Goal: Complete application form: Complete application form

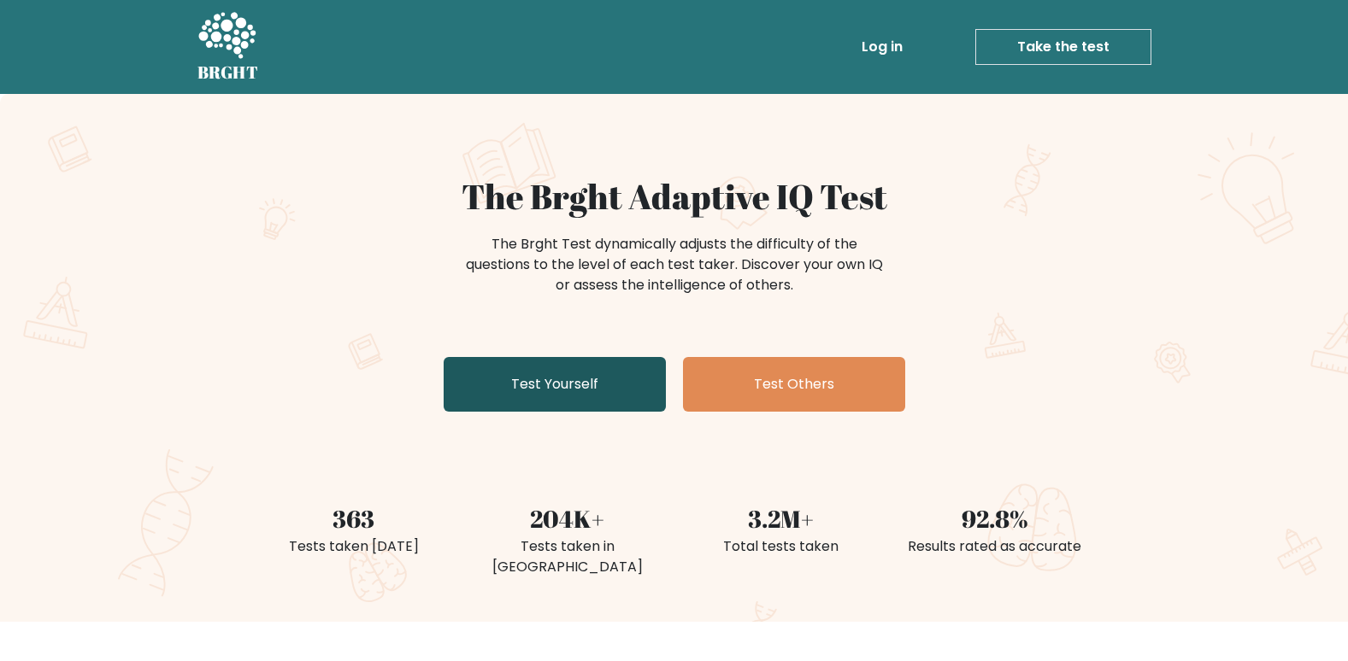
drag, startPoint x: 0, startPoint y: 0, endPoint x: 601, endPoint y: 387, distance: 714.6
click at [601, 387] on link "Test Yourself" at bounding box center [554, 384] width 222 height 55
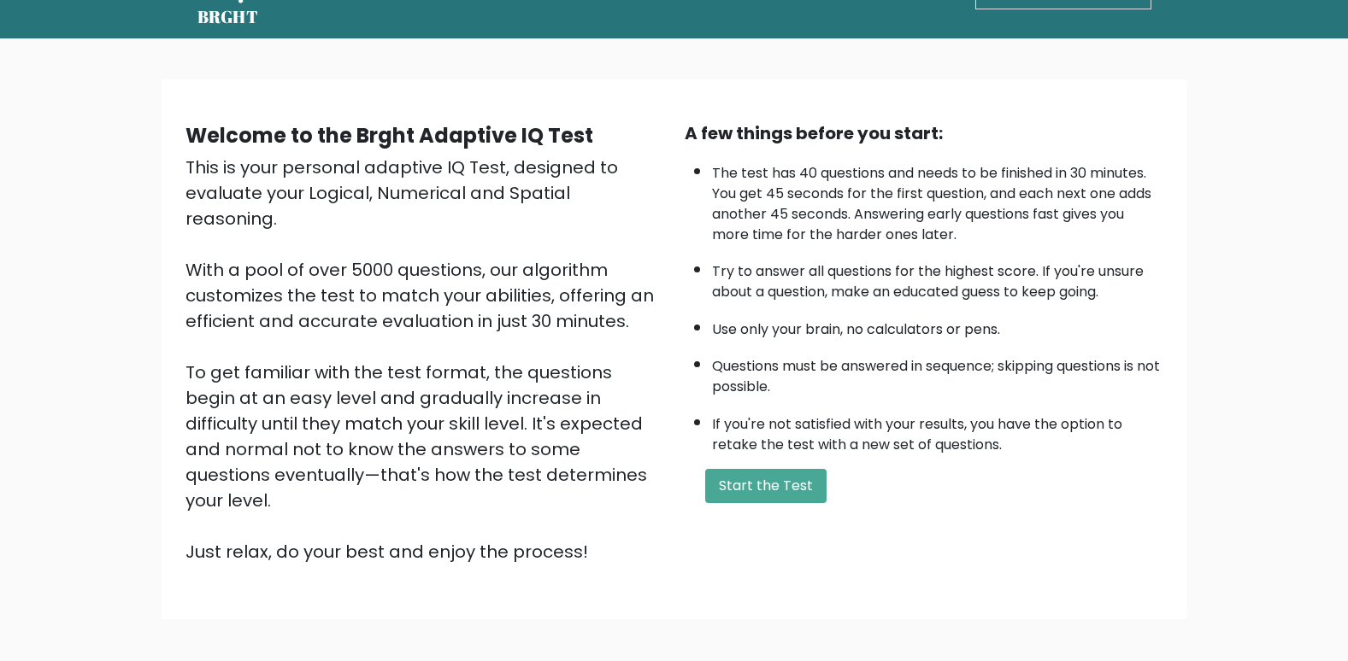
scroll to position [121, 0]
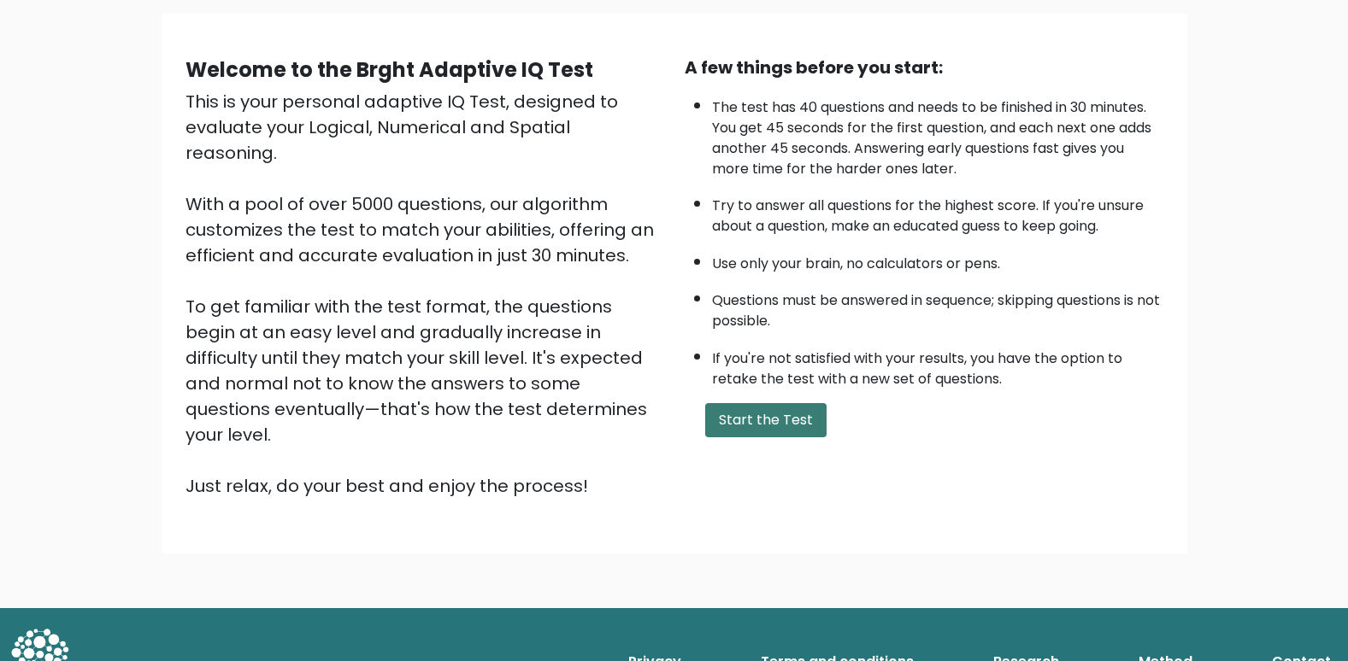
click at [753, 423] on button "Start the Test" at bounding box center [765, 420] width 121 height 34
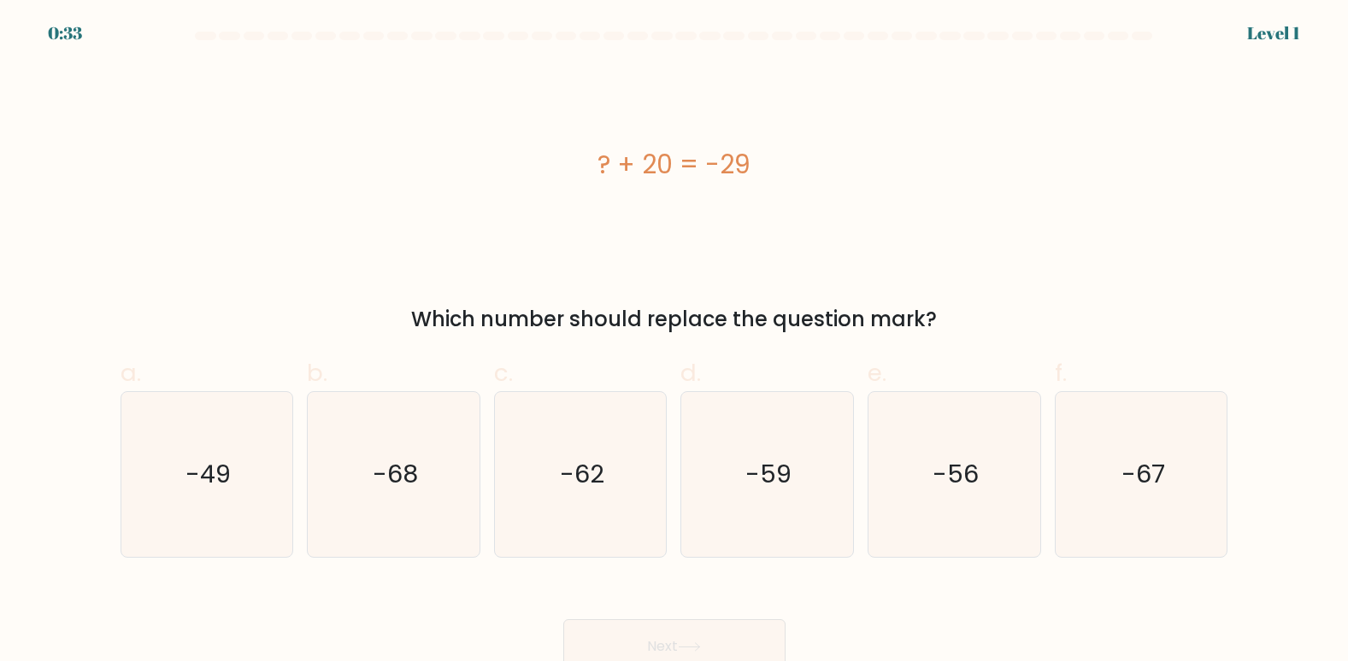
scroll to position [13, 0]
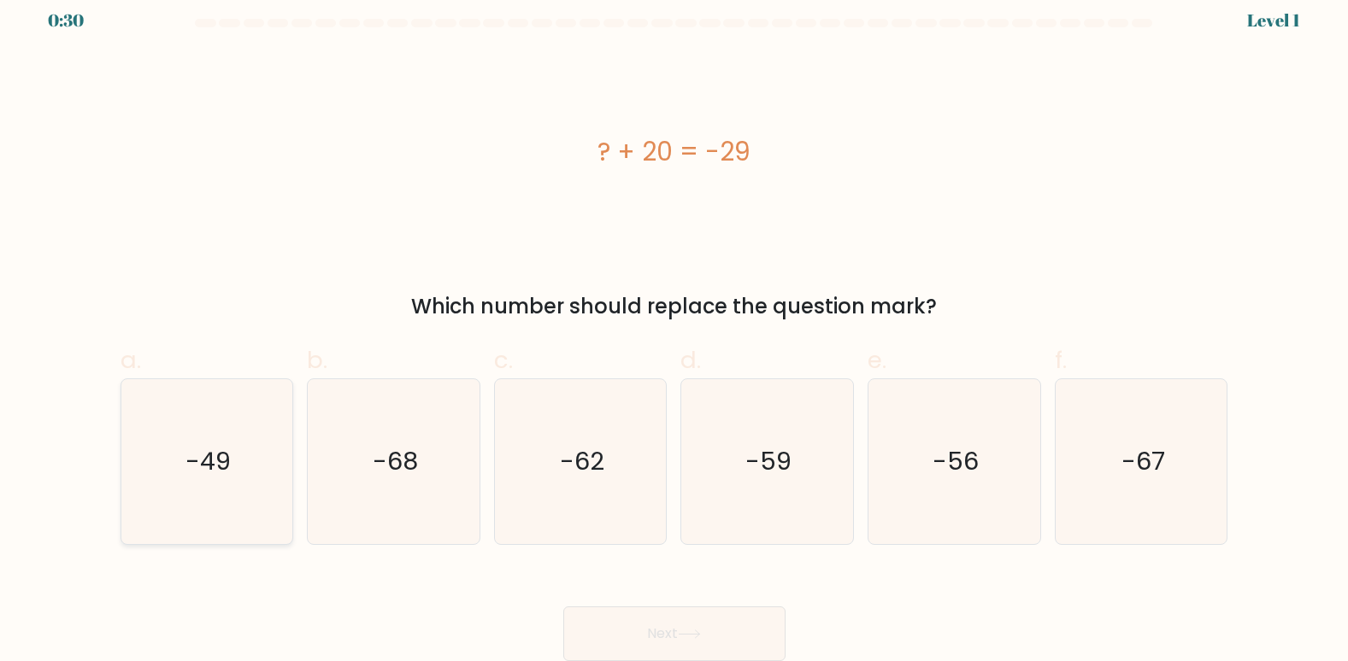
click at [239, 490] on icon "-49" at bounding box center [206, 461] width 165 height 165
click at [674, 329] on input "a. -49" at bounding box center [674, 323] width 1 height 11
radio input "true"
click at [716, 617] on button "Next" at bounding box center [674, 634] width 222 height 55
click at [667, 636] on button "Next" at bounding box center [674, 634] width 222 height 55
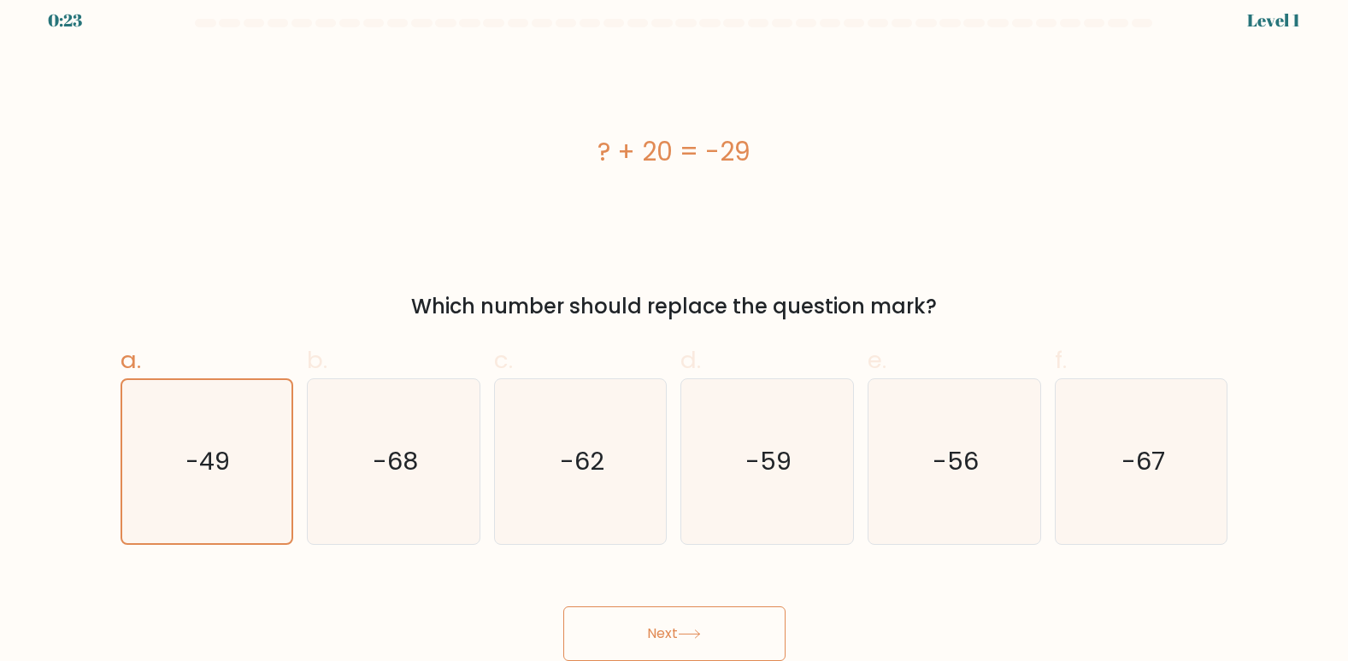
click at [653, 638] on button "Next" at bounding box center [674, 634] width 222 height 55
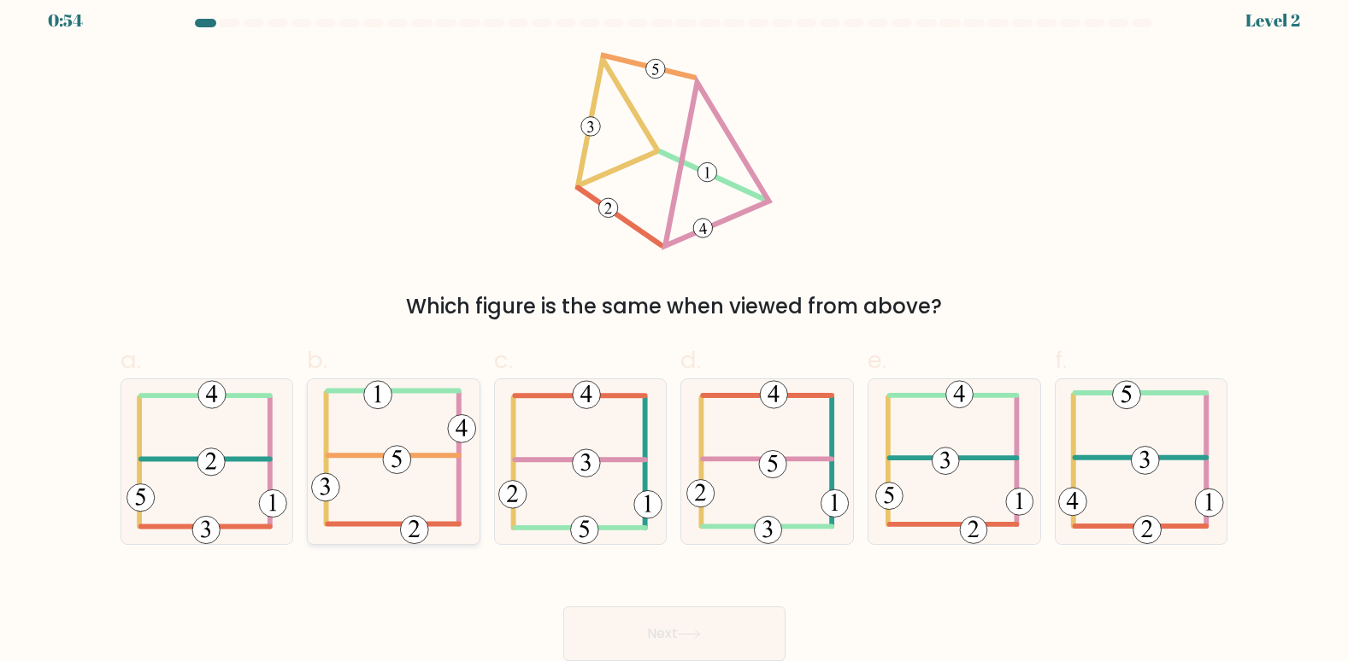
click at [410, 493] on icon at bounding box center [393, 461] width 165 height 165
click at [674, 329] on input "b." at bounding box center [674, 323] width 1 height 11
radio input "true"
click at [667, 643] on button "Next" at bounding box center [674, 634] width 222 height 55
click at [679, 628] on button "Next" at bounding box center [674, 634] width 222 height 55
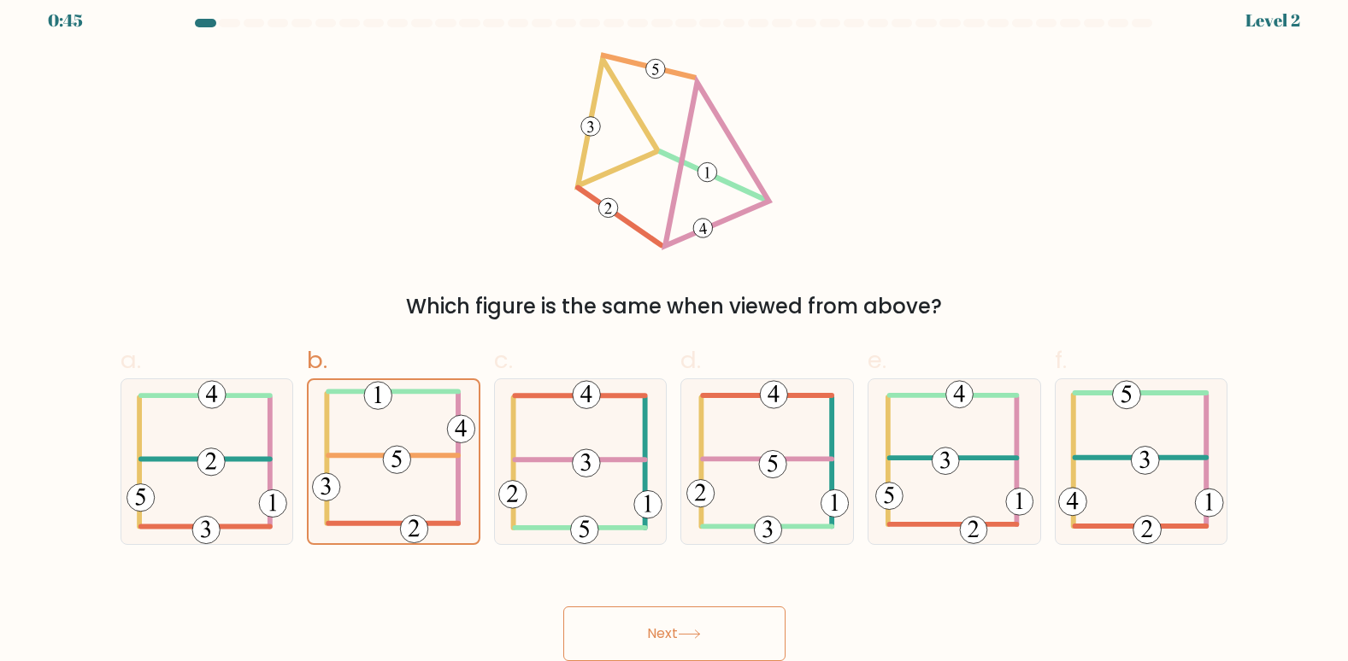
click at [659, 627] on button "Next" at bounding box center [674, 634] width 222 height 55
click at [662, 637] on button "Next" at bounding box center [674, 634] width 222 height 55
click at [665, 638] on button "Next" at bounding box center [674, 634] width 222 height 55
click at [701, 631] on icon at bounding box center [689, 634] width 23 height 9
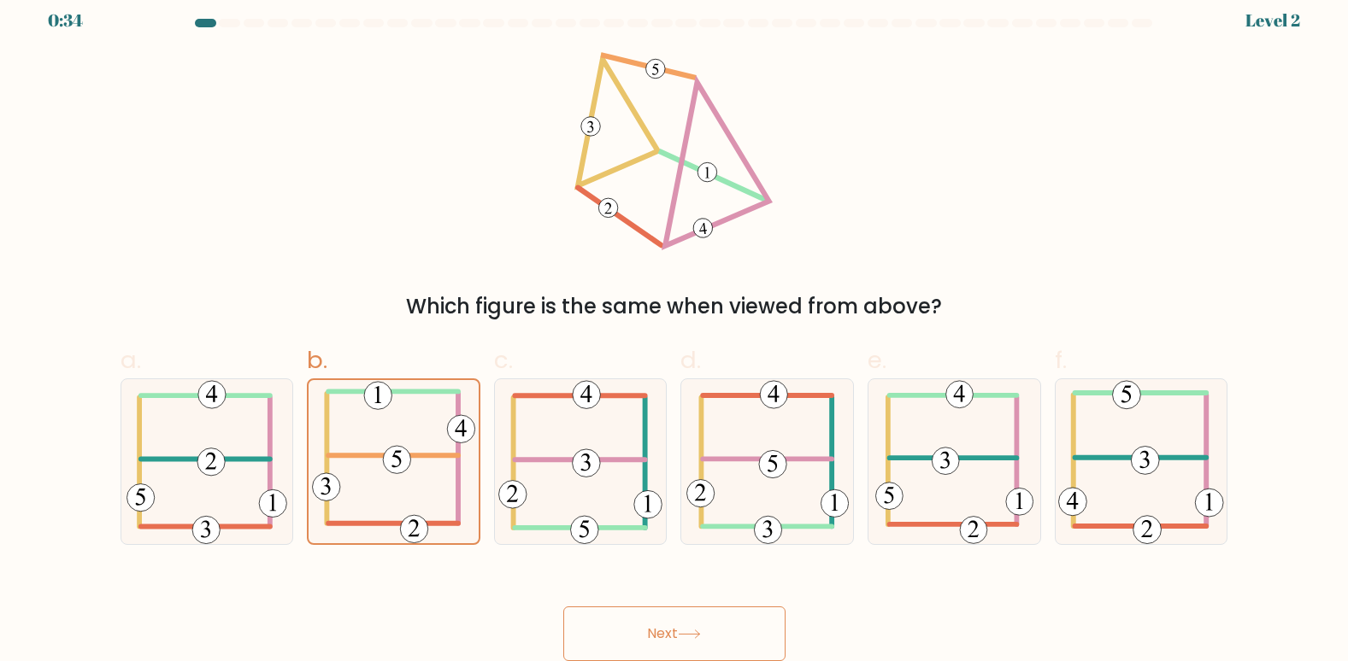
click at [701, 631] on icon at bounding box center [689, 634] width 23 height 9
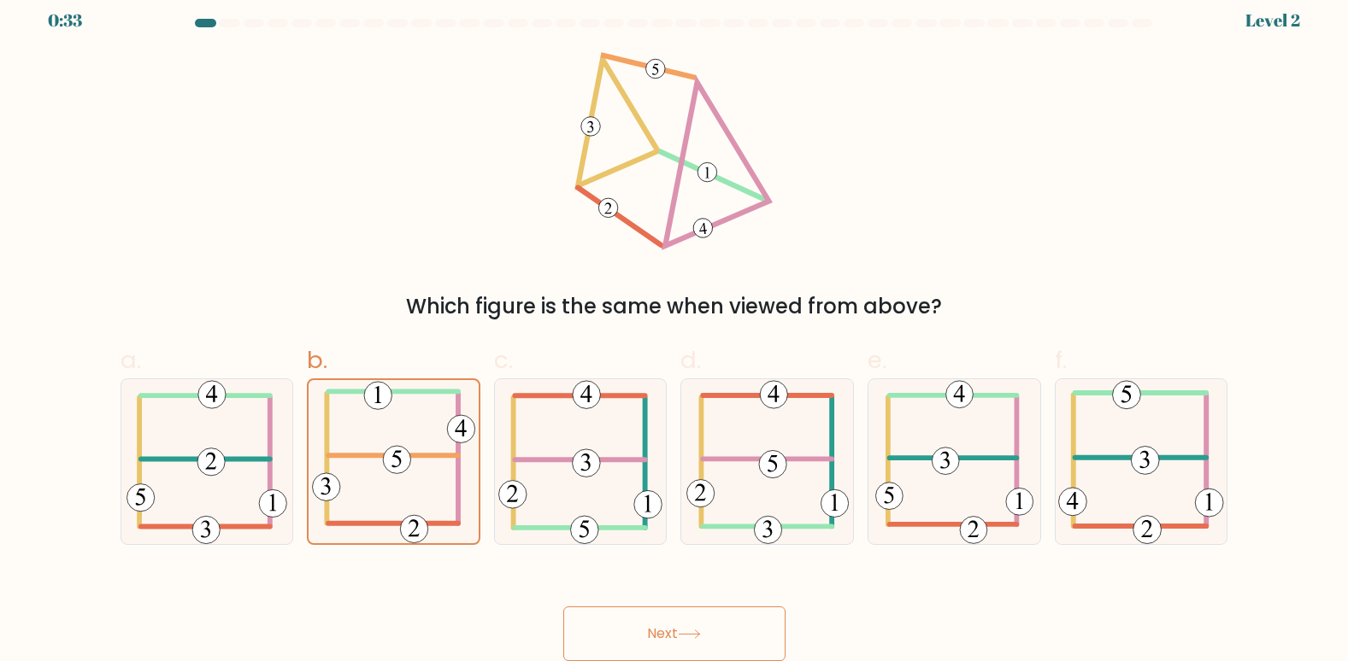
click at [701, 631] on icon at bounding box center [689, 634] width 23 height 9
click at [367, 443] on icon at bounding box center [393, 461] width 163 height 163
click at [674, 329] on input "b." at bounding box center [674, 323] width 1 height 11
click at [664, 625] on button "Next" at bounding box center [674, 634] width 222 height 55
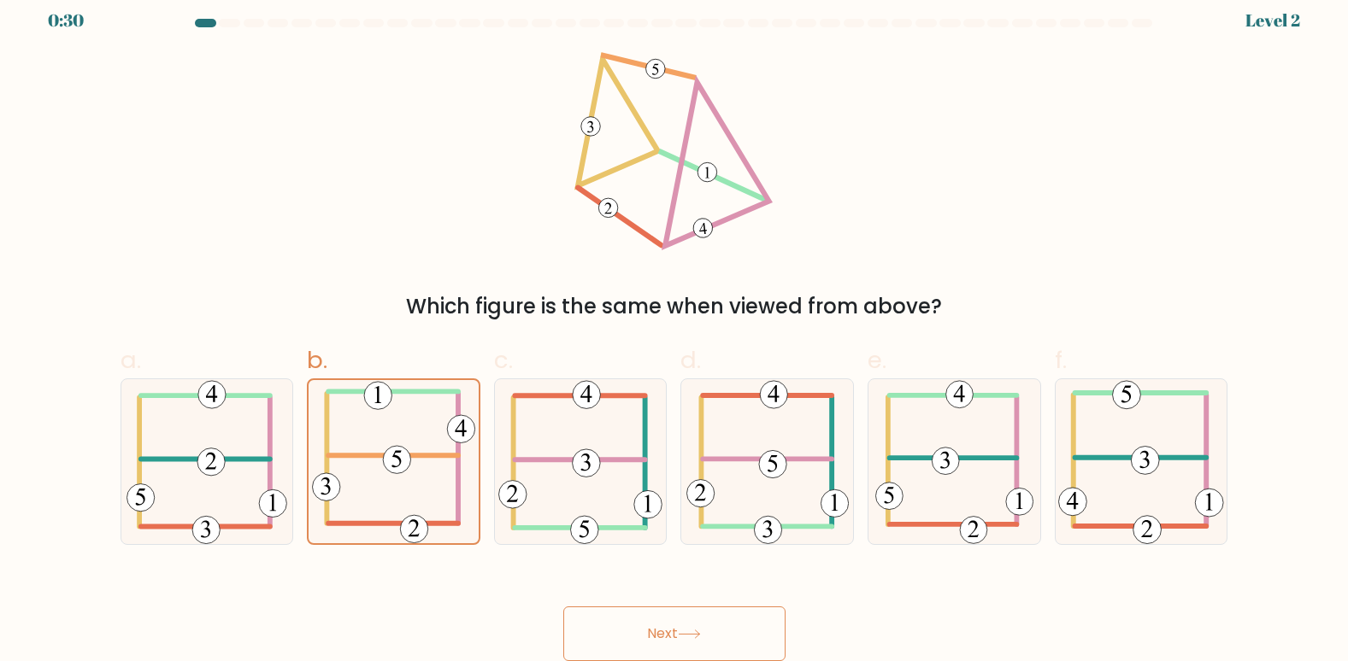
click at [664, 625] on button "Next" at bounding box center [674, 634] width 222 height 55
click at [672, 617] on button "Next" at bounding box center [674, 634] width 222 height 55
click at [693, 631] on icon at bounding box center [689, 634] width 23 height 9
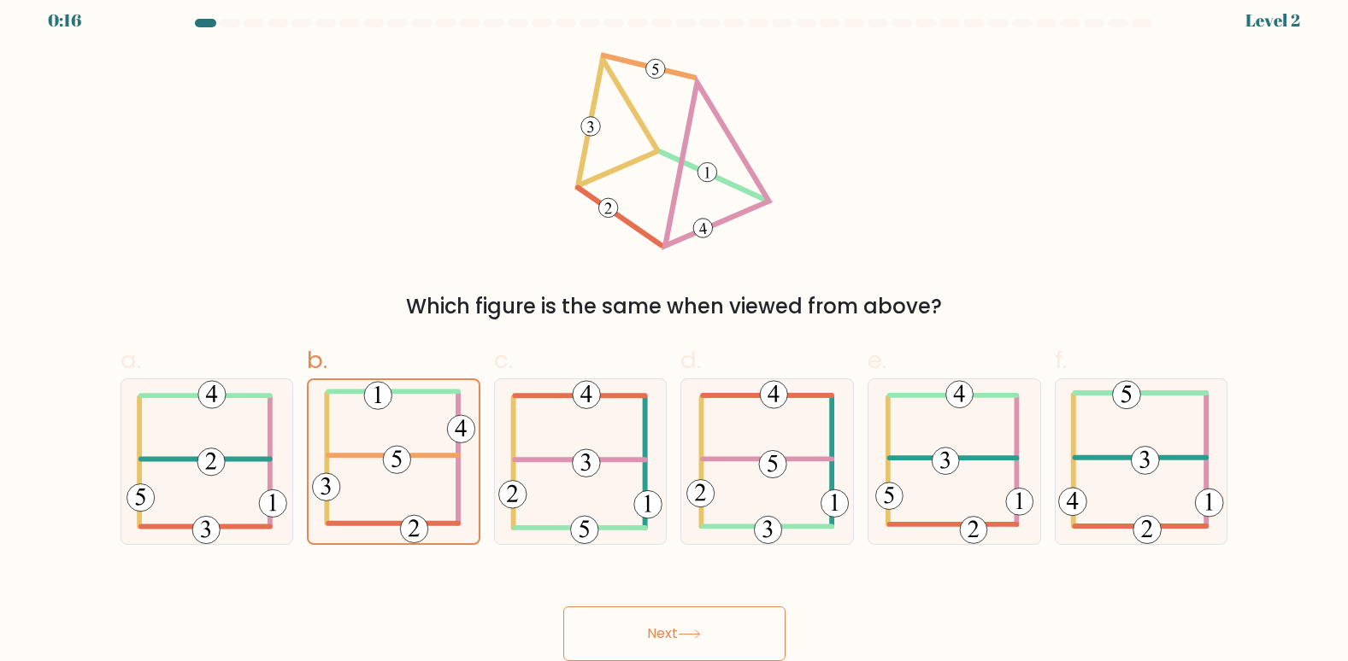
click at [693, 631] on icon at bounding box center [689, 634] width 23 height 9
click at [392, 501] on icon at bounding box center [393, 461] width 163 height 163
click at [674, 329] on input "b." at bounding box center [674, 323] width 1 height 11
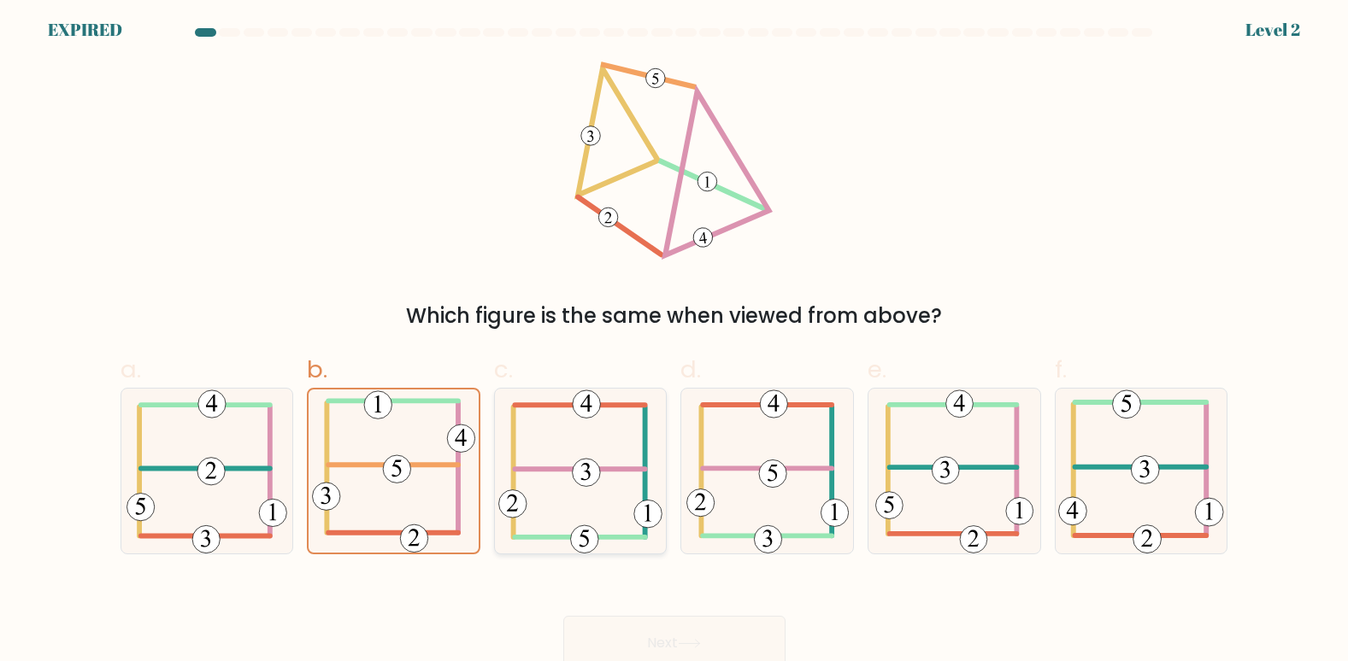
scroll to position [0, 0]
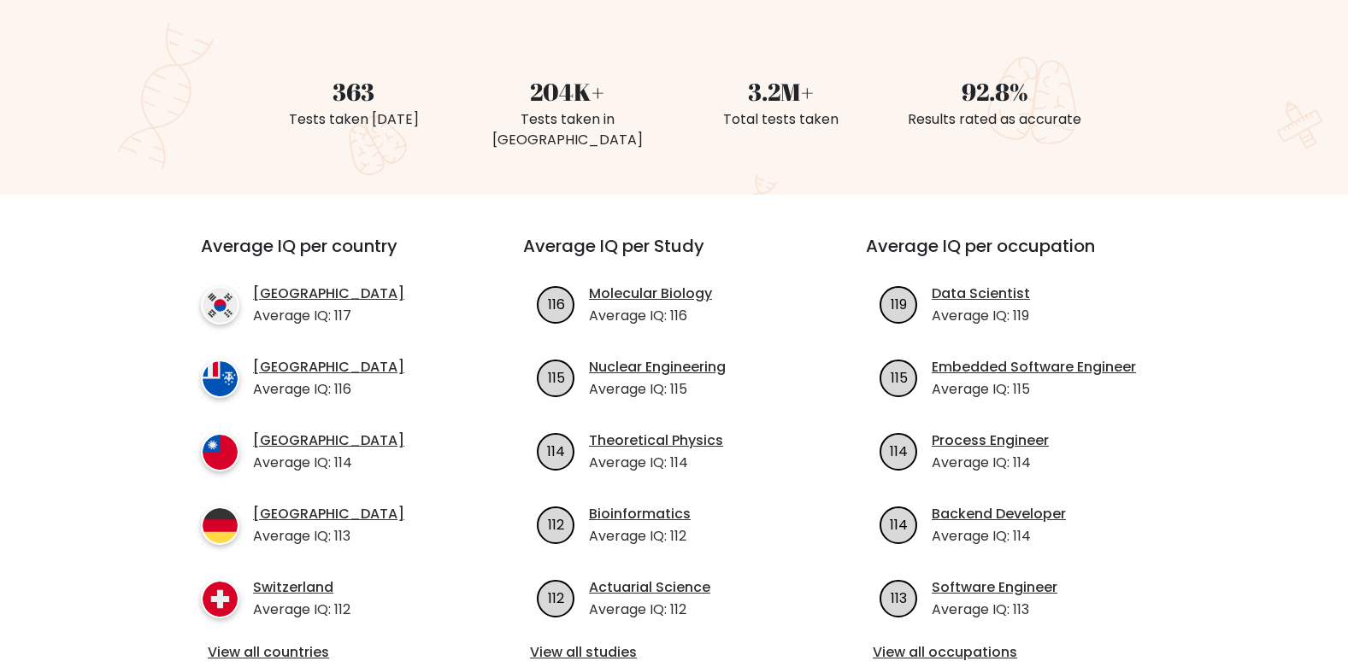
scroll to position [342, 0]
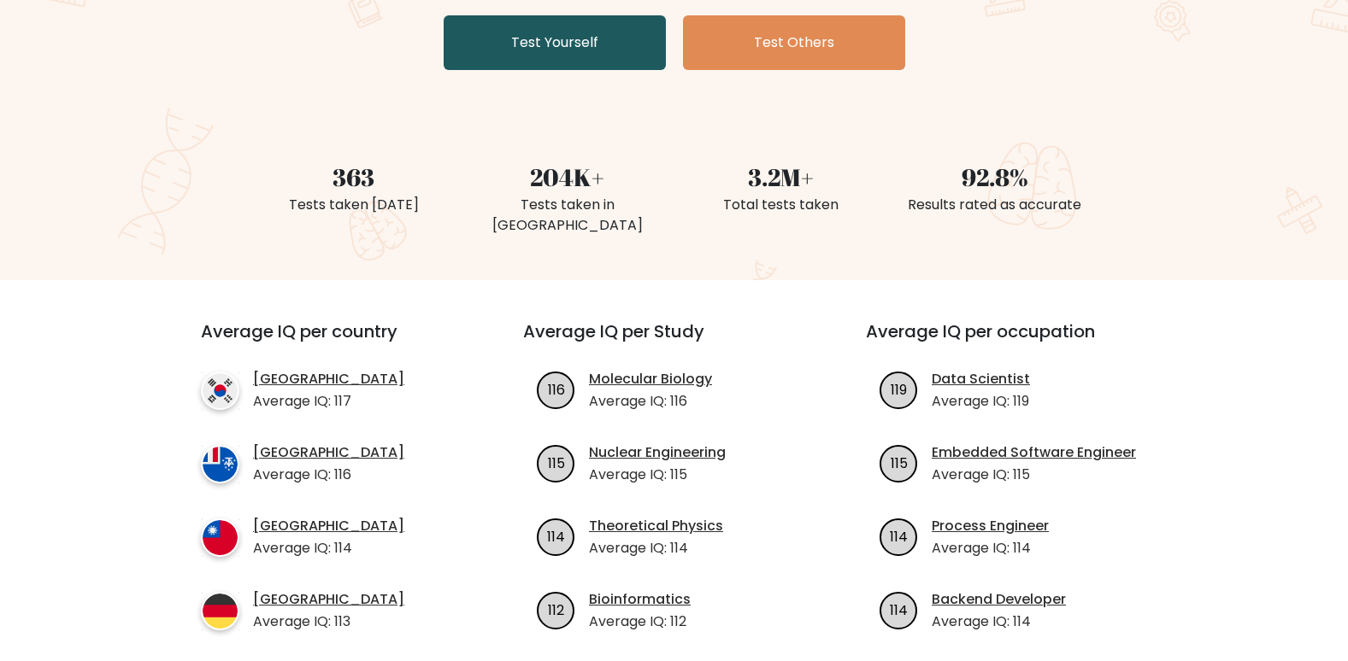
click at [544, 55] on link "Test Yourself" at bounding box center [554, 42] width 222 height 55
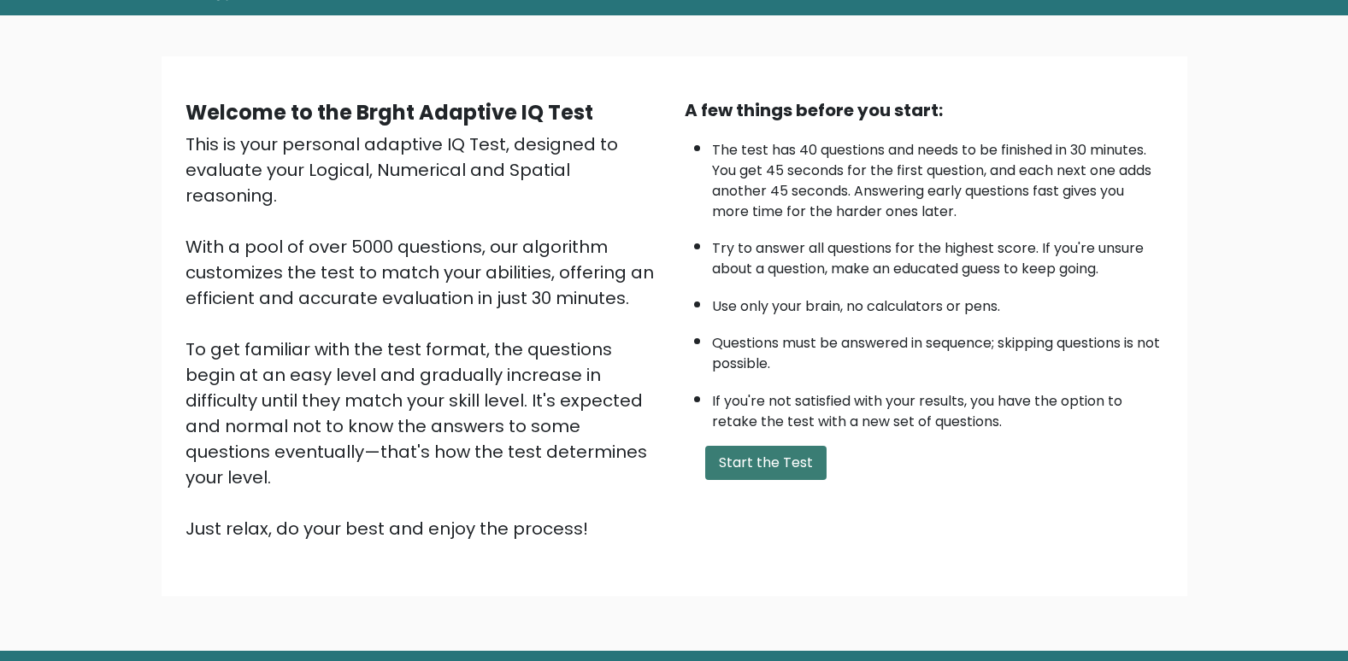
scroll to position [121, 0]
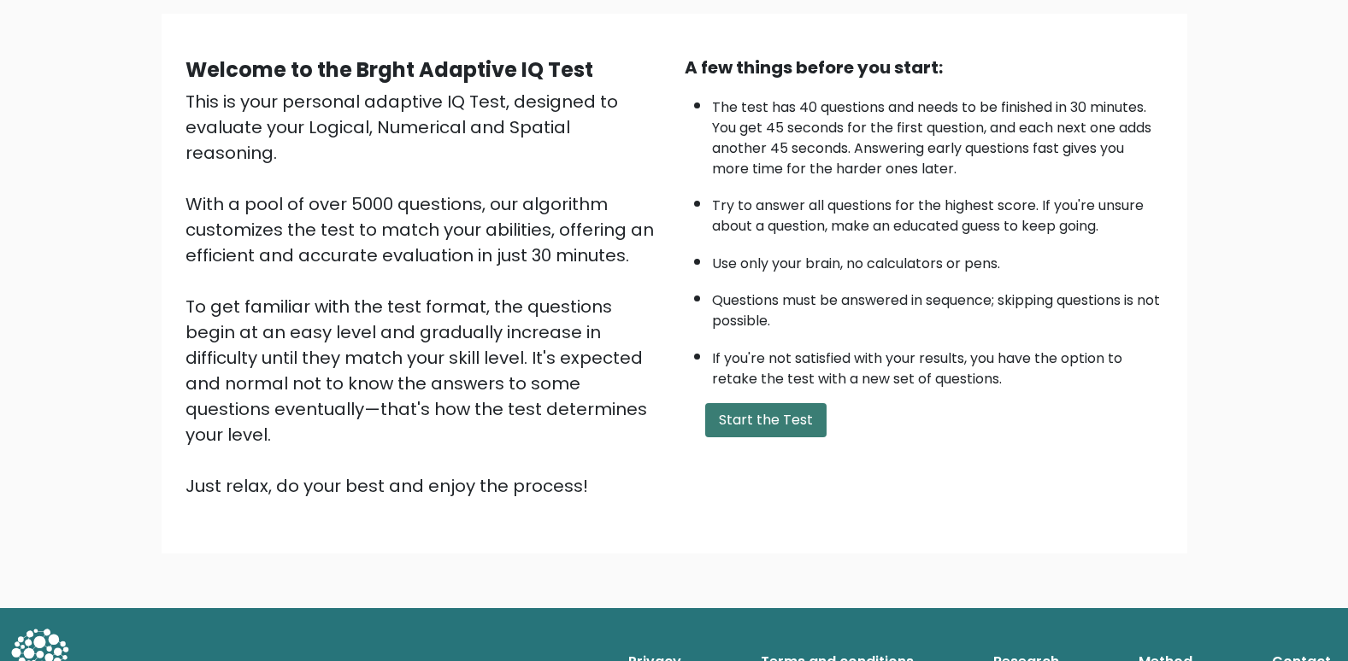
click at [740, 411] on button "Start the Test" at bounding box center [765, 420] width 121 height 34
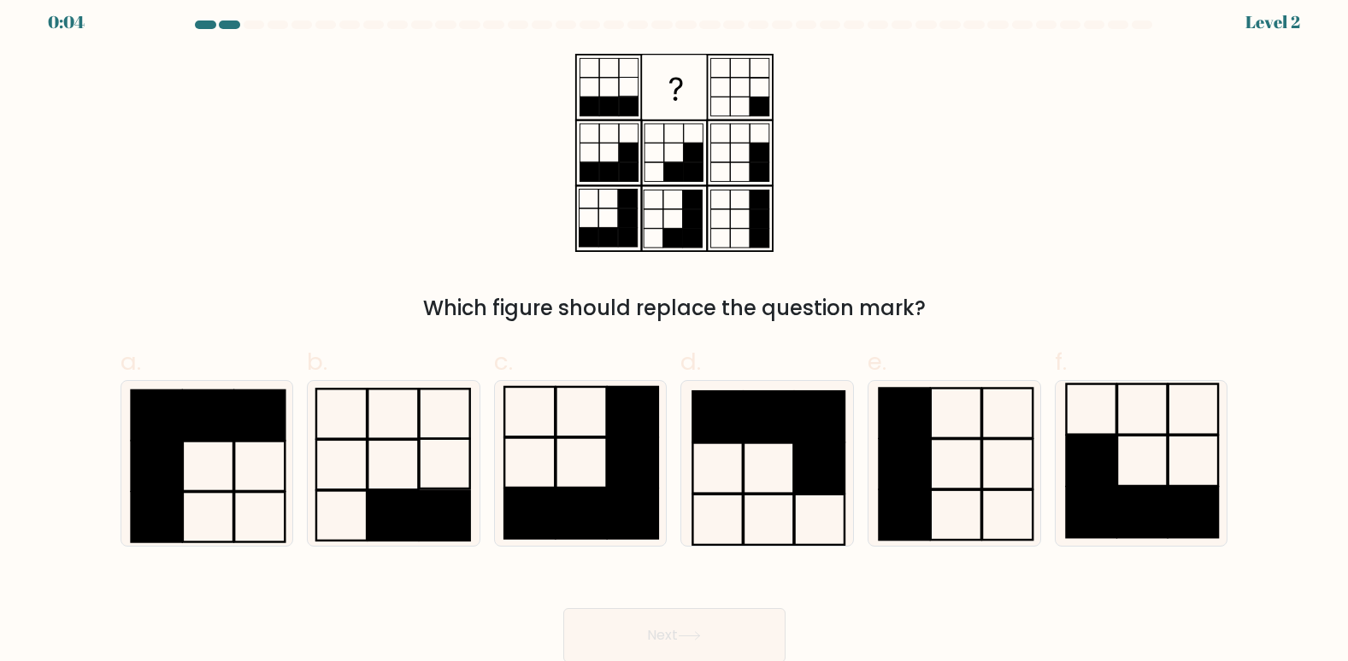
scroll to position [13, 0]
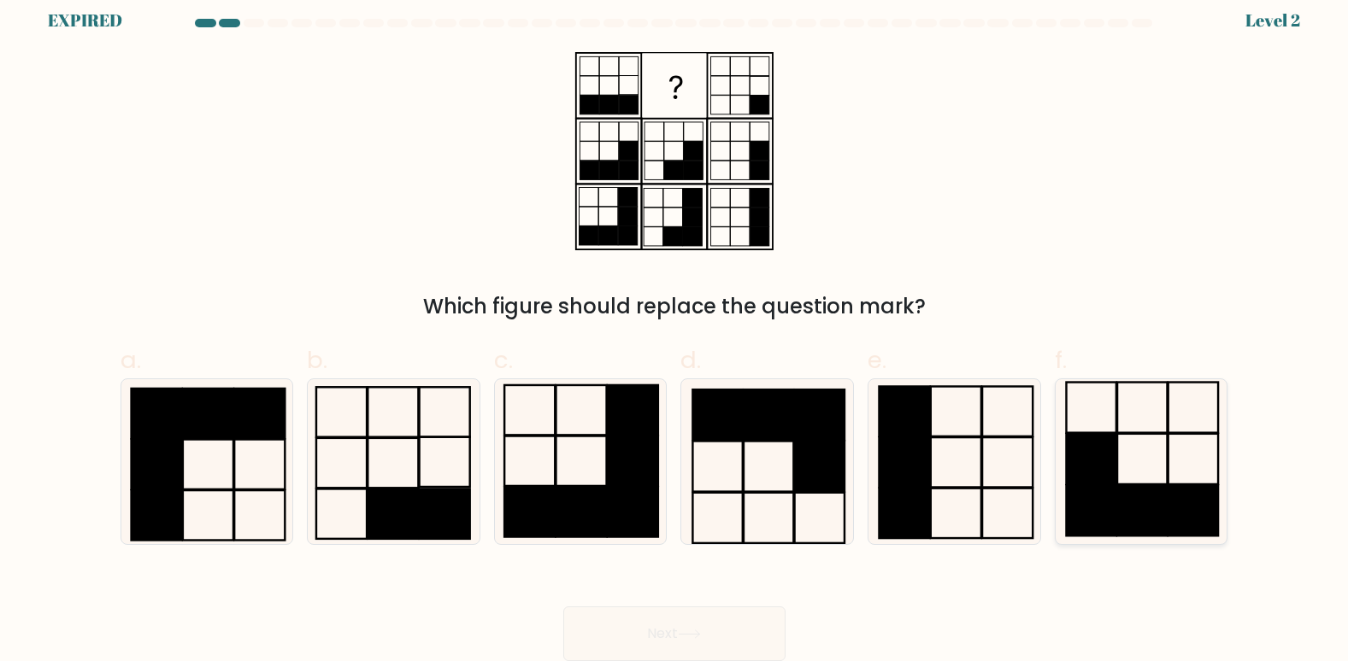
click at [1093, 449] on rect at bounding box center [1091, 458] width 50 height 50
click at [675, 329] on input "f." at bounding box center [674, 323] width 1 height 11
radio input "true"
click at [693, 605] on div "Next" at bounding box center [674, 614] width 1128 height 96
click at [693, 625] on div "Next" at bounding box center [674, 614] width 1128 height 96
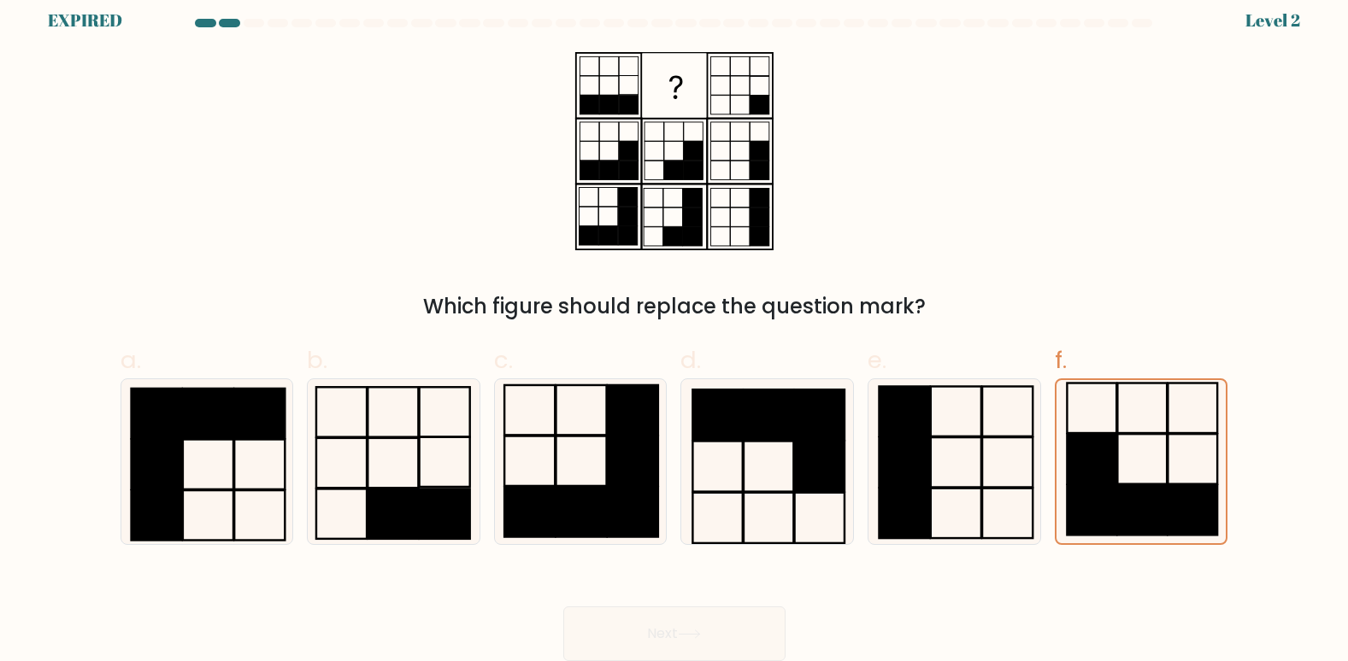
click at [678, 640] on div "Next" at bounding box center [674, 614] width 1128 height 96
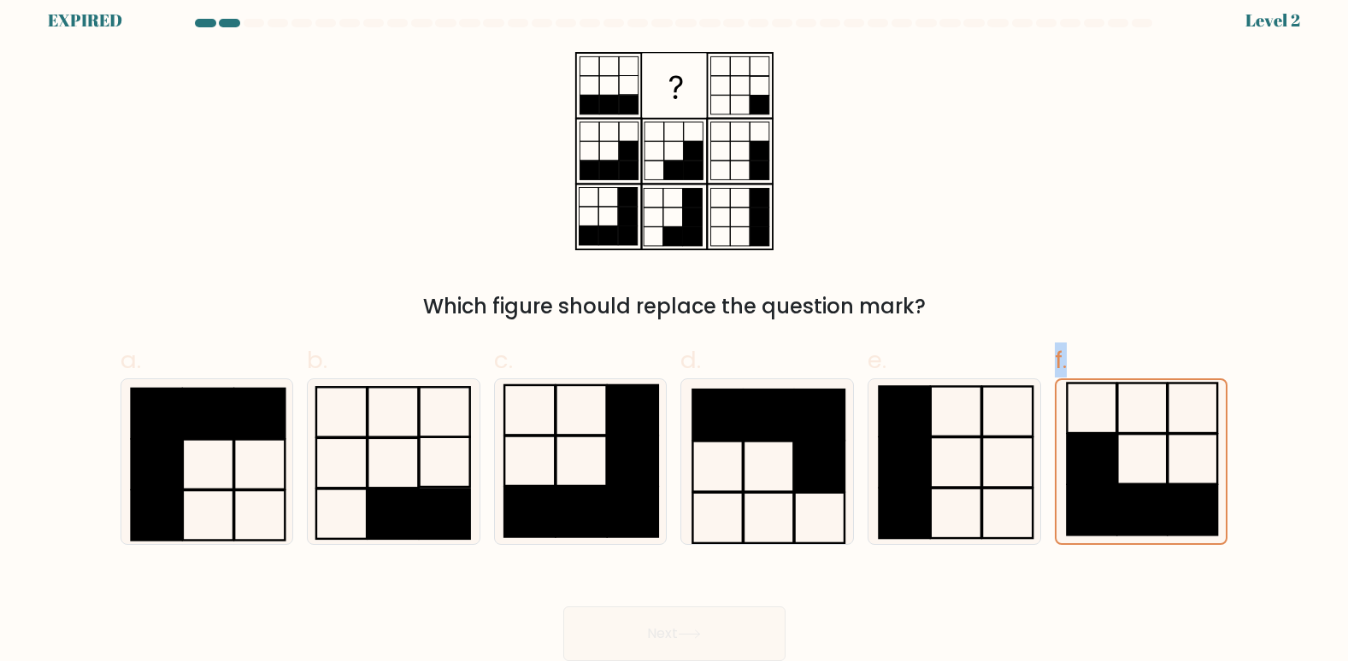
click at [678, 640] on div "Next" at bounding box center [674, 614] width 1128 height 96
click at [678, 641] on div "Next" at bounding box center [674, 614] width 1128 height 96
click at [1079, 400] on icon at bounding box center [1141, 461] width 163 height 163
click at [675, 329] on input "f." at bounding box center [674, 323] width 1 height 11
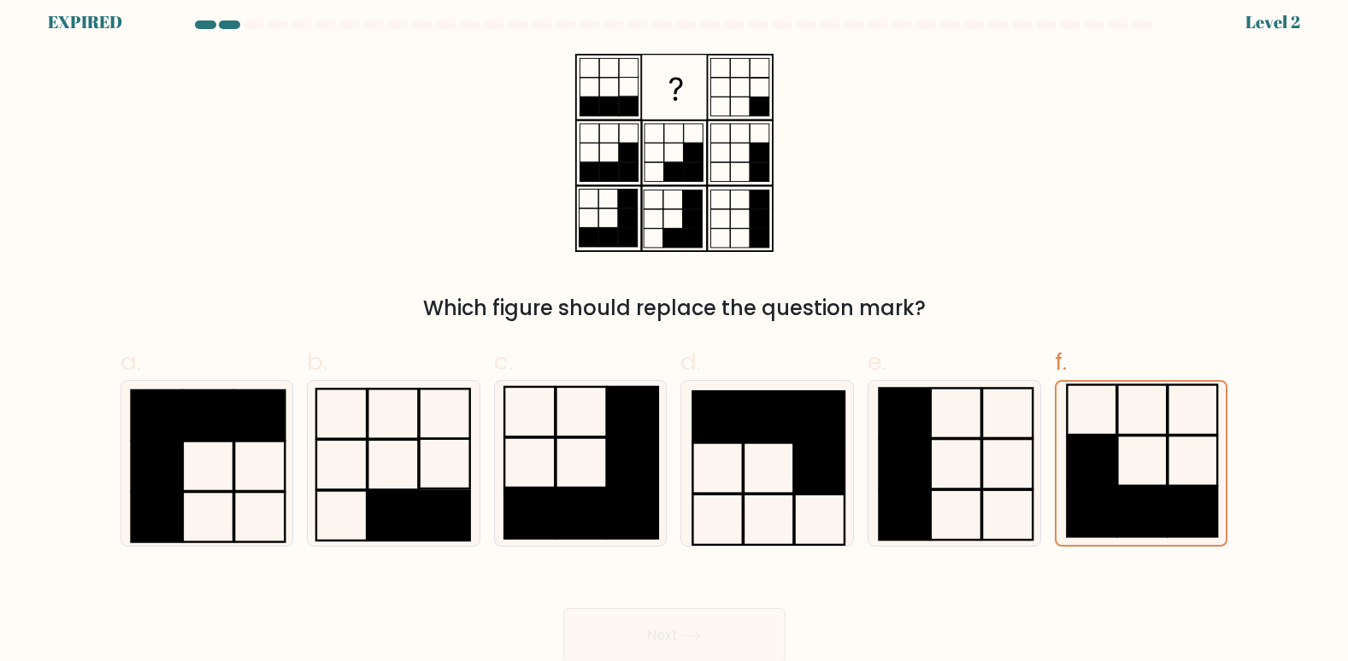
scroll to position [0, 0]
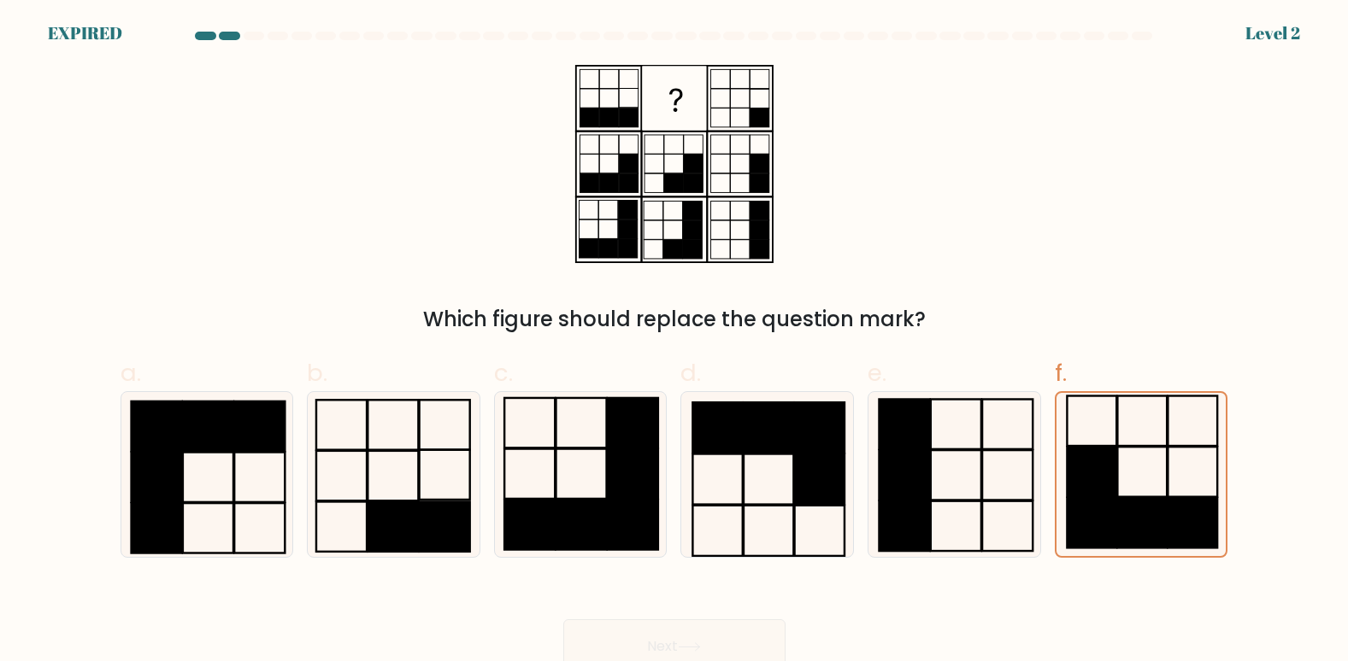
click at [212, 38] on div at bounding box center [205, 36] width 21 height 9
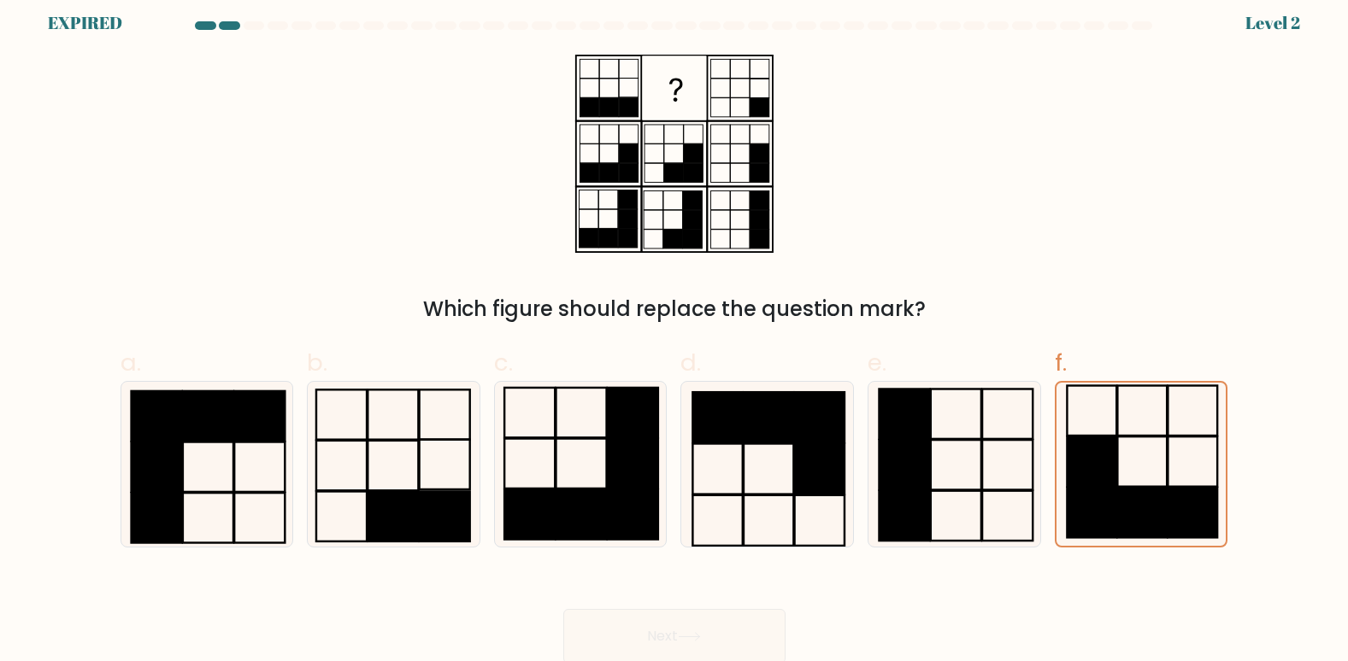
scroll to position [13, 0]
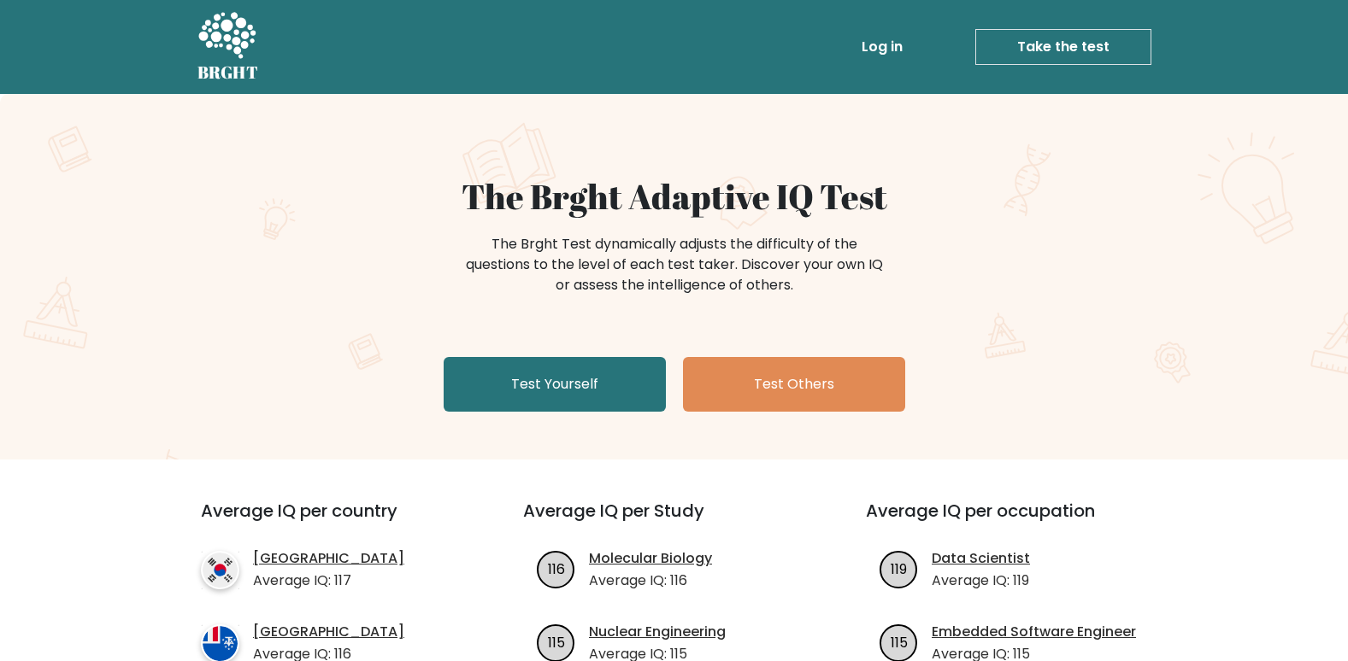
click at [1009, 45] on link "Take the test" at bounding box center [1063, 47] width 176 height 36
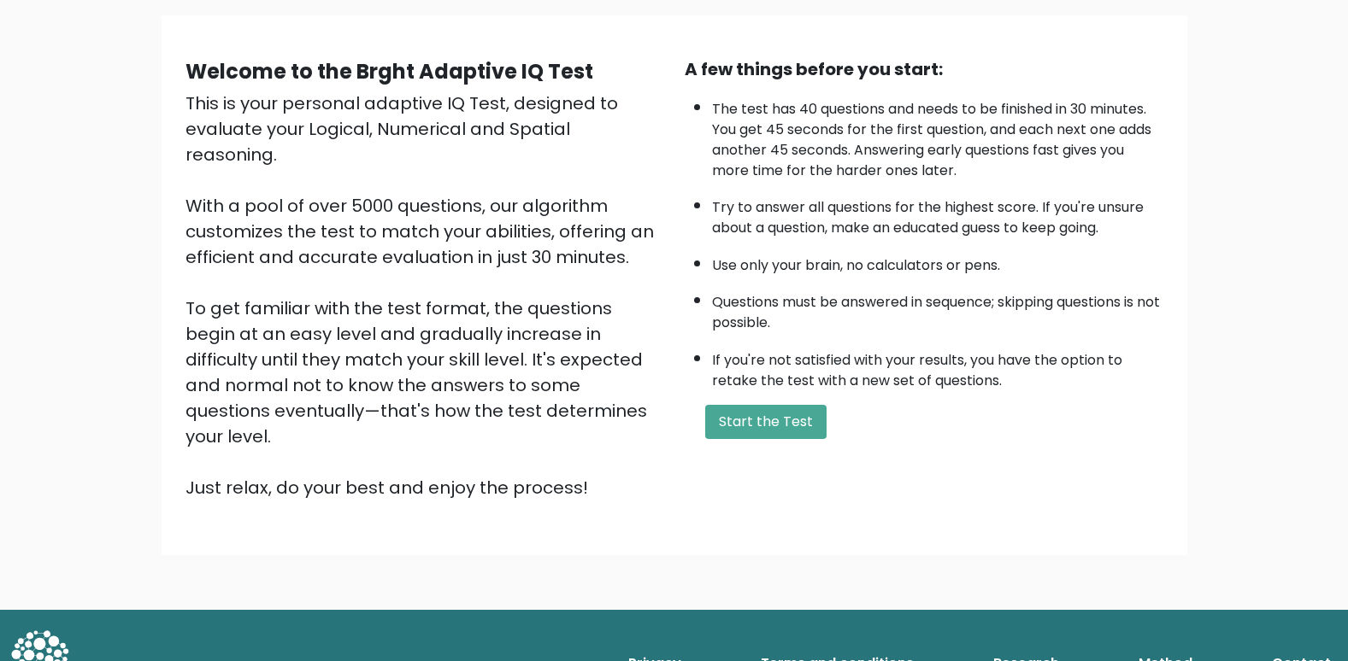
scroll to position [121, 0]
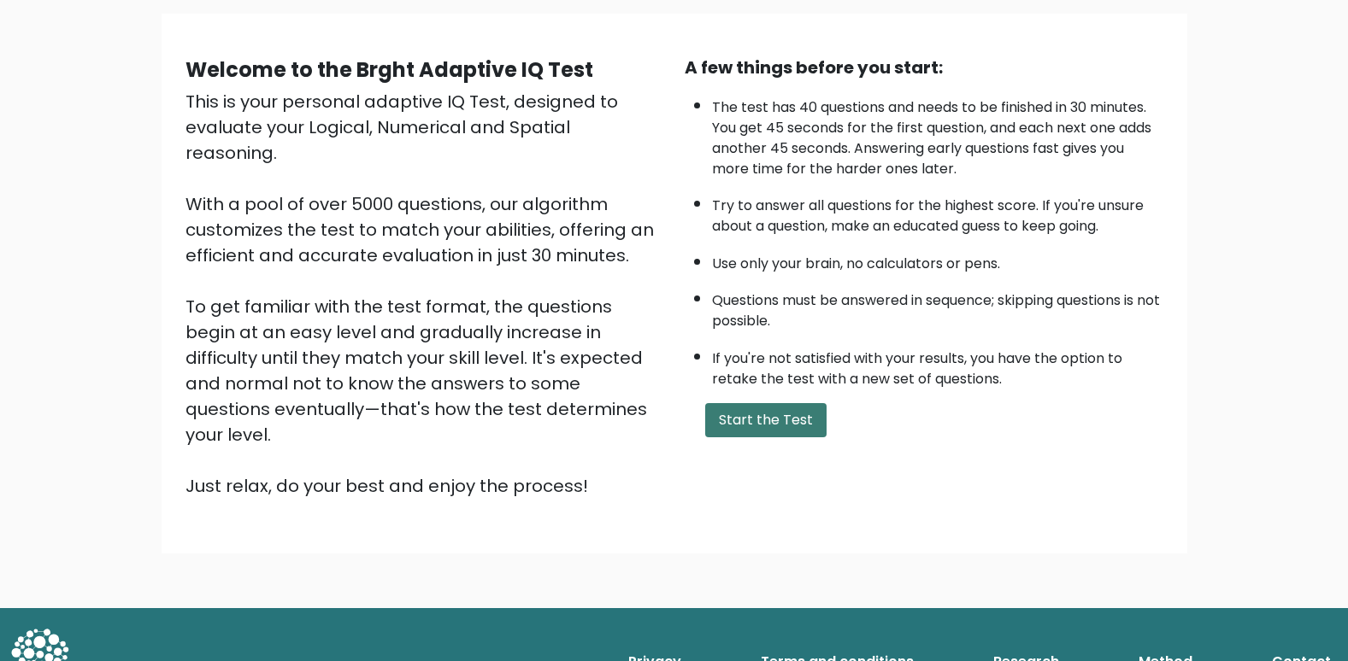
click at [725, 424] on button "Start the Test" at bounding box center [765, 420] width 121 height 34
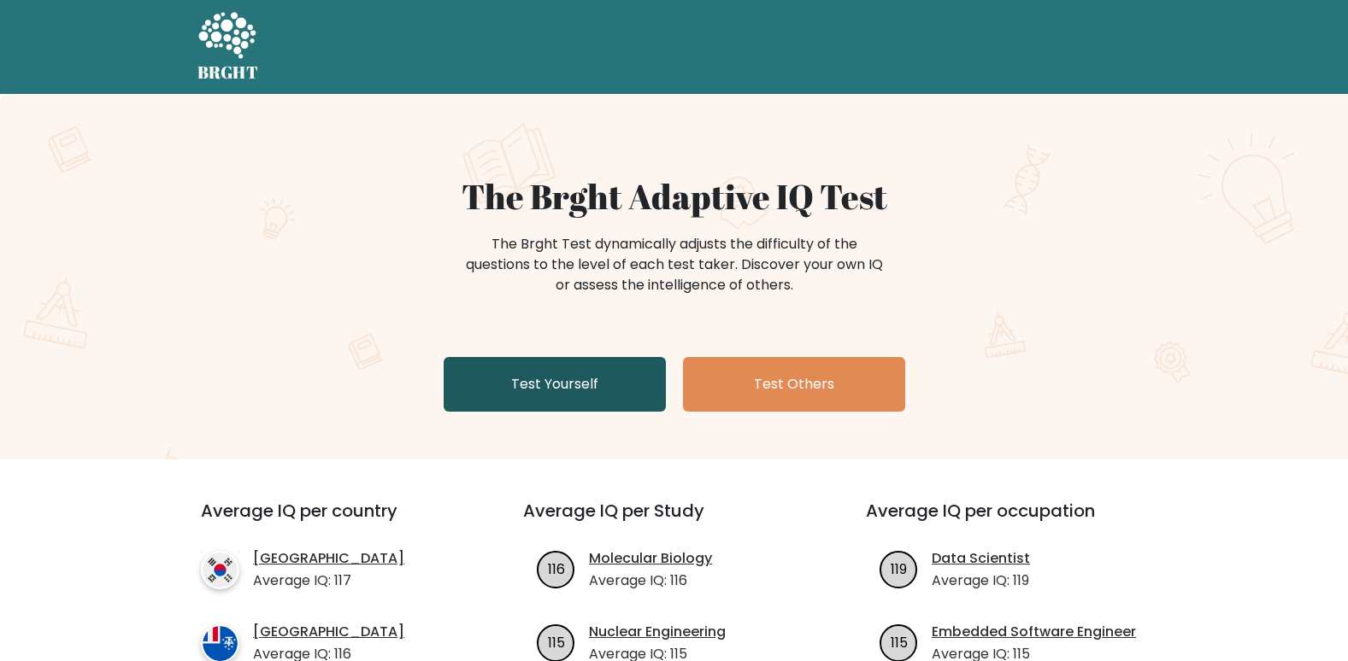
click at [565, 391] on link "Test Yourself" at bounding box center [554, 384] width 222 height 55
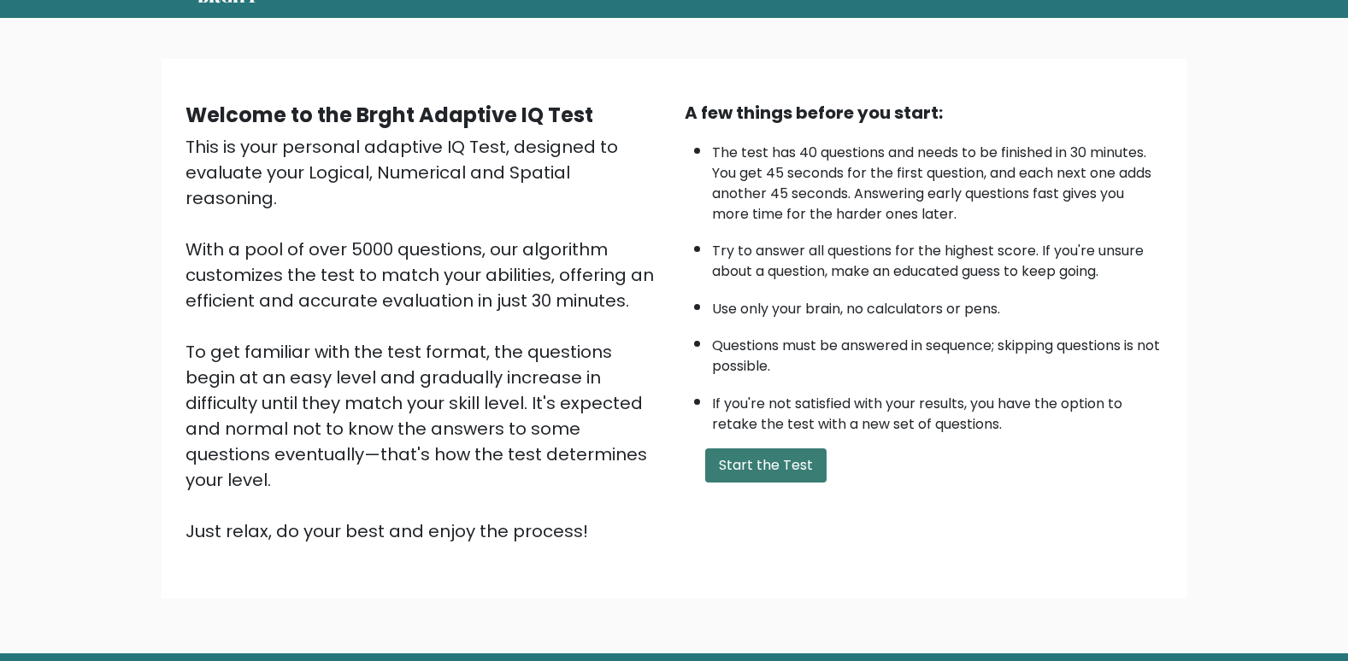
scroll to position [121, 0]
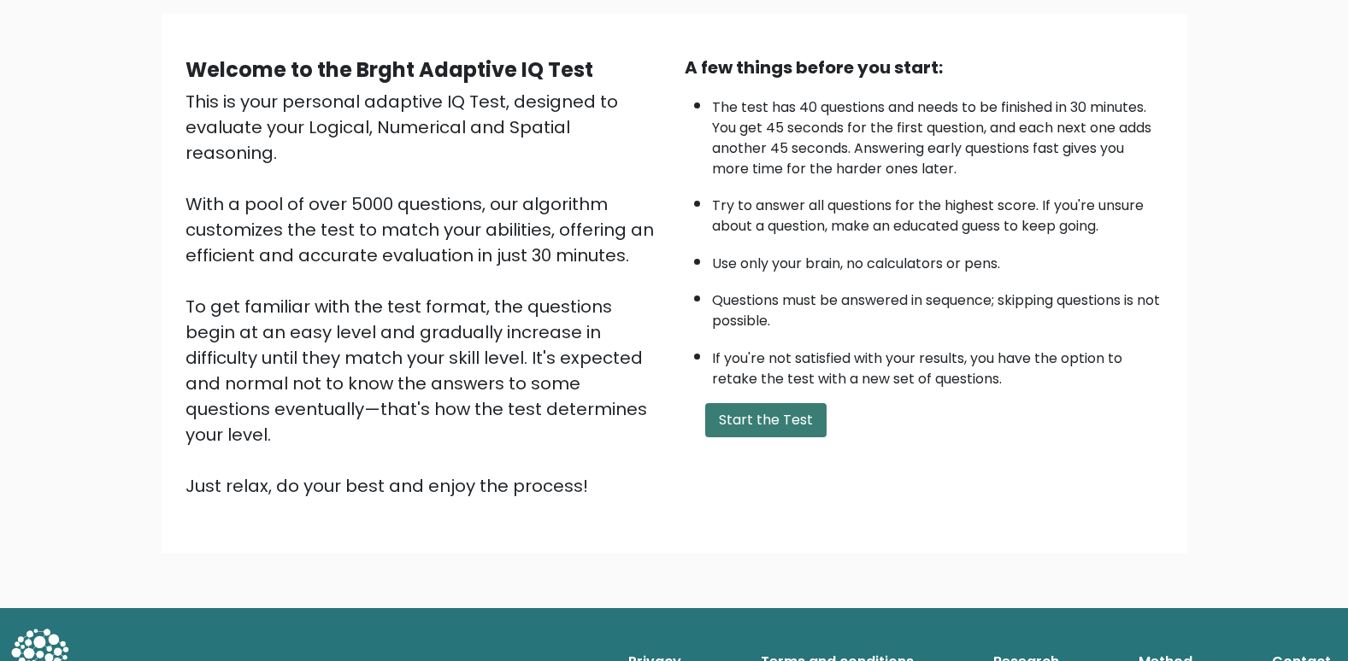
click at [760, 424] on button "Start the Test" at bounding box center [765, 420] width 121 height 34
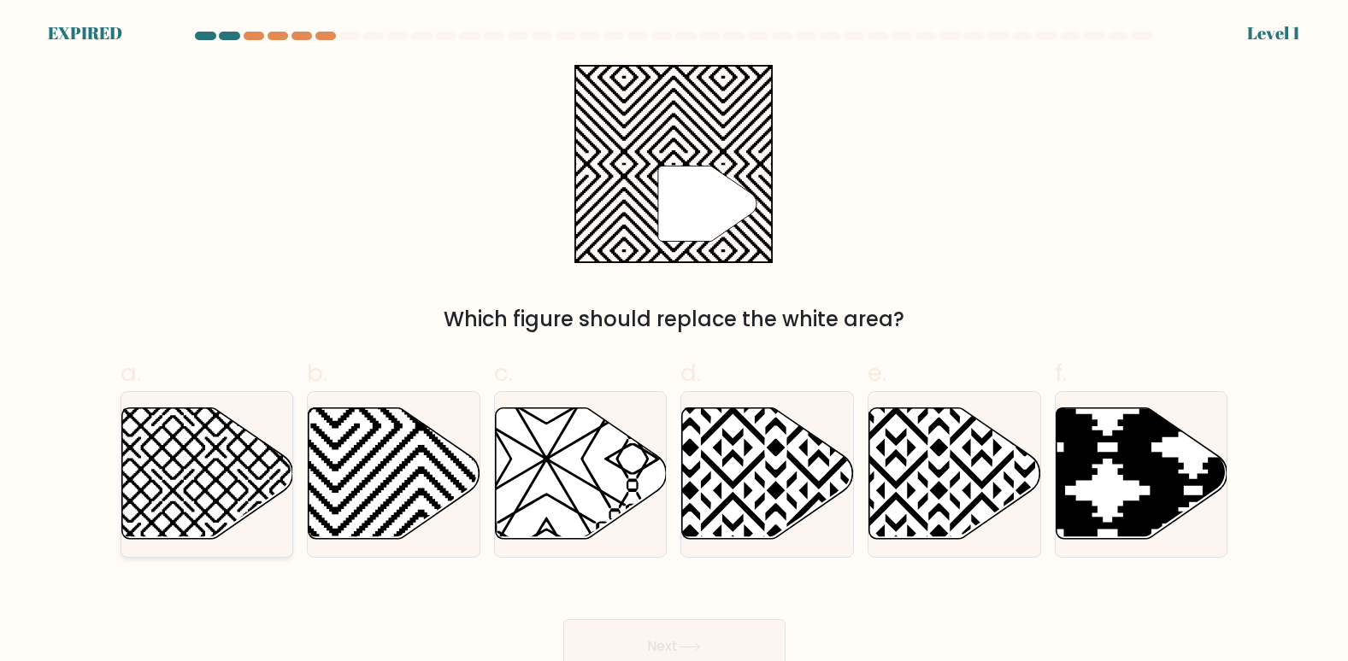
click at [251, 468] on icon at bounding box center [259, 405] width 346 height 346
click at [674, 342] on input "a." at bounding box center [674, 336] width 1 height 11
radio input "true"
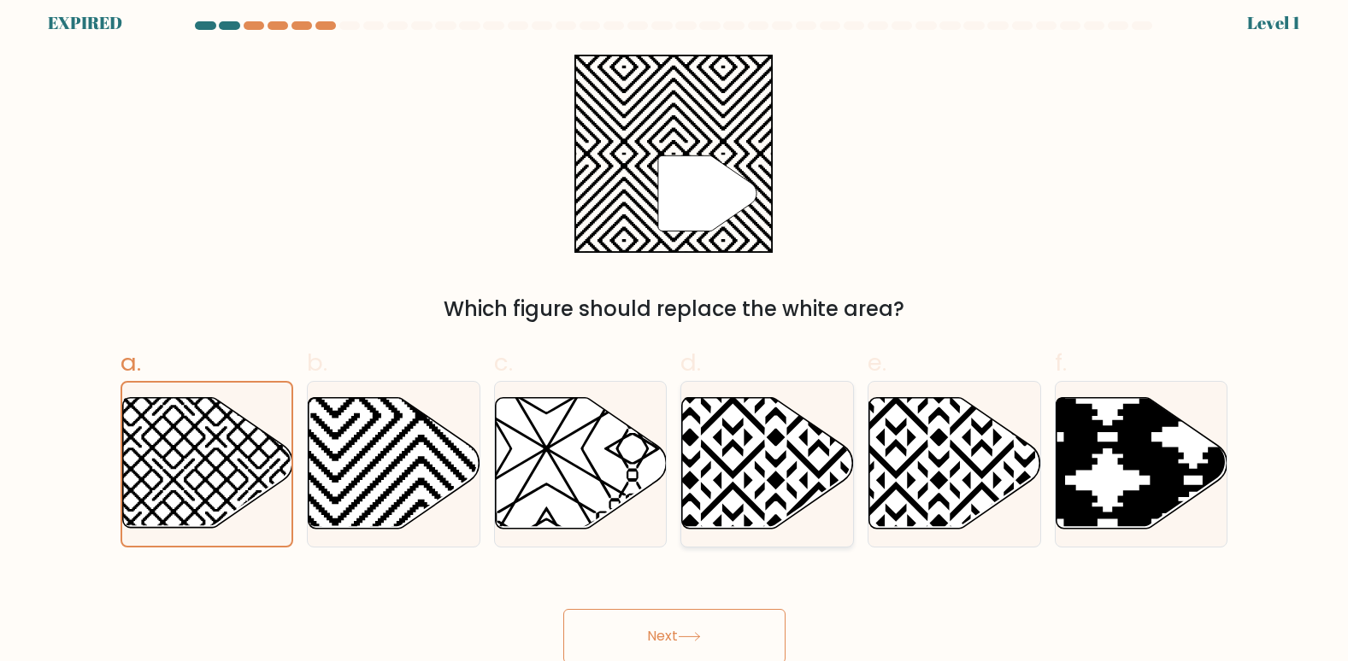
scroll to position [13, 0]
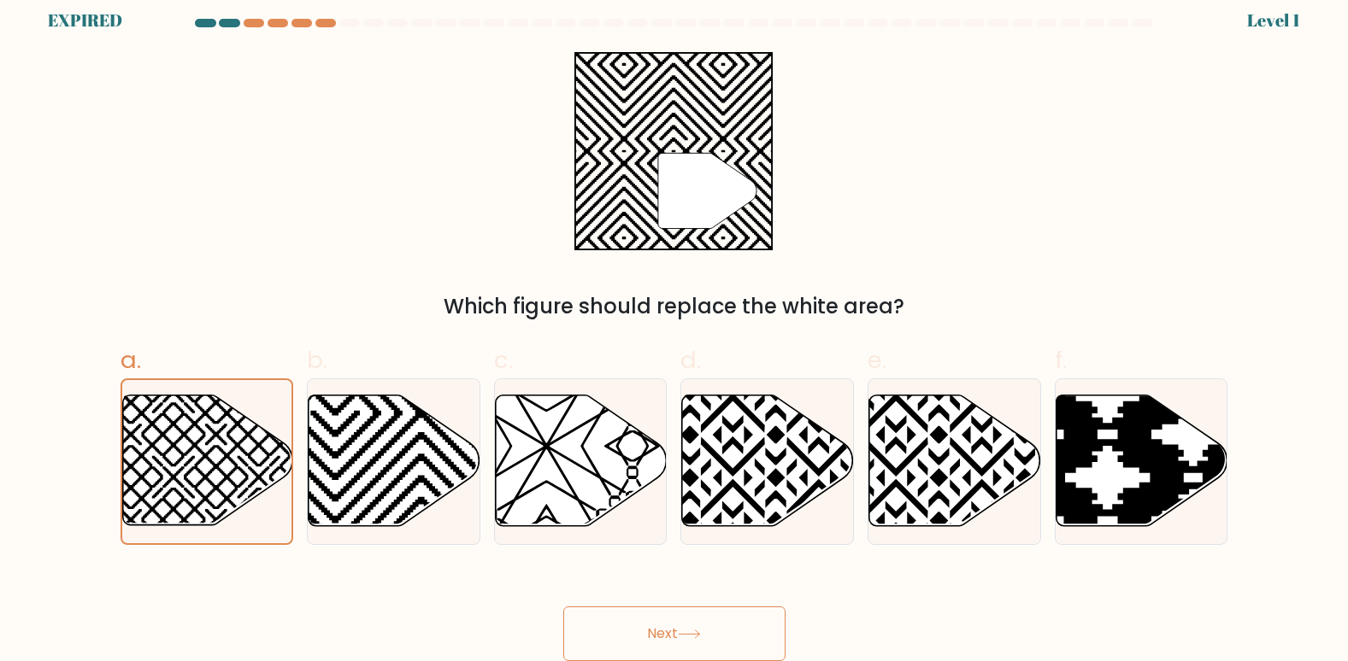
click at [719, 636] on button "Next" at bounding box center [674, 634] width 222 height 55
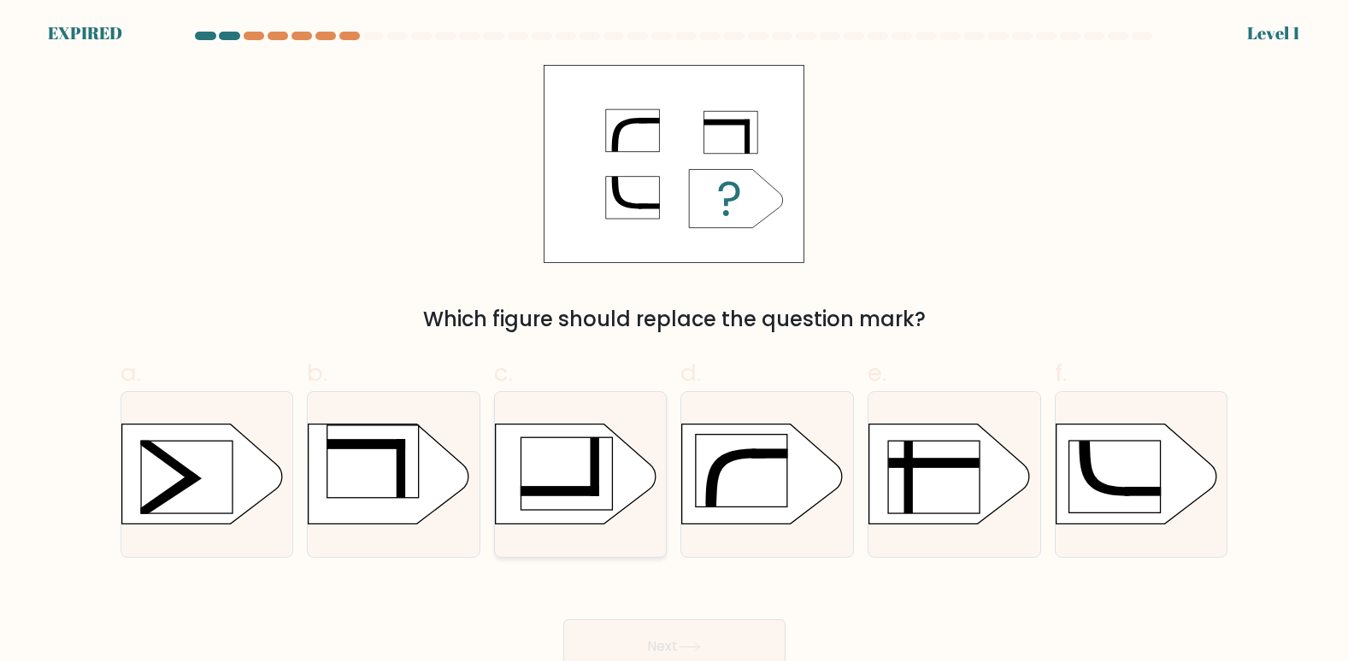
click at [592, 478] on rect at bounding box center [594, 467] width 9 height 59
click at [674, 342] on input "c." at bounding box center [674, 336] width 1 height 11
radio input "true"
click at [690, 650] on icon at bounding box center [689, 647] width 23 height 9
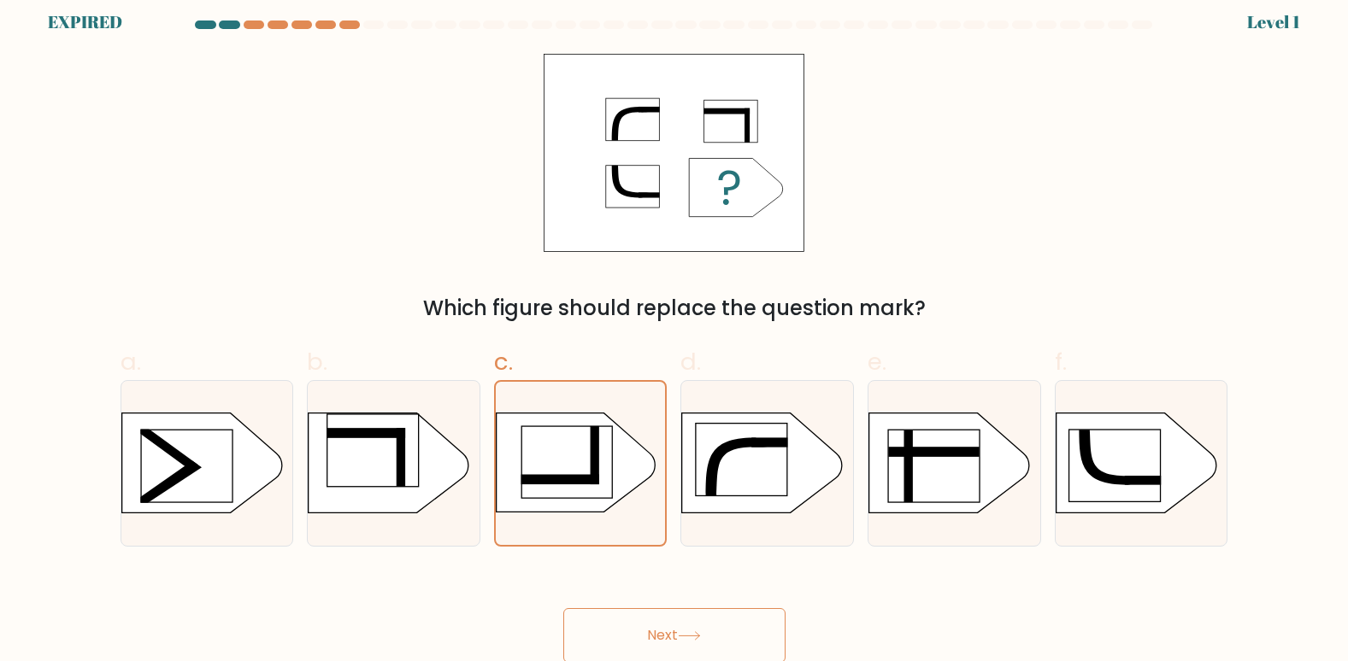
scroll to position [13, 0]
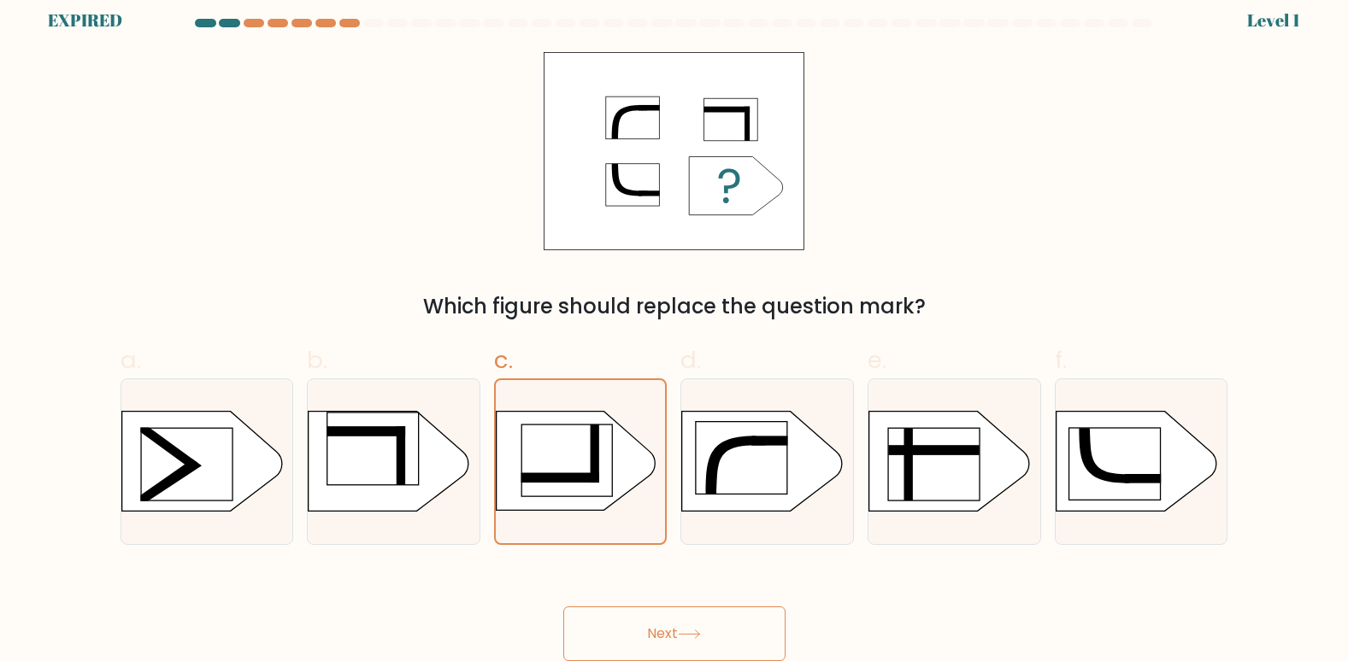
click at [658, 629] on button "Next" at bounding box center [674, 634] width 222 height 55
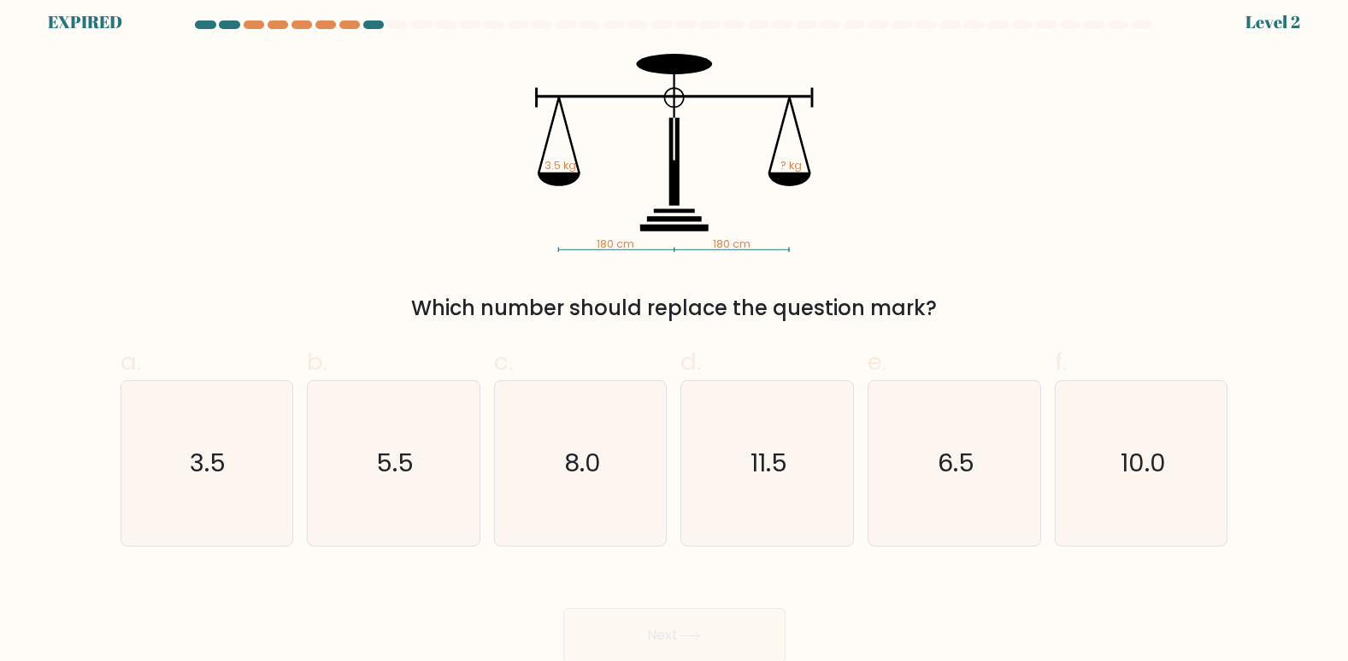
scroll to position [13, 0]
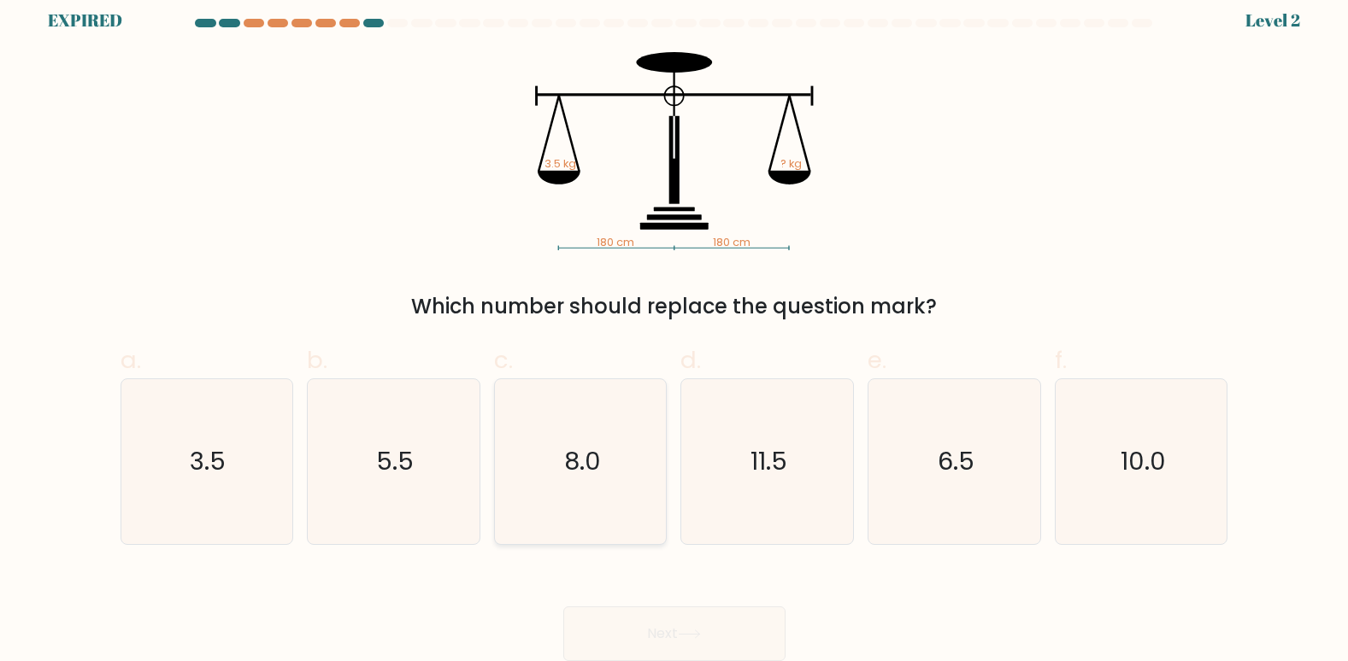
click at [593, 408] on icon "8.0" at bounding box center [580, 461] width 165 height 165
click at [674, 329] on input "c. 8.0" at bounding box center [674, 323] width 1 height 11
radio input "true"
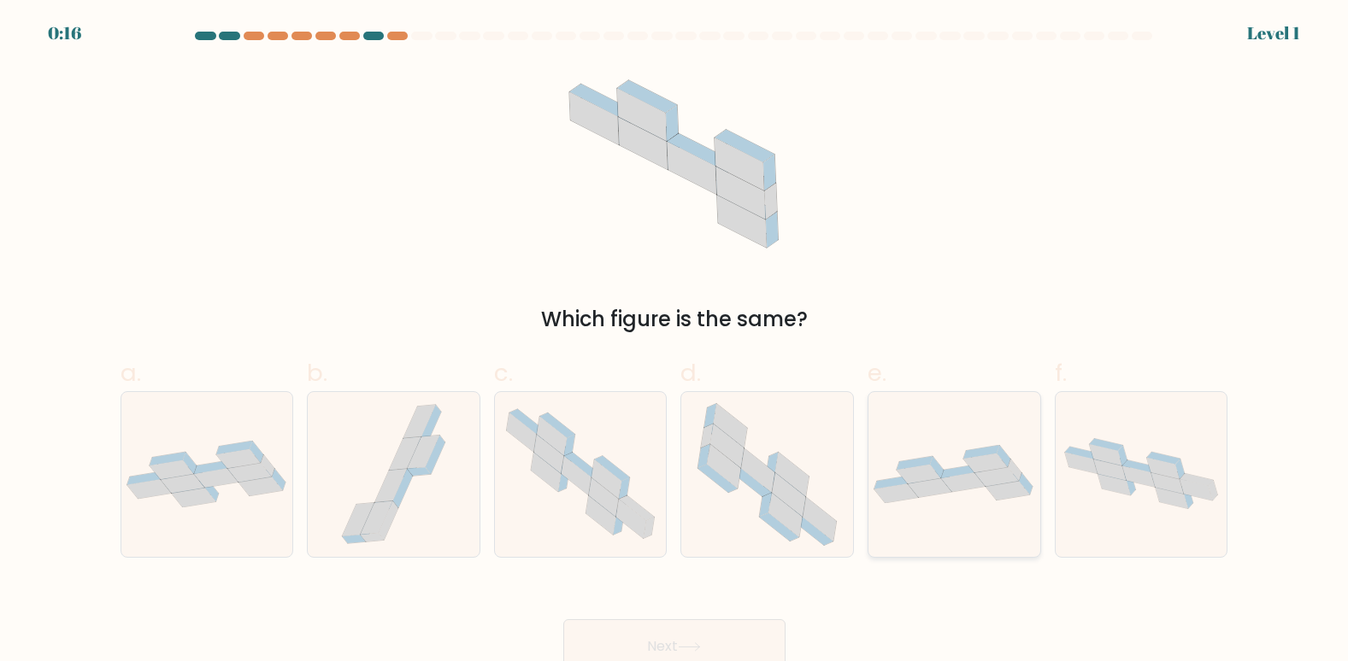
click at [931, 487] on icon at bounding box center [929, 489] width 44 height 20
click at [675, 342] on input "e." at bounding box center [674, 336] width 1 height 11
radio input "true"
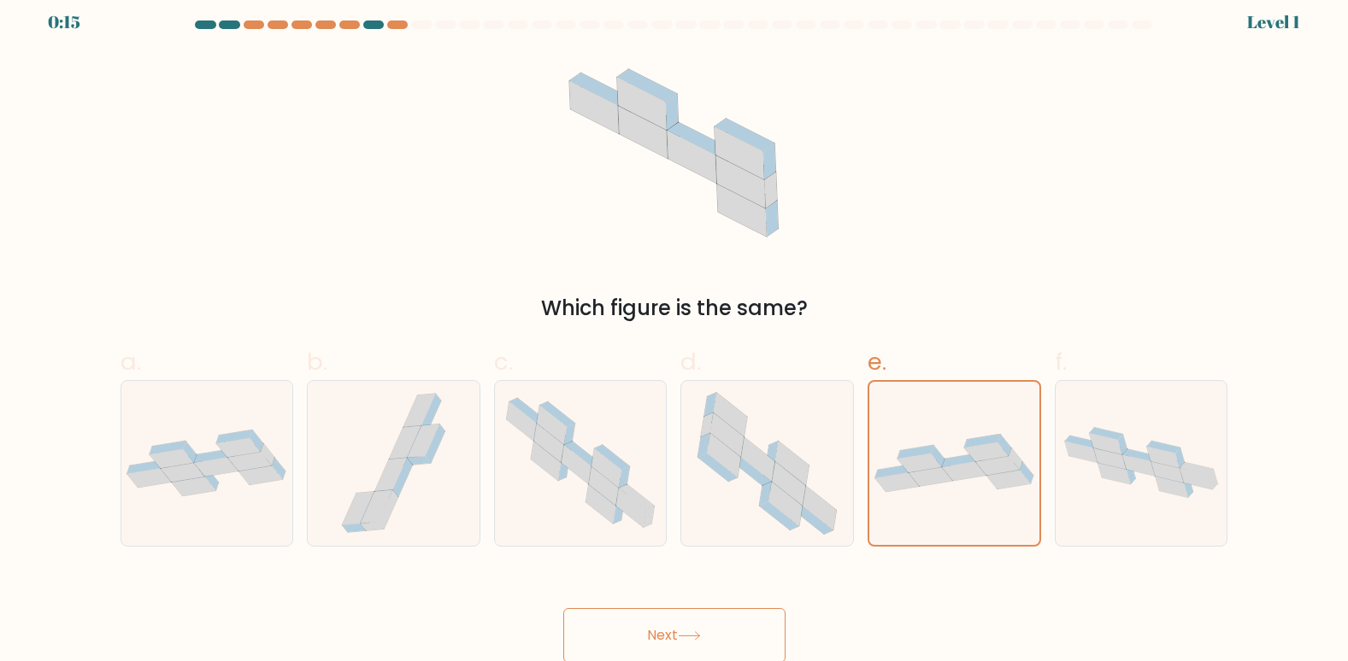
scroll to position [13, 0]
click at [679, 633] on button "Next" at bounding box center [674, 634] width 222 height 55
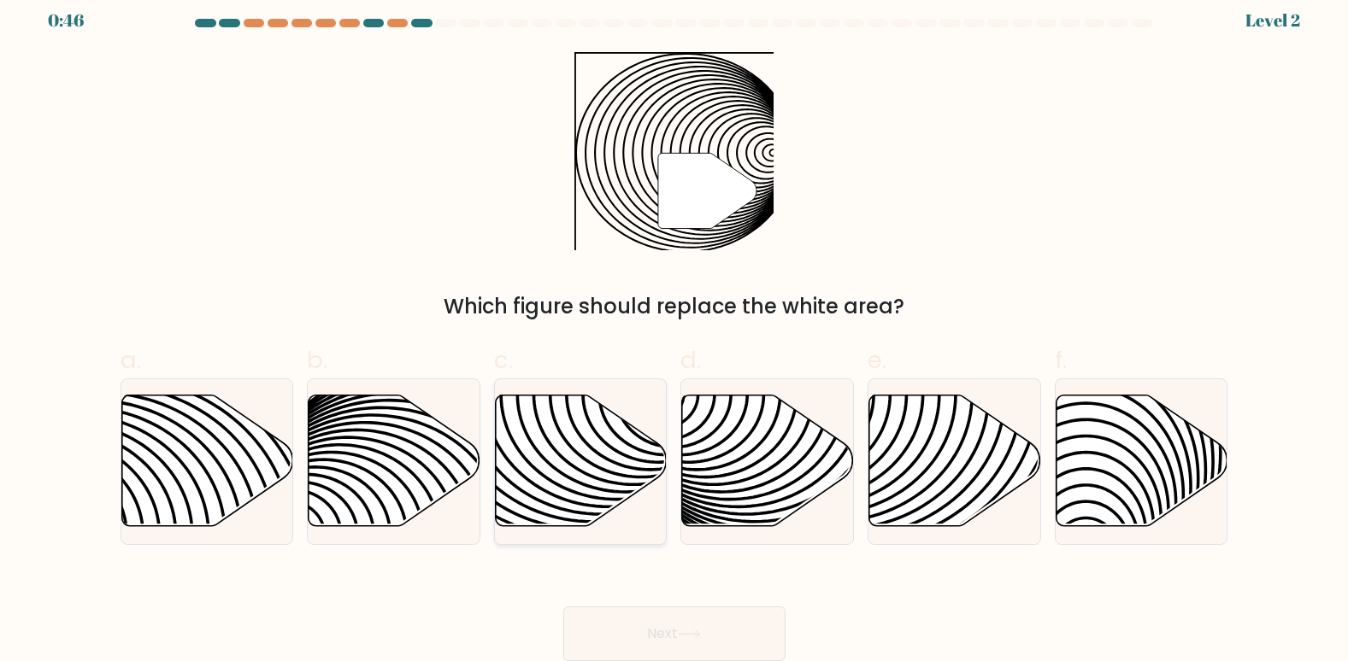
click at [620, 439] on icon at bounding box center [525, 394] width 346 height 346
click at [674, 329] on input "c." at bounding box center [674, 323] width 1 height 11
radio input "true"
click at [713, 626] on button "Next" at bounding box center [674, 634] width 222 height 55
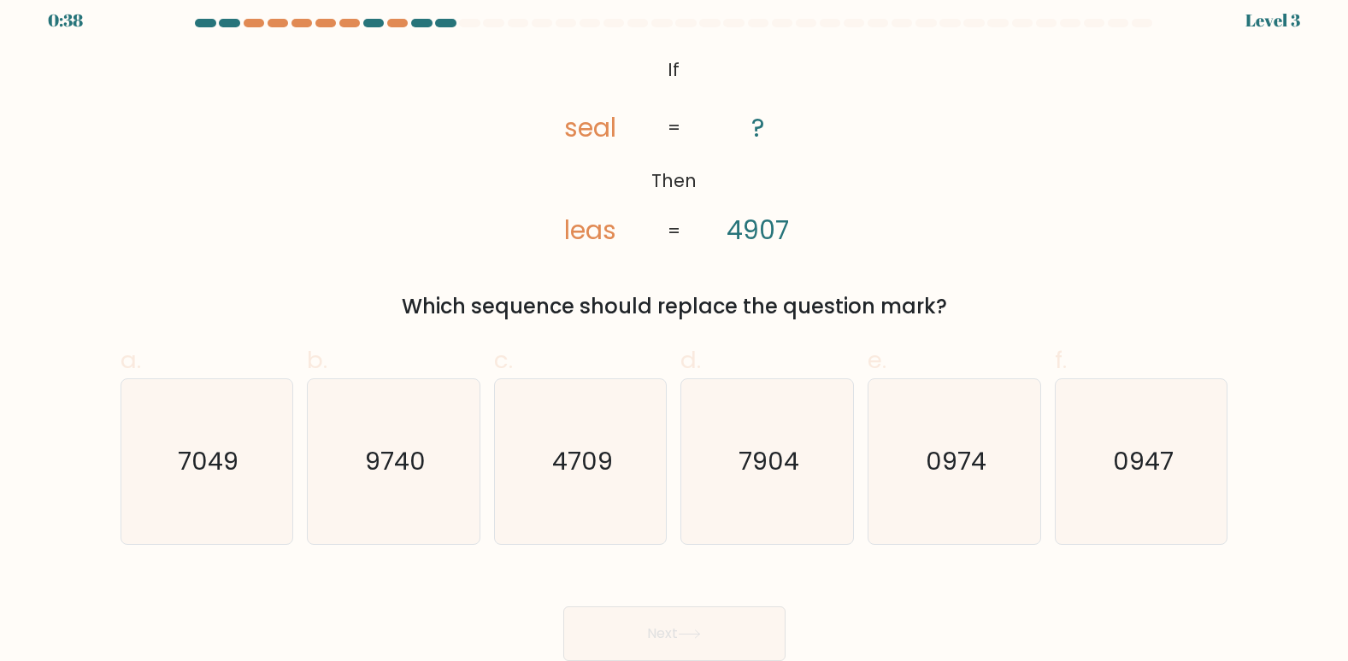
click at [661, 628] on button "Next" at bounding box center [674, 634] width 222 height 55
click at [756, 488] on icon "7904" at bounding box center [766, 461] width 165 height 165
click at [675, 329] on input "d. 7904" at bounding box center [674, 323] width 1 height 11
radio input "true"
click at [667, 625] on button "Next" at bounding box center [674, 634] width 222 height 55
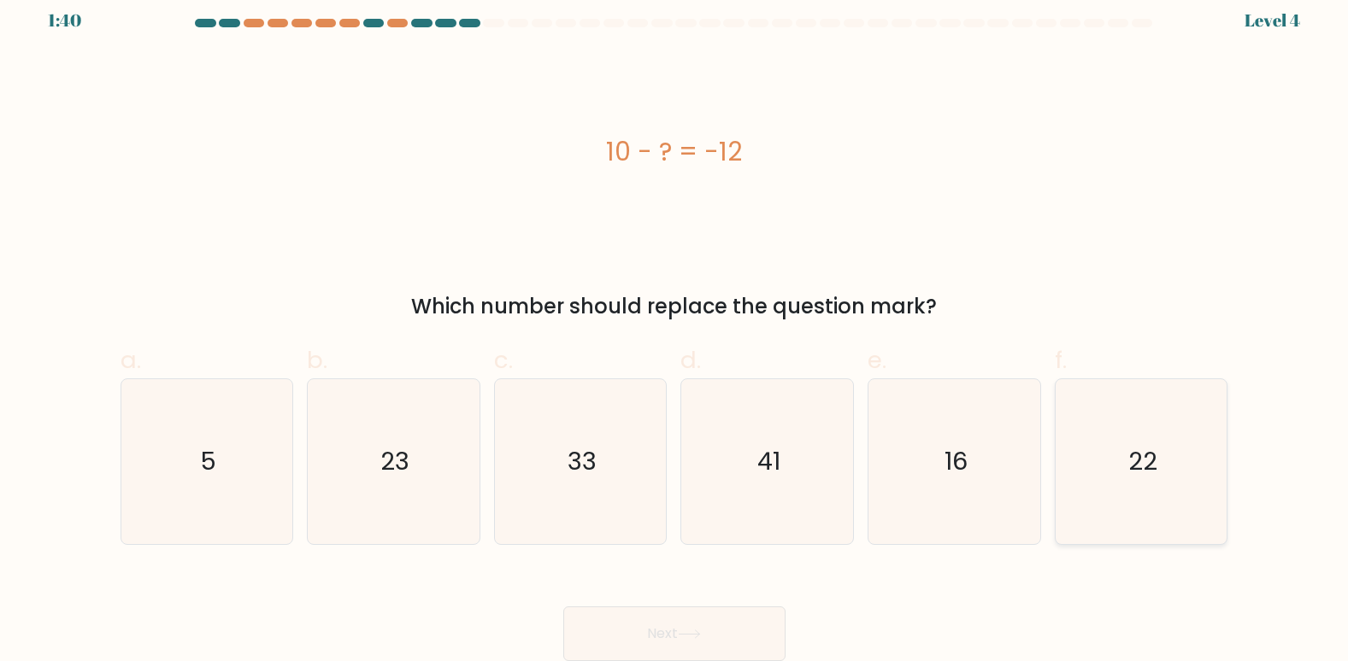
click at [1143, 468] on text "22" at bounding box center [1142, 461] width 29 height 34
click at [675, 329] on input "f. 22" at bounding box center [674, 323] width 1 height 11
radio input "true"
click at [678, 623] on button "Next" at bounding box center [674, 634] width 222 height 55
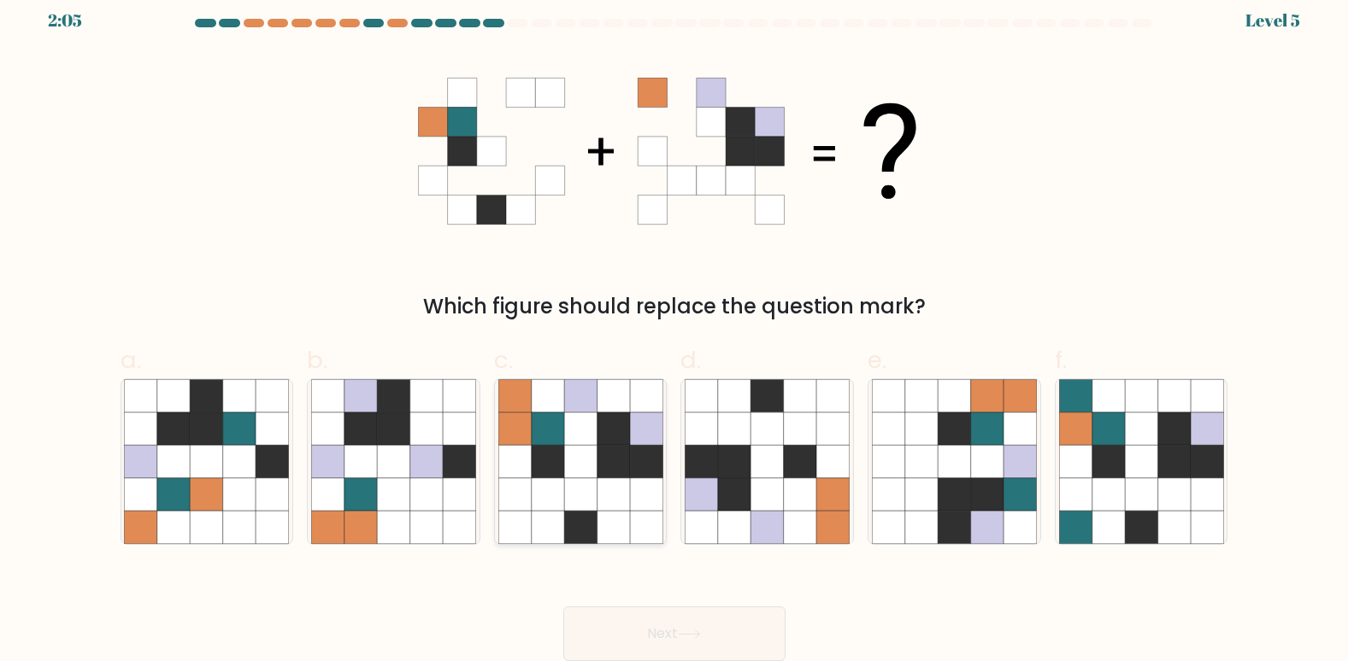
click at [555, 473] on icon at bounding box center [547, 461] width 32 height 32
click at [674, 329] on input "c." at bounding box center [674, 323] width 1 height 11
radio input "true"
click at [680, 621] on button "Next" at bounding box center [674, 634] width 222 height 55
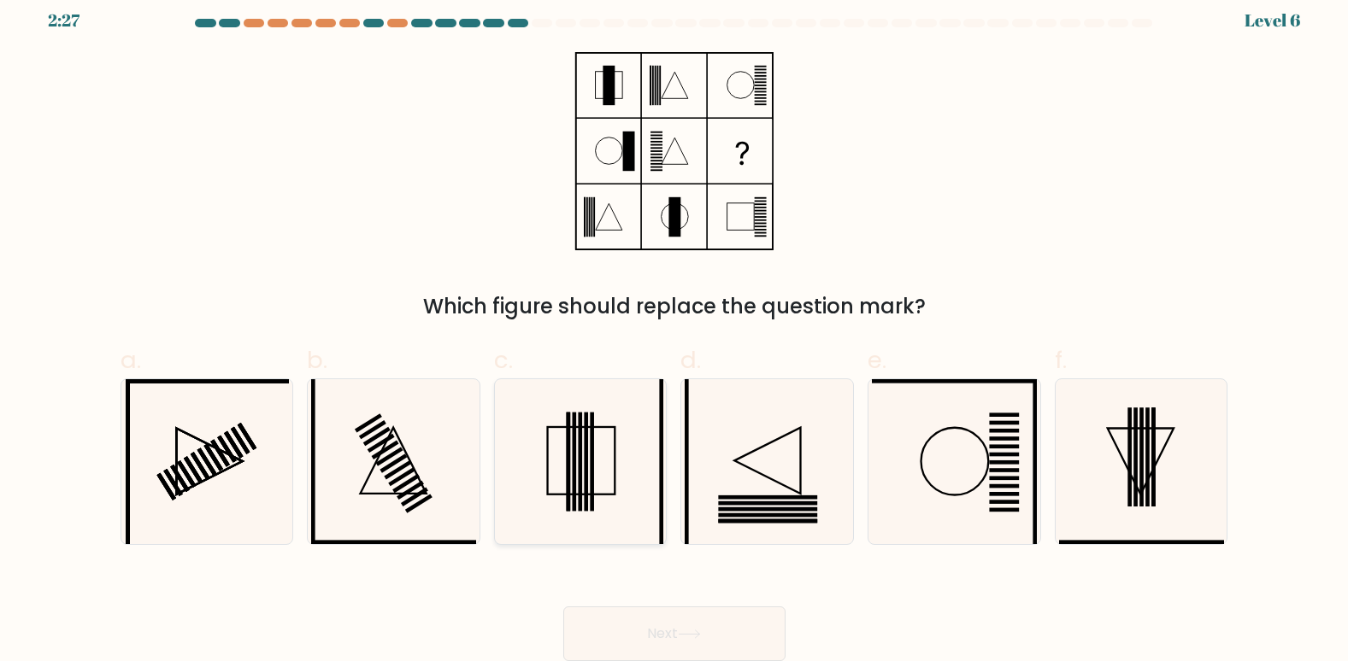
click at [619, 492] on icon at bounding box center [580, 461] width 165 height 165
click at [674, 329] on input "c." at bounding box center [674, 323] width 1 height 11
radio input "true"
click at [684, 634] on icon at bounding box center [688, 635] width 21 height 8
click at [662, 631] on button "Next" at bounding box center [674, 634] width 222 height 55
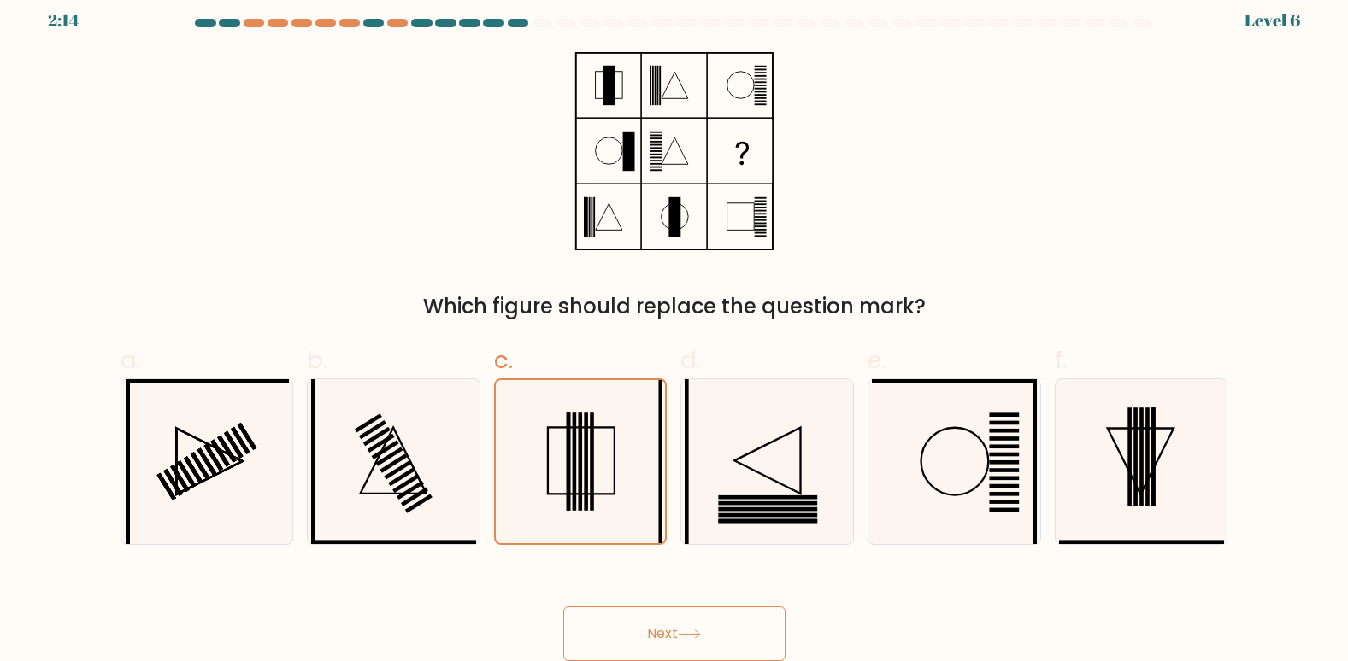
click at [648, 626] on button "Next" at bounding box center [674, 634] width 222 height 55
click at [644, 623] on button "Next" at bounding box center [674, 634] width 222 height 55
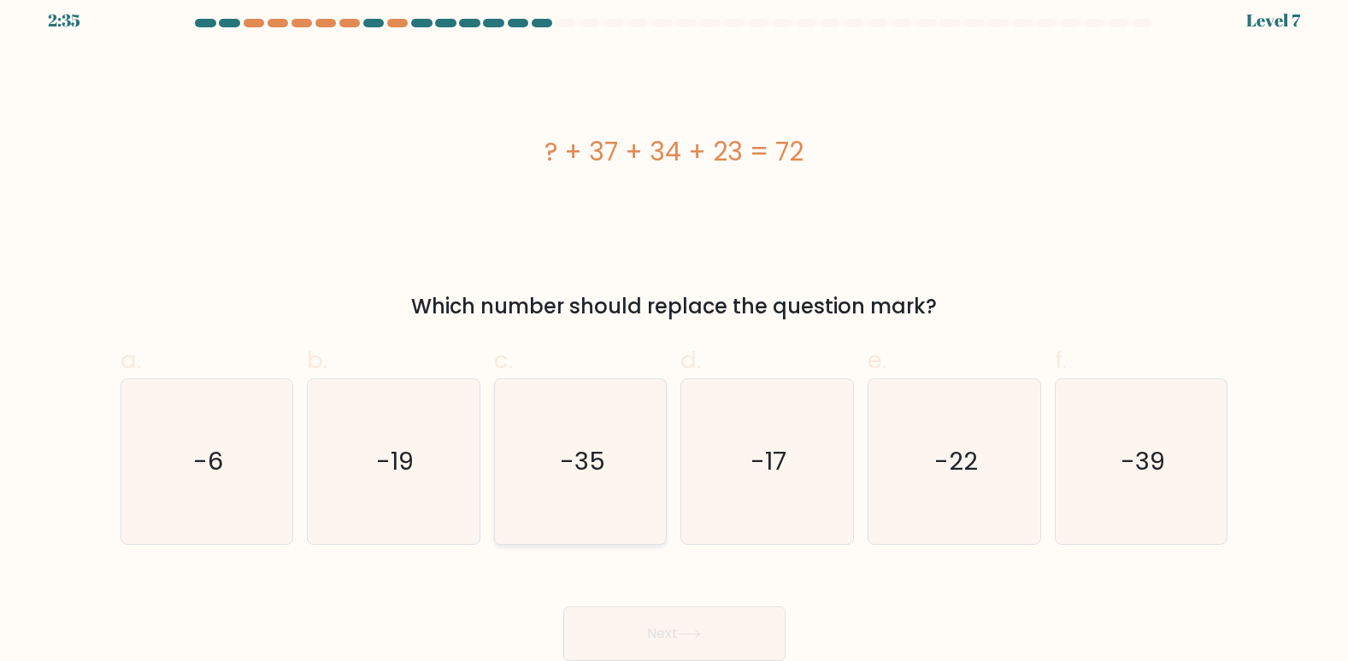
click at [615, 476] on icon "-35" at bounding box center [580, 461] width 165 height 165
click at [674, 329] on input "c. -35" at bounding box center [674, 323] width 1 height 11
radio input "true"
click at [729, 620] on button "Next" at bounding box center [674, 634] width 222 height 55
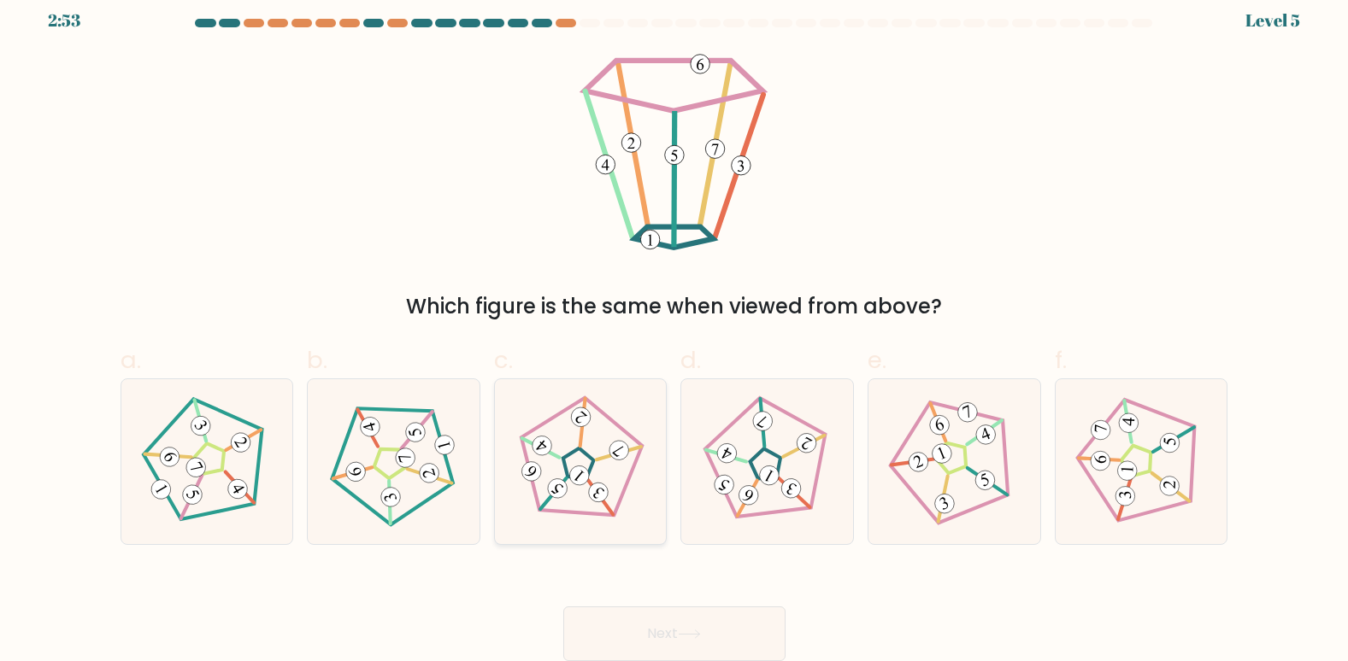
click at [614, 477] on icon at bounding box center [580, 462] width 132 height 132
click at [674, 329] on input "c." at bounding box center [674, 323] width 1 height 11
radio input "true"
click at [669, 636] on button "Next" at bounding box center [674, 634] width 222 height 55
click at [669, 635] on button "Next" at bounding box center [674, 634] width 222 height 55
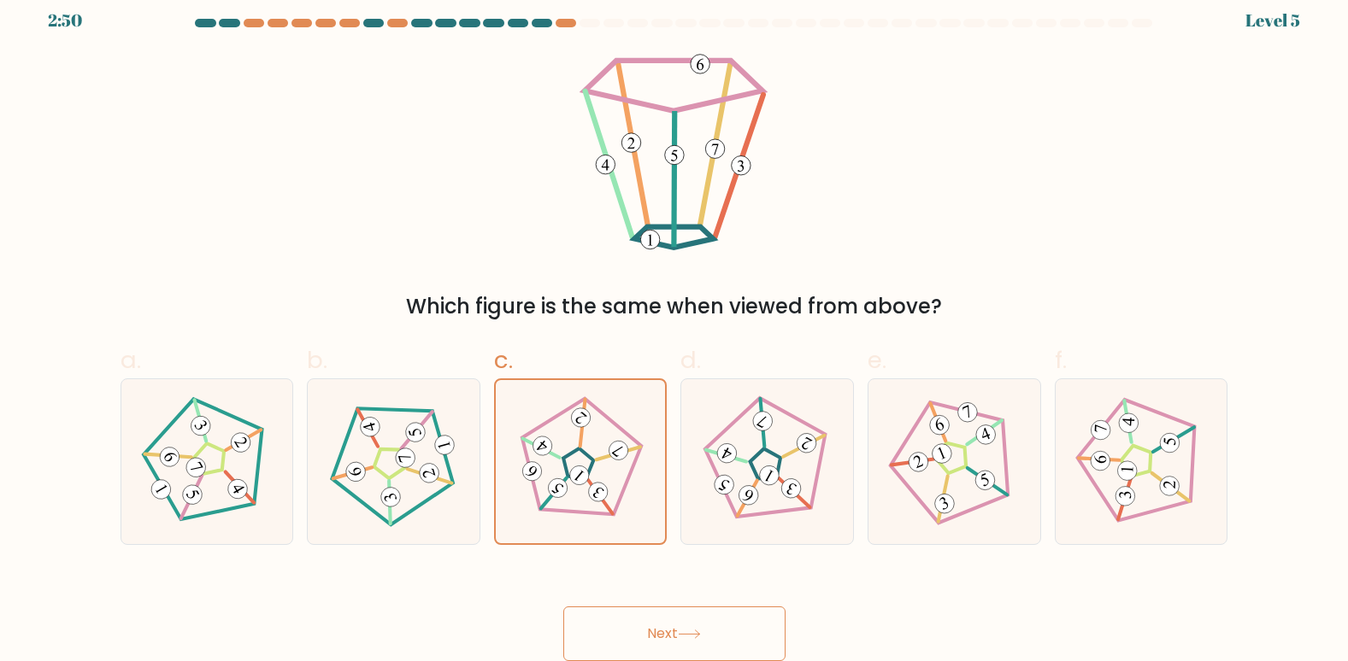
click at [671, 637] on button "Next" at bounding box center [674, 634] width 222 height 55
click at [672, 637] on button "Next" at bounding box center [674, 634] width 222 height 55
click at [708, 631] on button "Next" at bounding box center [674, 634] width 222 height 55
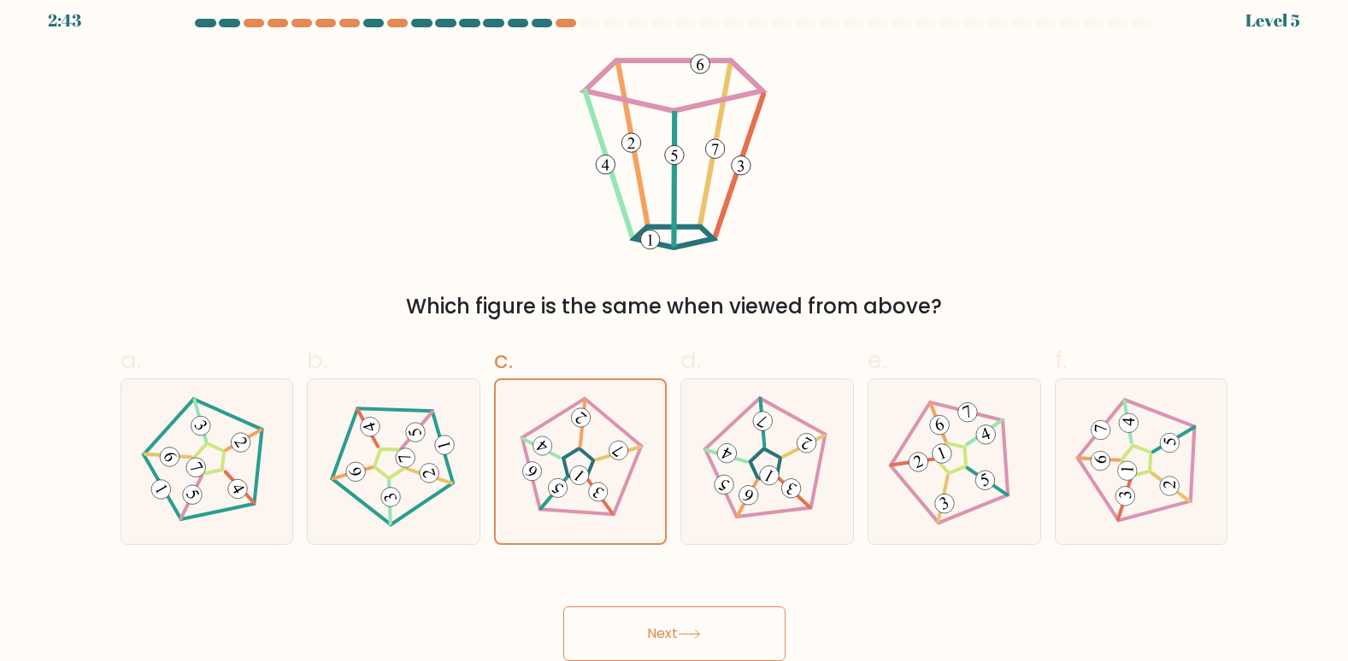
click at [708, 631] on button "Next" at bounding box center [674, 634] width 222 height 55
click at [713, 622] on button "Next" at bounding box center [674, 634] width 222 height 55
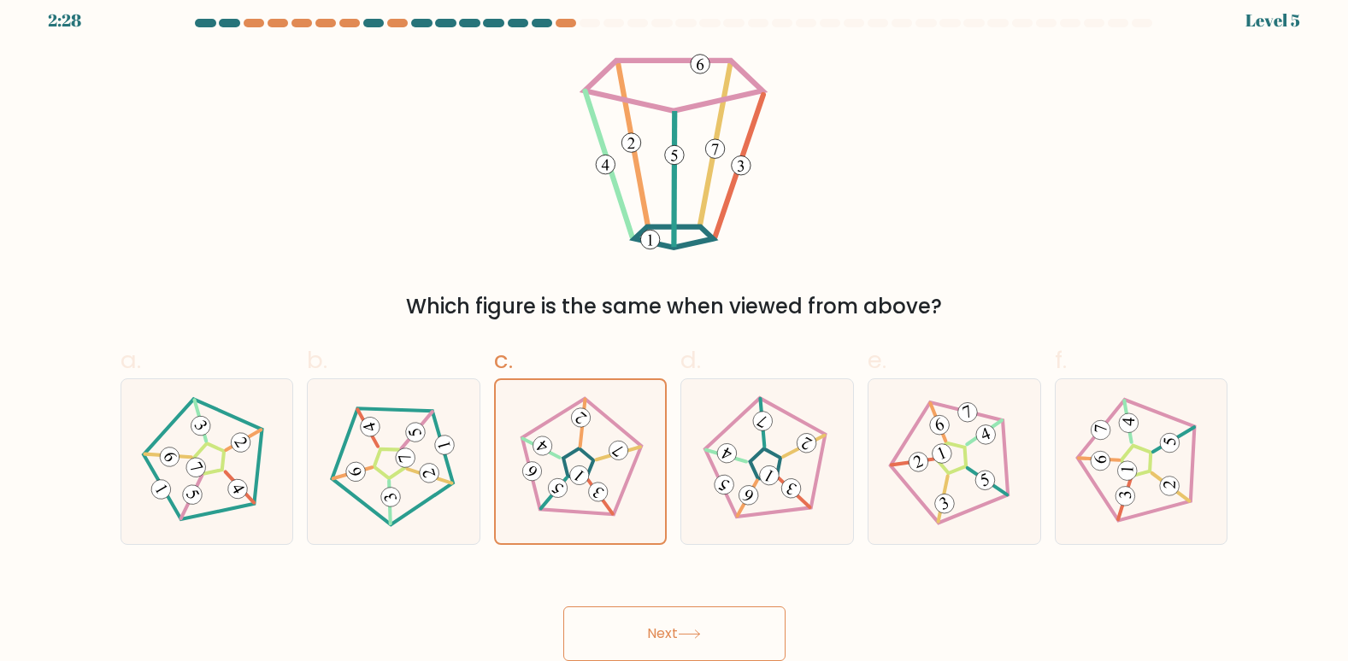
click at [713, 622] on button "Next" at bounding box center [674, 634] width 222 height 55
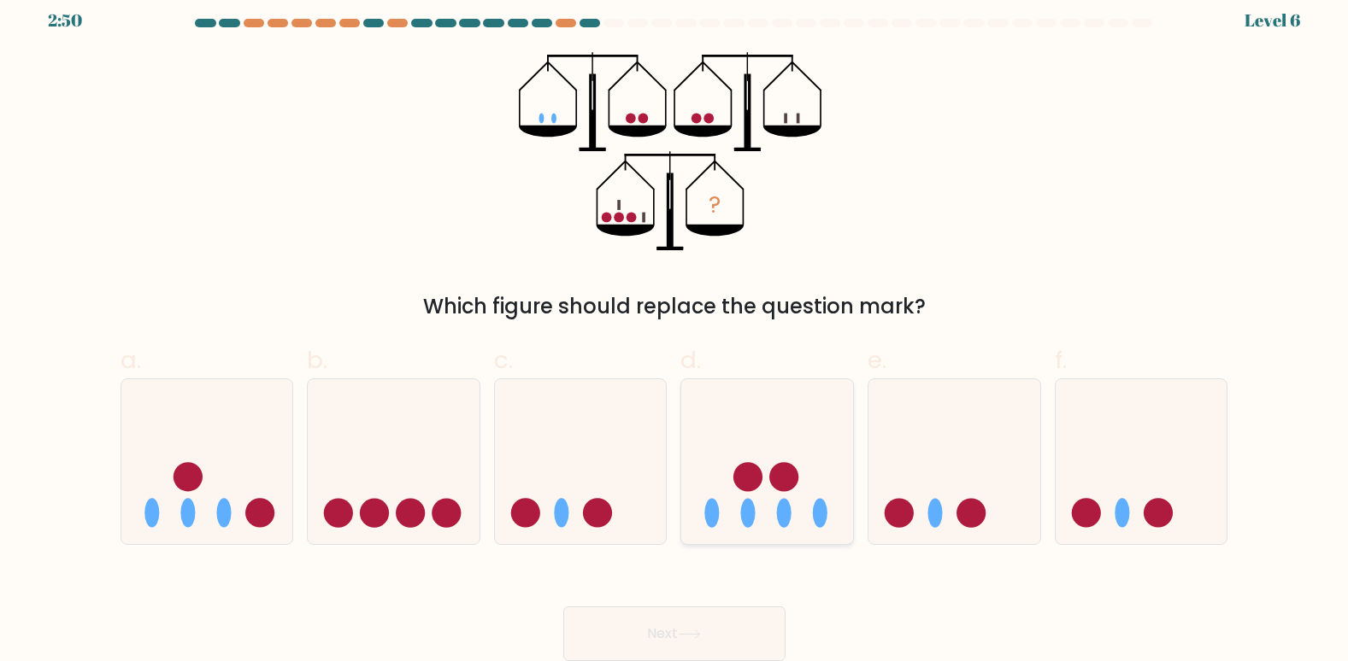
click at [850, 533] on div at bounding box center [766, 462] width 173 height 167
click at [675, 329] on input "d." at bounding box center [674, 323] width 1 height 11
radio input "true"
click at [212, 507] on icon at bounding box center [207, 462] width 172 height 142
click at [674, 329] on input "a." at bounding box center [674, 323] width 1 height 11
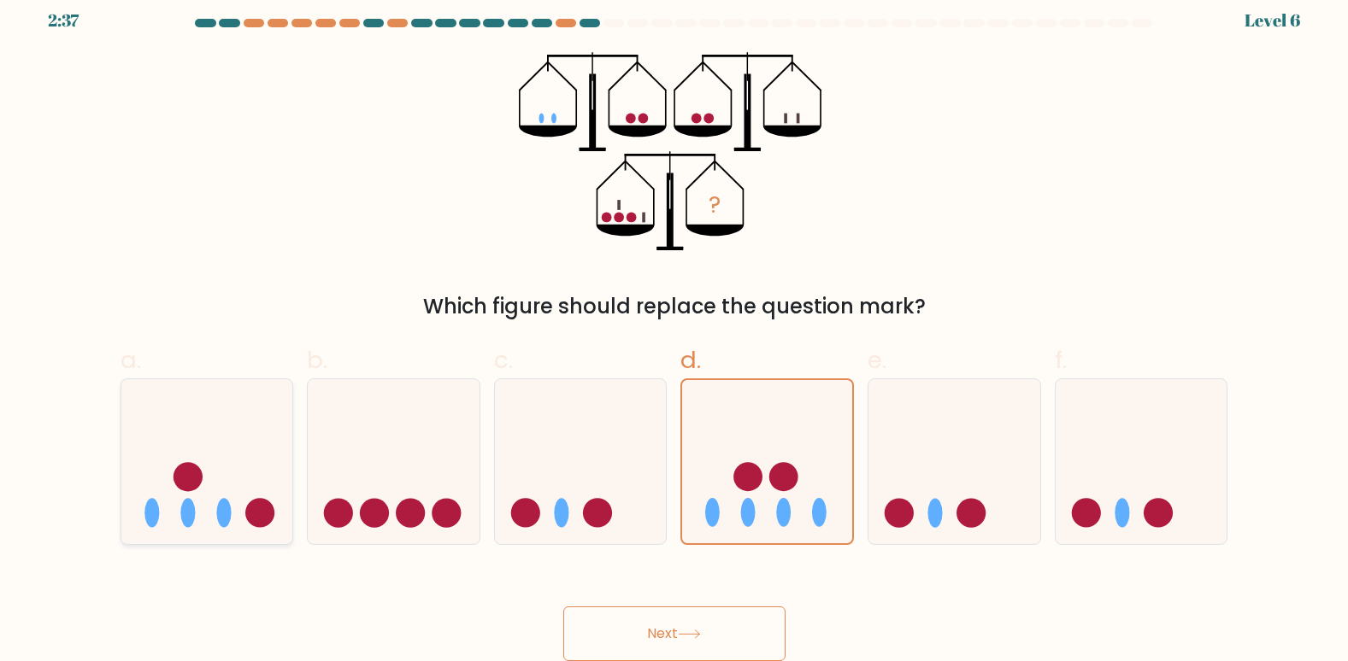
radio input "true"
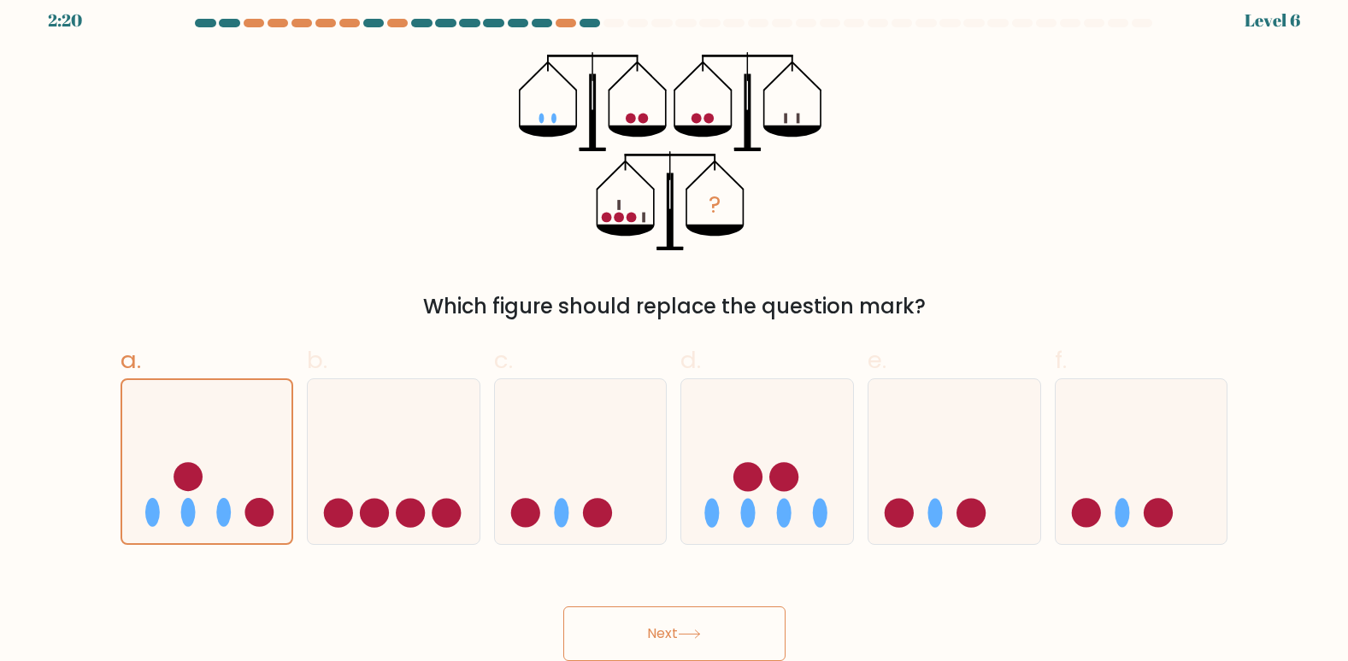
click at [623, 657] on button "Next" at bounding box center [674, 634] width 222 height 55
click at [624, 650] on button "Next" at bounding box center [674, 634] width 222 height 55
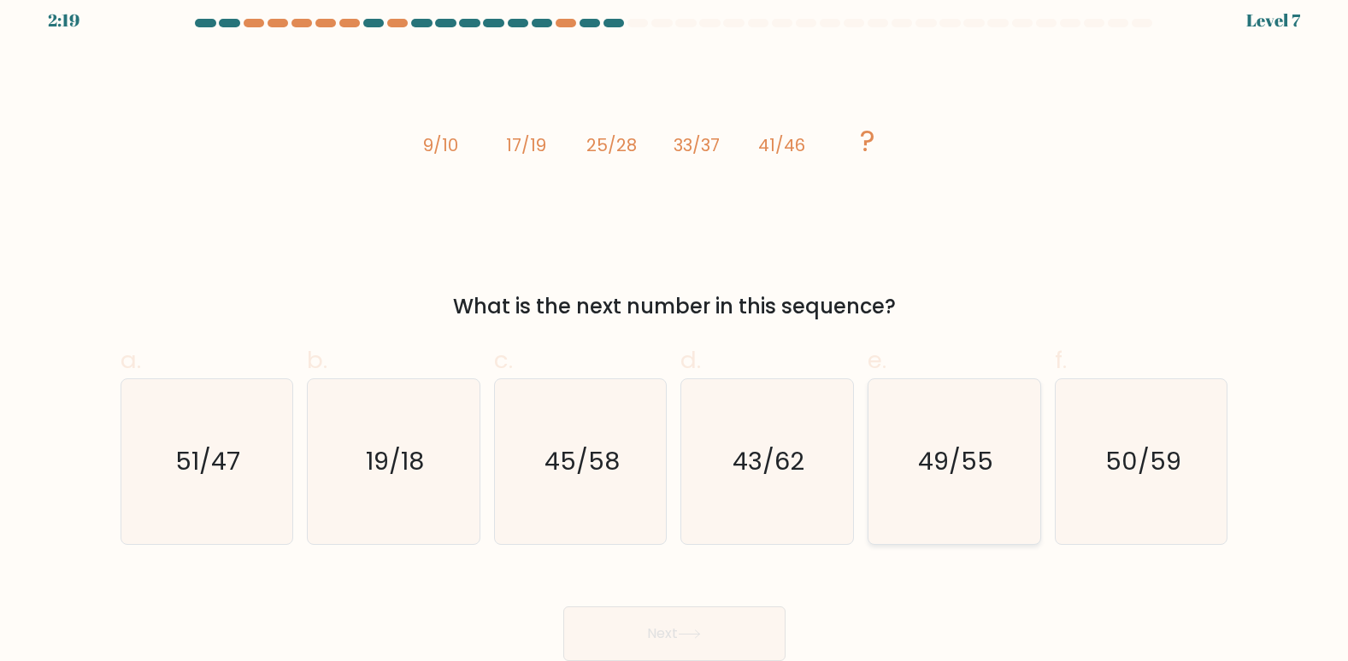
click at [942, 480] on icon "49/55" at bounding box center [954, 461] width 165 height 165
click at [675, 329] on input "e. 49/55" at bounding box center [674, 323] width 1 height 11
radio input "true"
click at [689, 638] on icon at bounding box center [689, 634] width 23 height 9
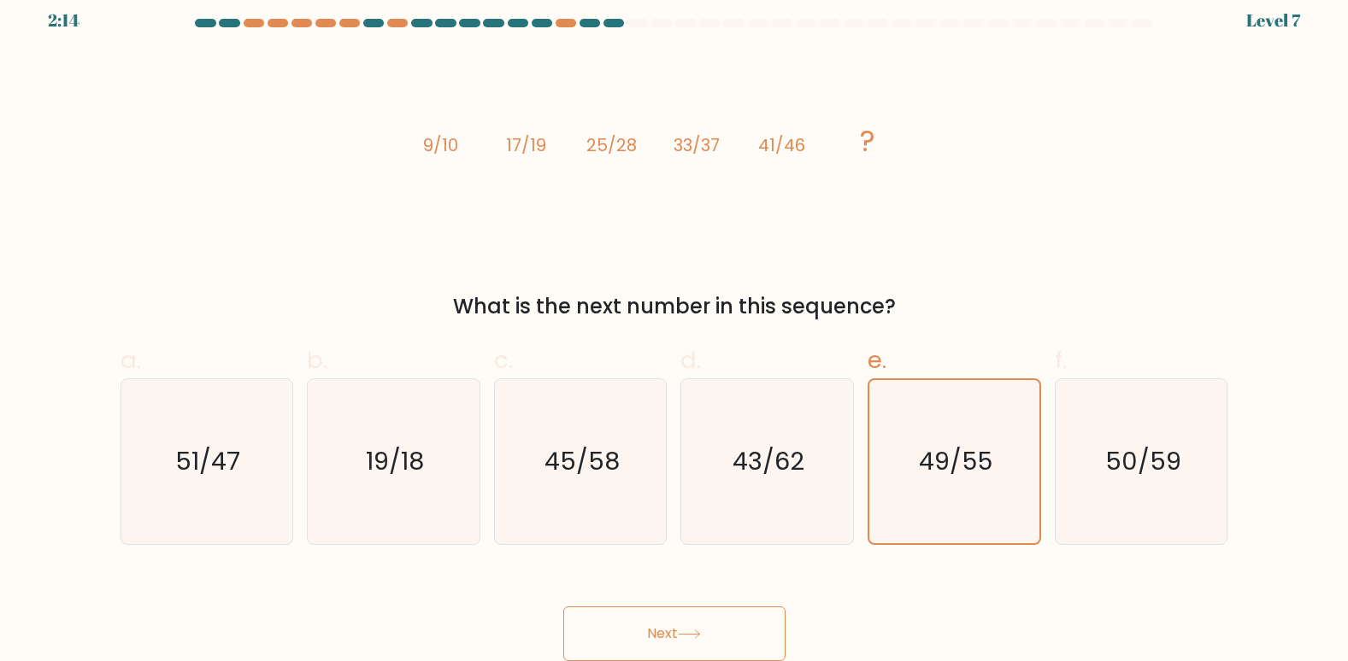
click at [650, 624] on button "Next" at bounding box center [674, 634] width 222 height 55
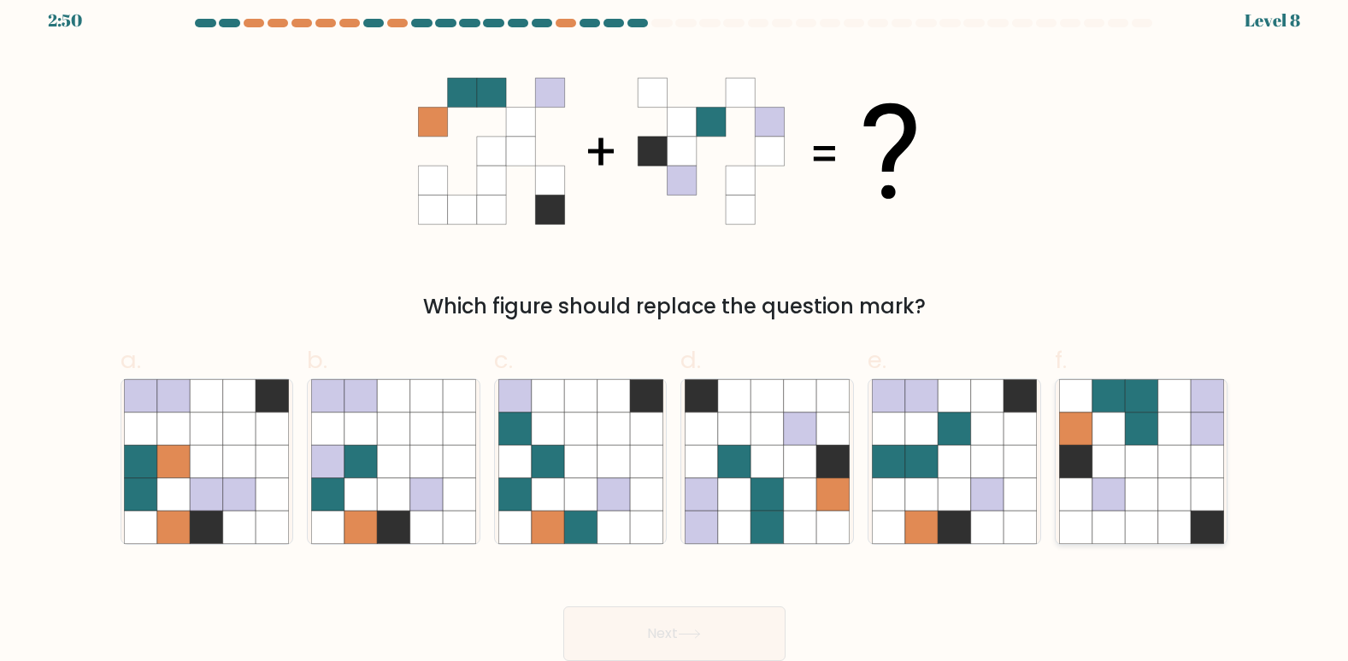
click at [1175, 410] on icon at bounding box center [1173, 395] width 32 height 32
click at [675, 329] on input "f." at bounding box center [674, 323] width 1 height 11
radio input "true"
click at [727, 631] on button "Next" at bounding box center [674, 634] width 222 height 55
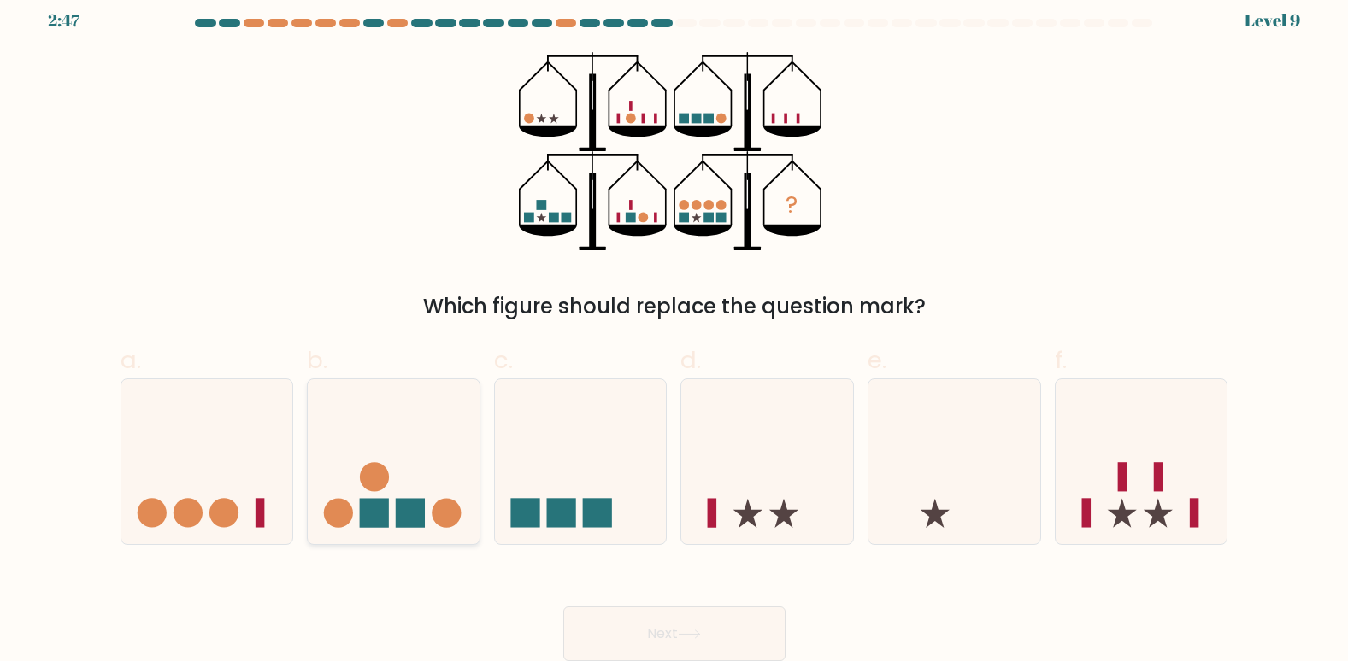
click at [401, 521] on rect at bounding box center [410, 513] width 29 height 29
click at [674, 329] on input "b." at bounding box center [674, 323] width 1 height 11
radio input "true"
click at [1162, 531] on icon at bounding box center [1141, 462] width 172 height 142
click at [675, 329] on input "f." at bounding box center [674, 323] width 1 height 11
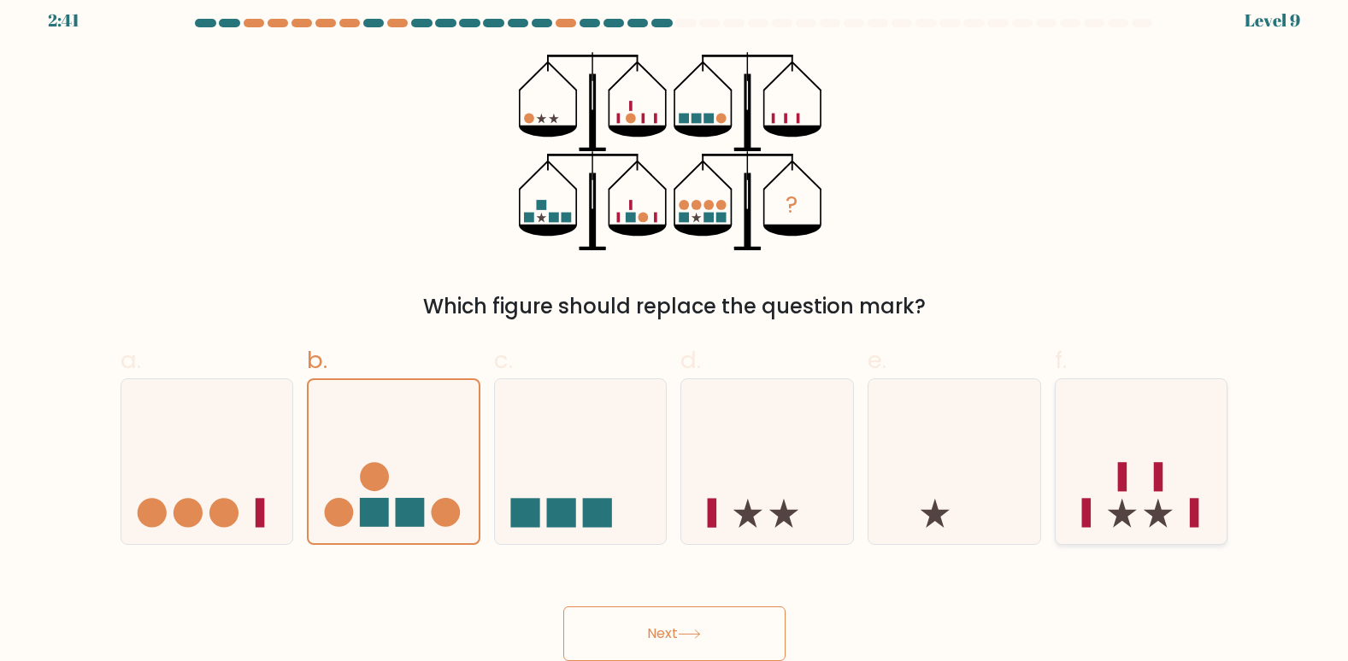
radio input "true"
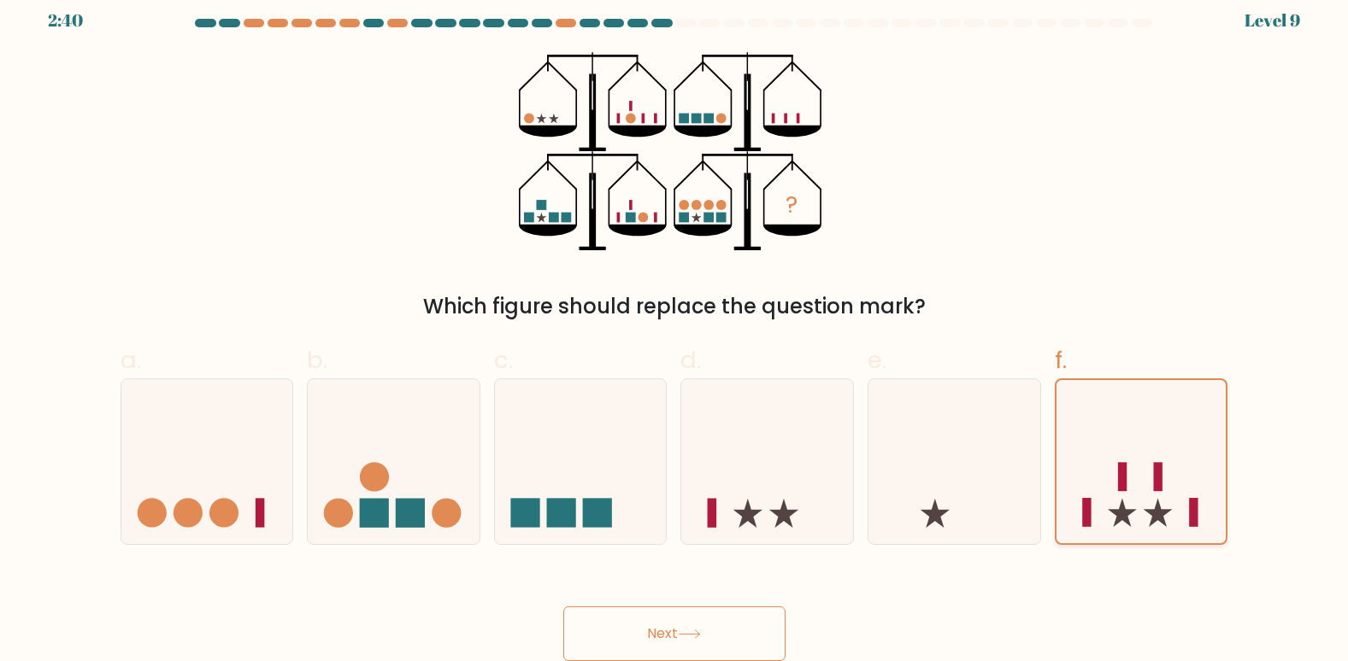
click at [1088, 502] on rect at bounding box center [1086, 512] width 9 height 29
click at [675, 329] on input "f." at bounding box center [674, 323] width 1 height 11
click at [672, 635] on button "Next" at bounding box center [674, 634] width 222 height 55
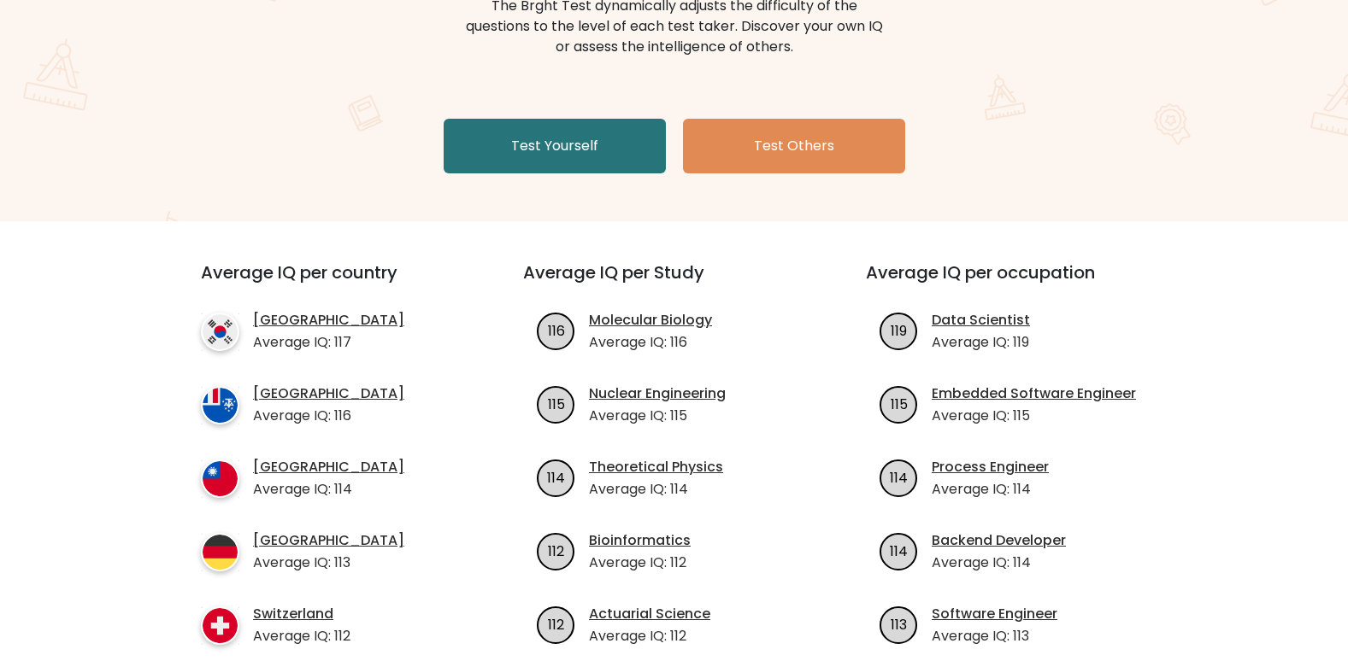
scroll to position [342, 0]
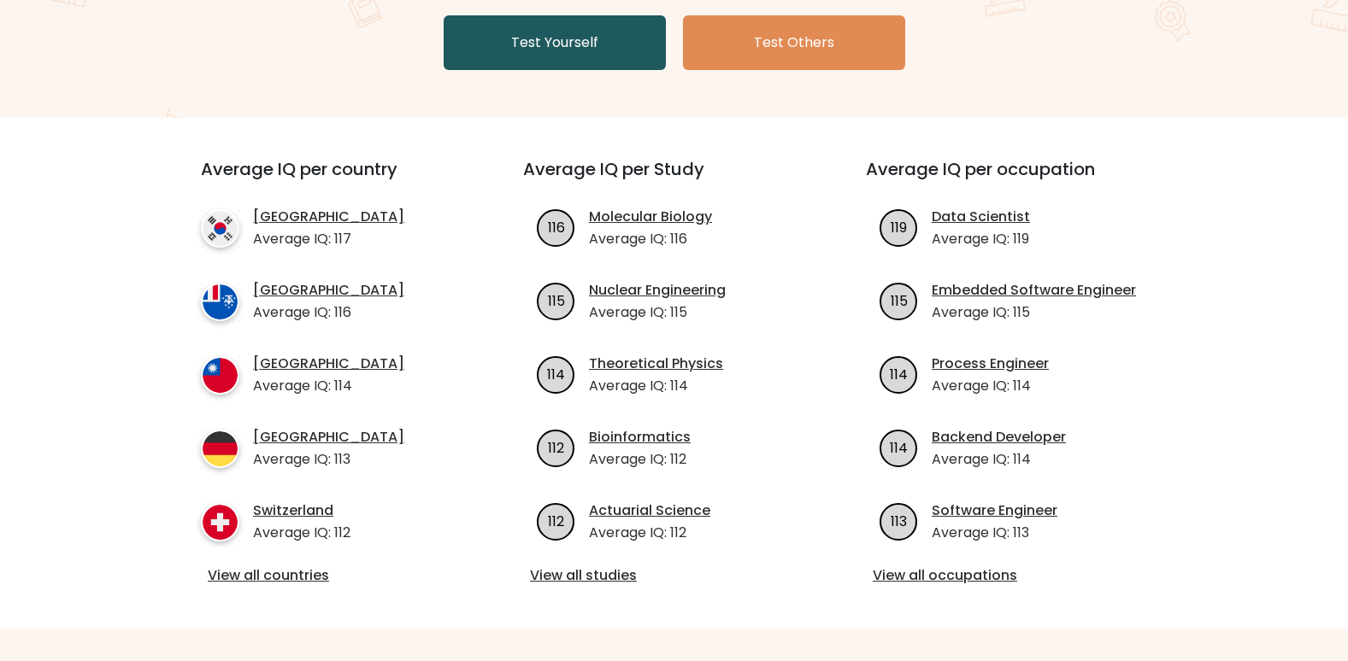
click at [614, 61] on link "Test Yourself" at bounding box center [554, 42] width 222 height 55
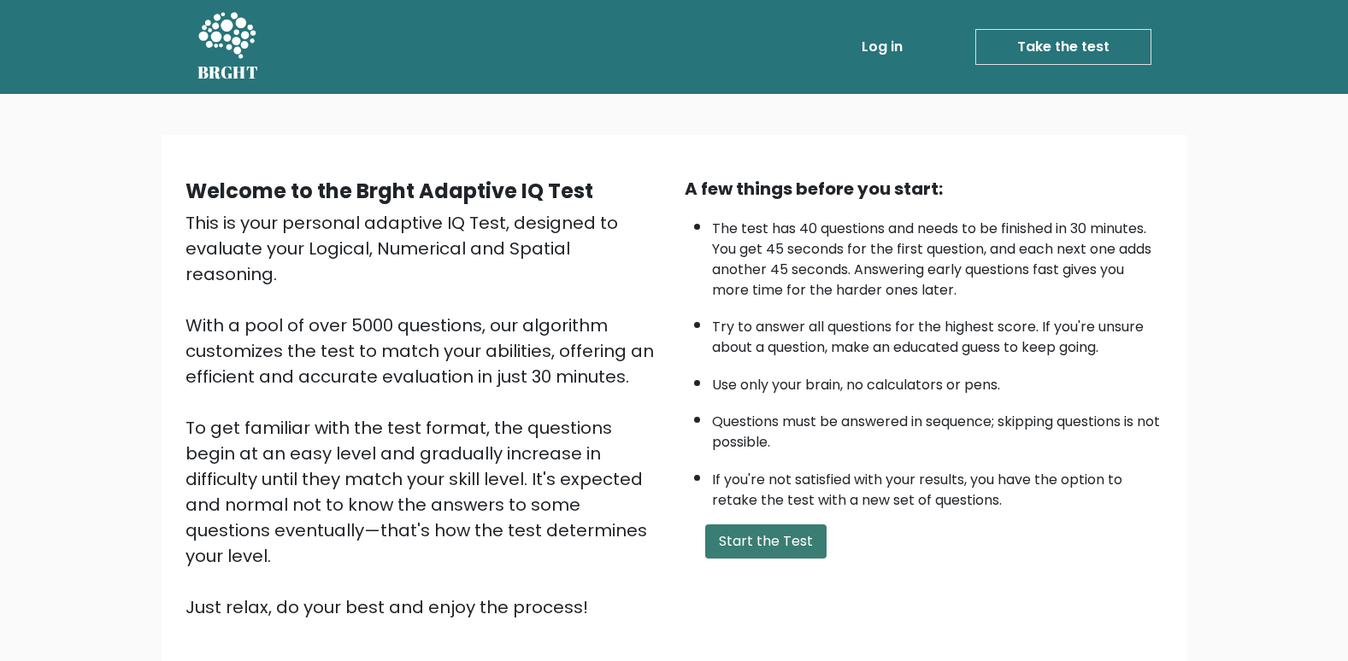
click at [760, 553] on button "Start the Test" at bounding box center [765, 542] width 121 height 34
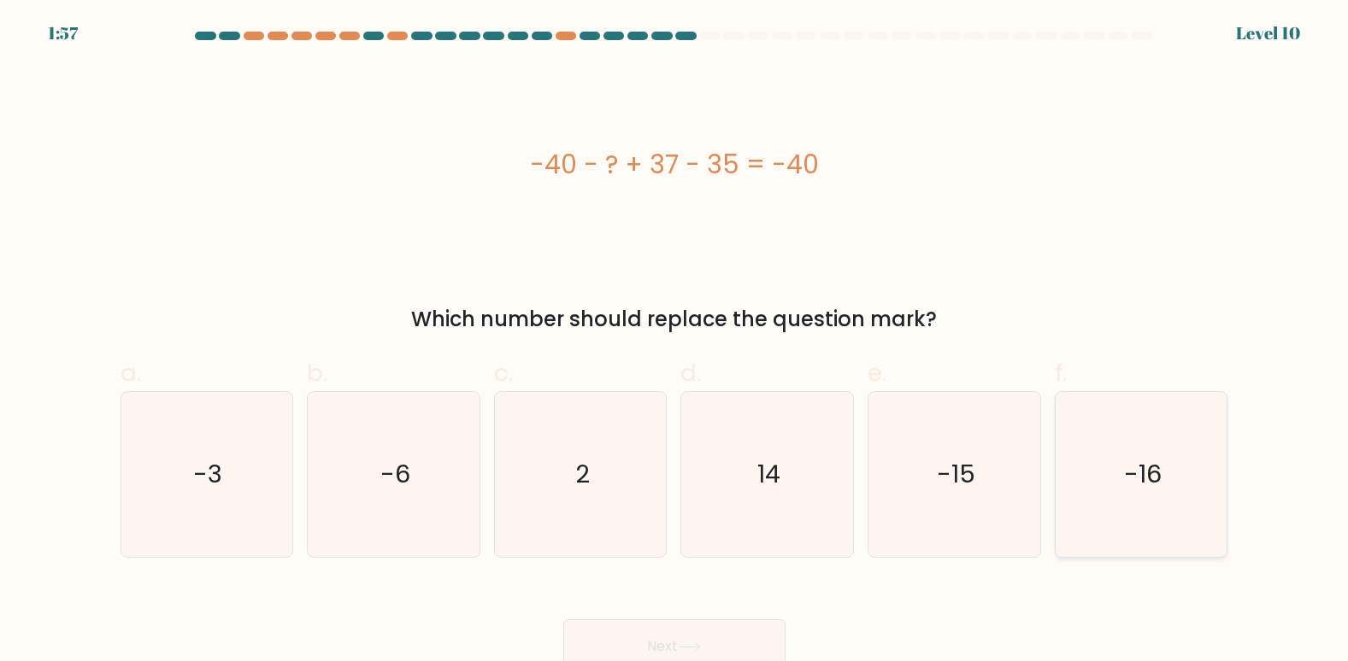
click at [1166, 485] on icon "-16" at bounding box center [1141, 474] width 165 height 165
click at [675, 342] on input "f. -16" at bounding box center [674, 336] width 1 height 11
radio input "true"
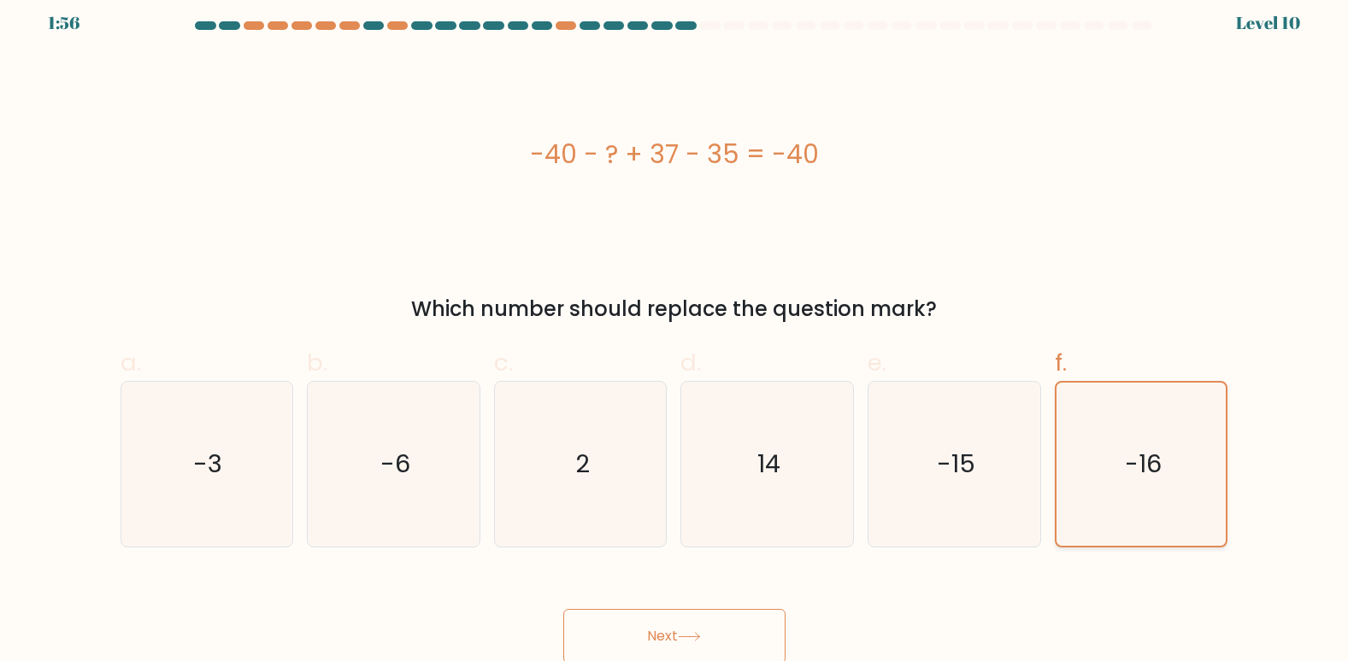
scroll to position [13, 0]
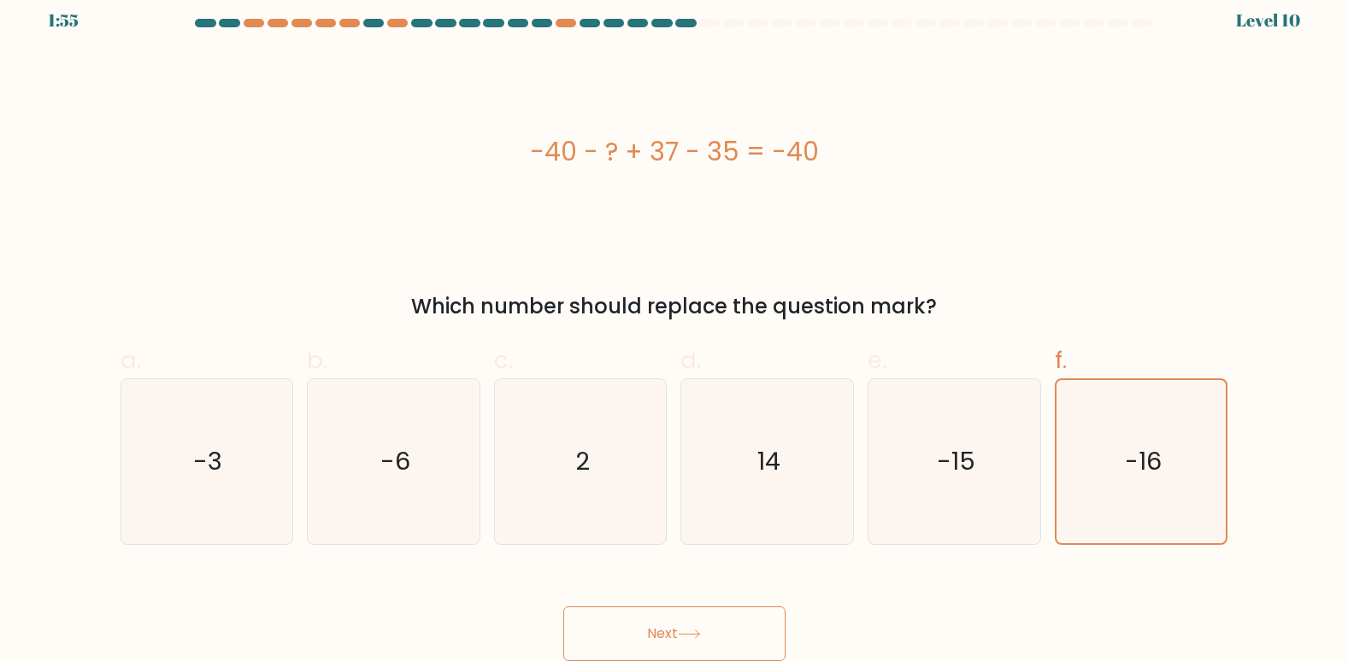
click at [676, 626] on button "Next" at bounding box center [674, 634] width 222 height 55
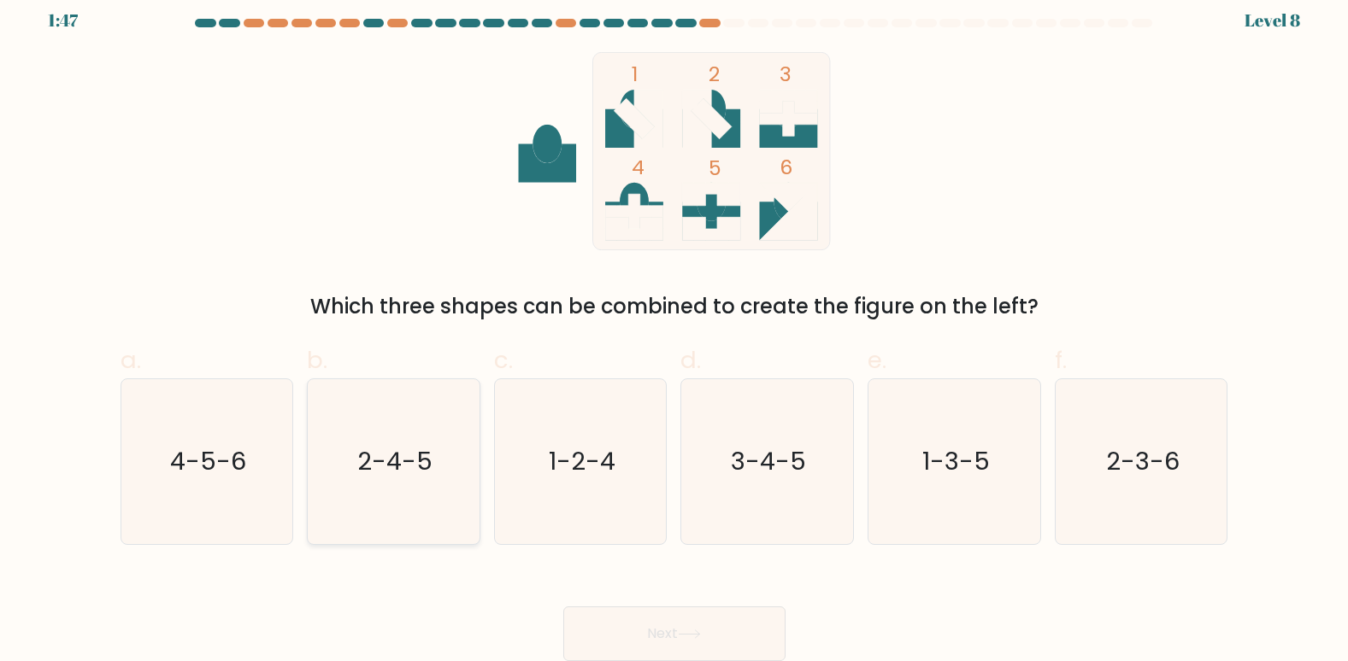
click at [450, 470] on icon "2-4-5" at bounding box center [393, 461] width 165 height 165
click at [674, 329] on input "b. 2-4-5" at bounding box center [674, 323] width 1 height 11
radio input "true"
click at [545, 467] on icon "1-2-4" at bounding box center [580, 461] width 165 height 165
click at [674, 329] on input "c. 1-2-4" at bounding box center [674, 323] width 1 height 11
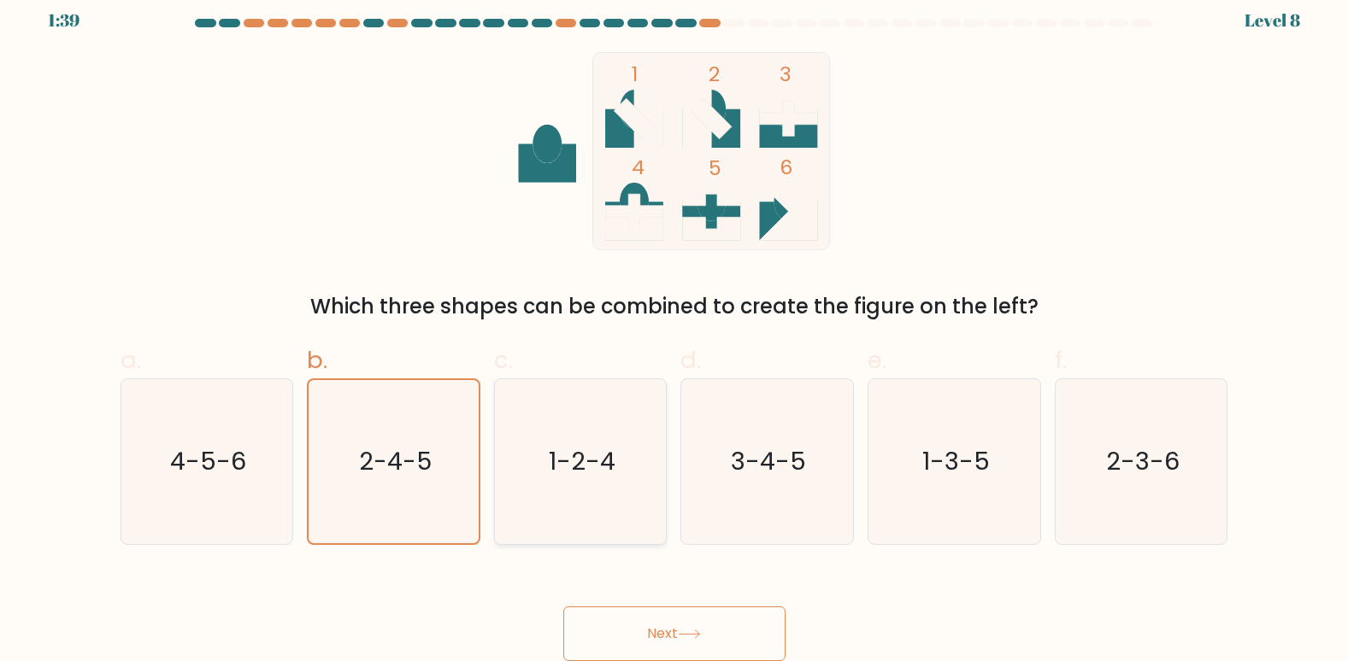
radio input "true"
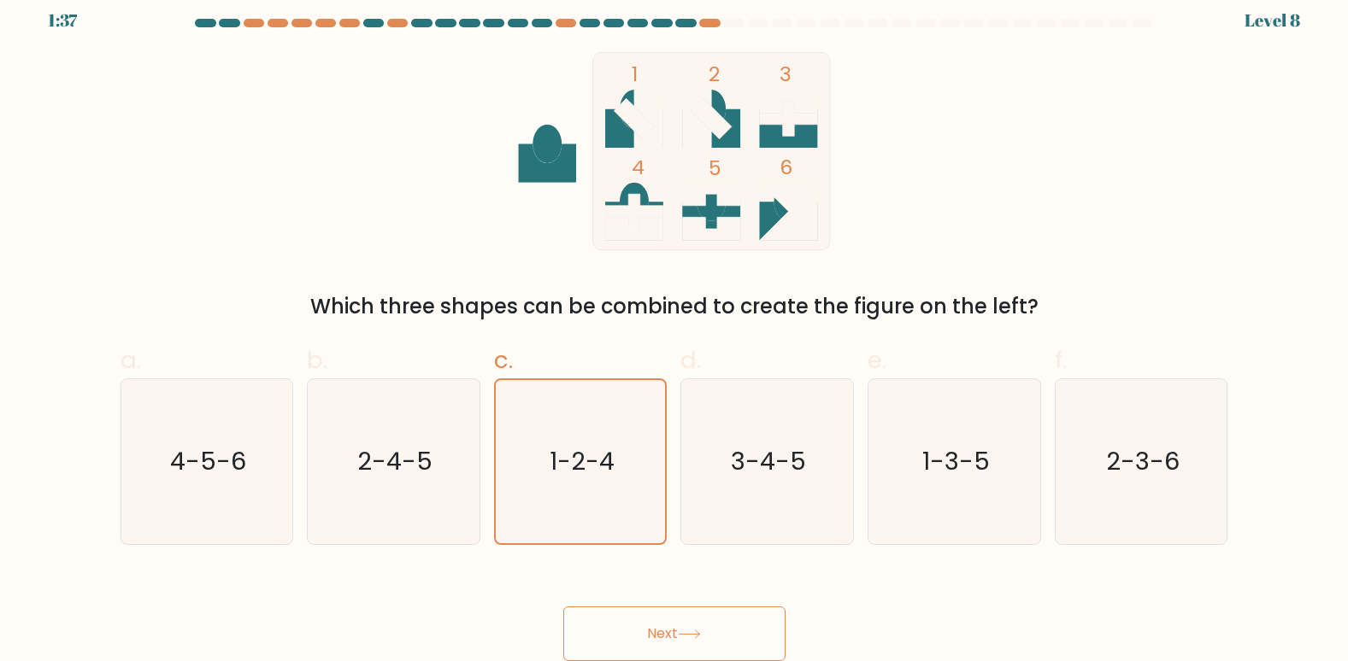
click at [678, 625] on button "Next" at bounding box center [674, 634] width 222 height 55
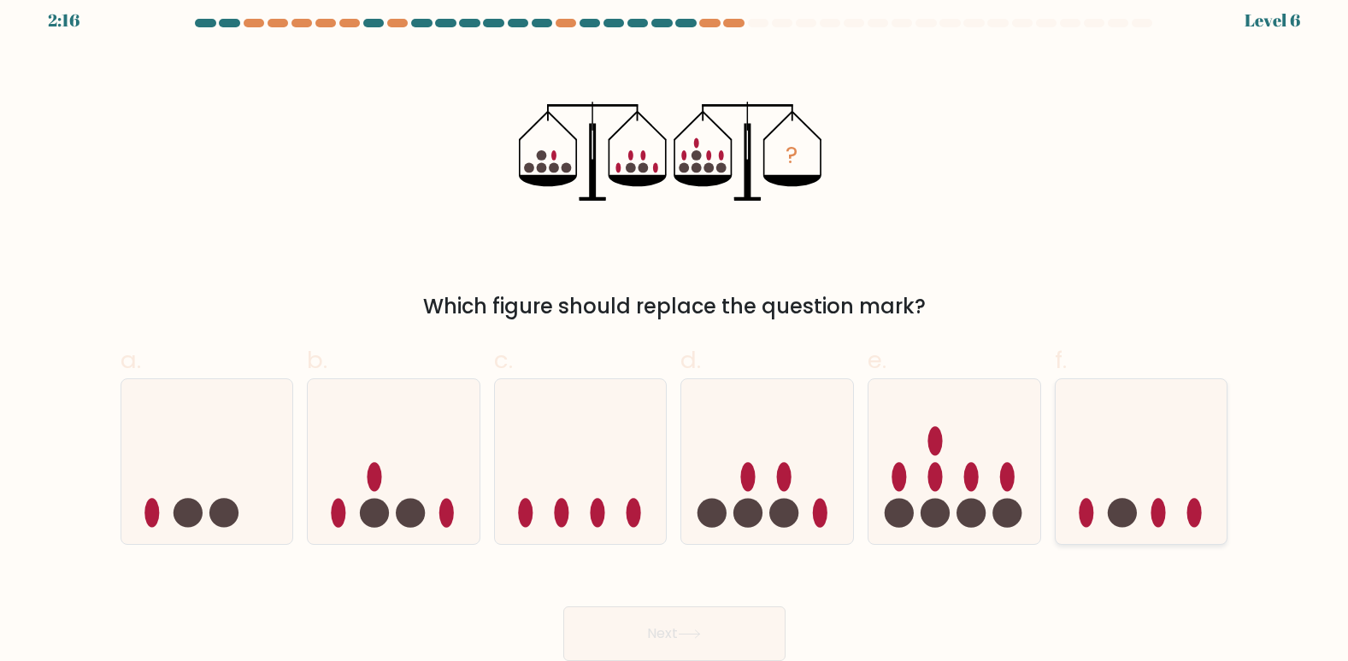
click at [1077, 464] on icon at bounding box center [1141, 462] width 172 height 142
click at [675, 329] on input "f." at bounding box center [674, 323] width 1 height 11
radio input "true"
click at [979, 468] on icon at bounding box center [954, 462] width 172 height 142
click at [675, 329] on input "e." at bounding box center [674, 323] width 1 height 11
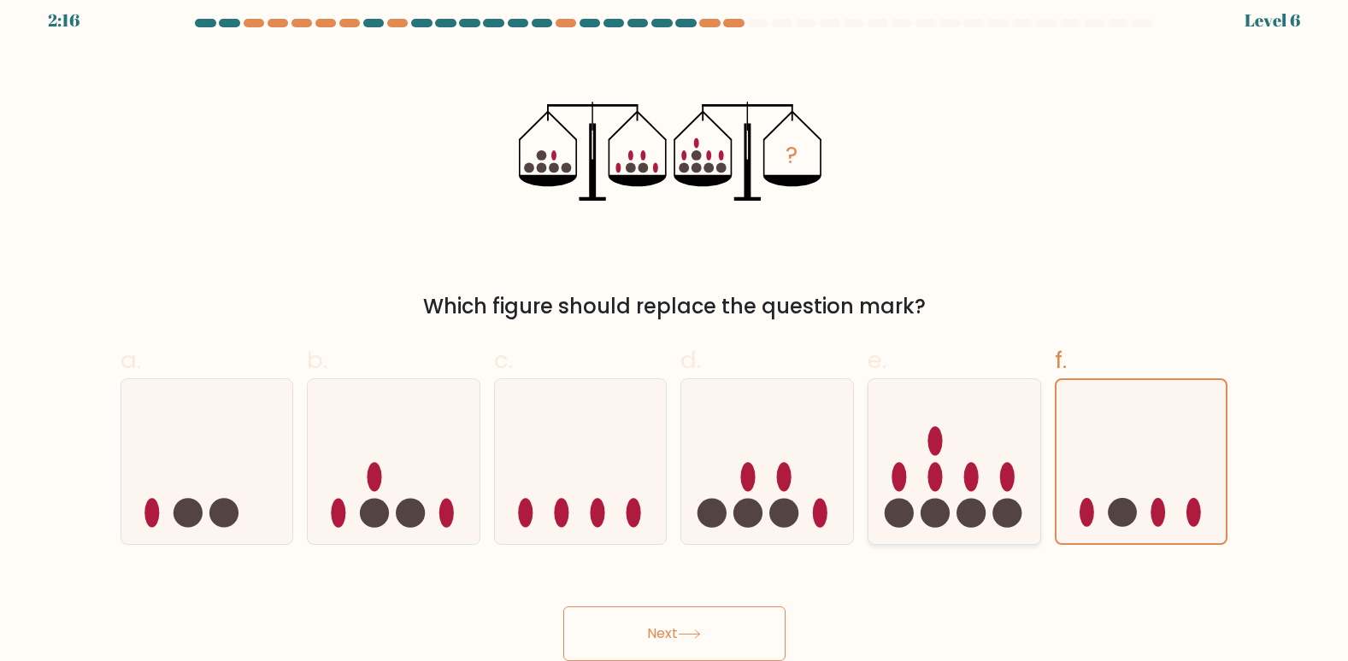
radio input "true"
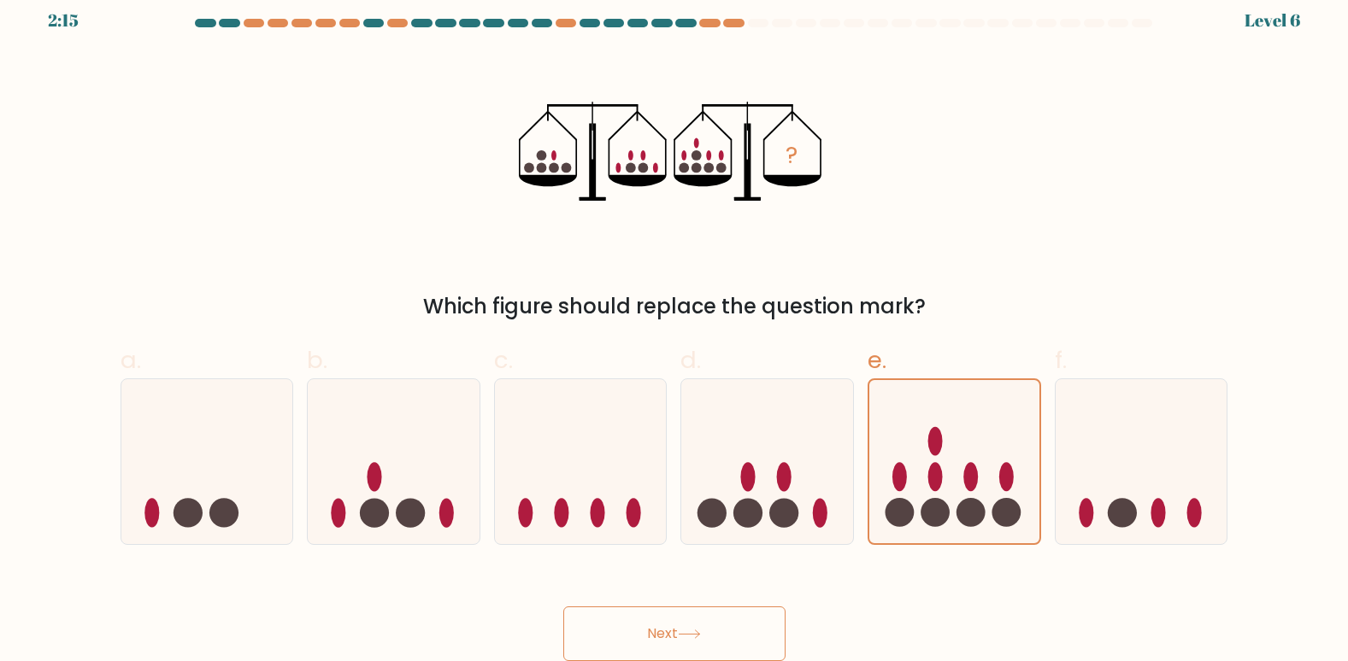
click at [640, 628] on button "Next" at bounding box center [674, 634] width 222 height 55
click at [648, 637] on button "Next" at bounding box center [674, 634] width 222 height 55
click at [635, 631] on button "Next" at bounding box center [674, 634] width 222 height 55
click at [630, 614] on button "Next" at bounding box center [674, 634] width 222 height 55
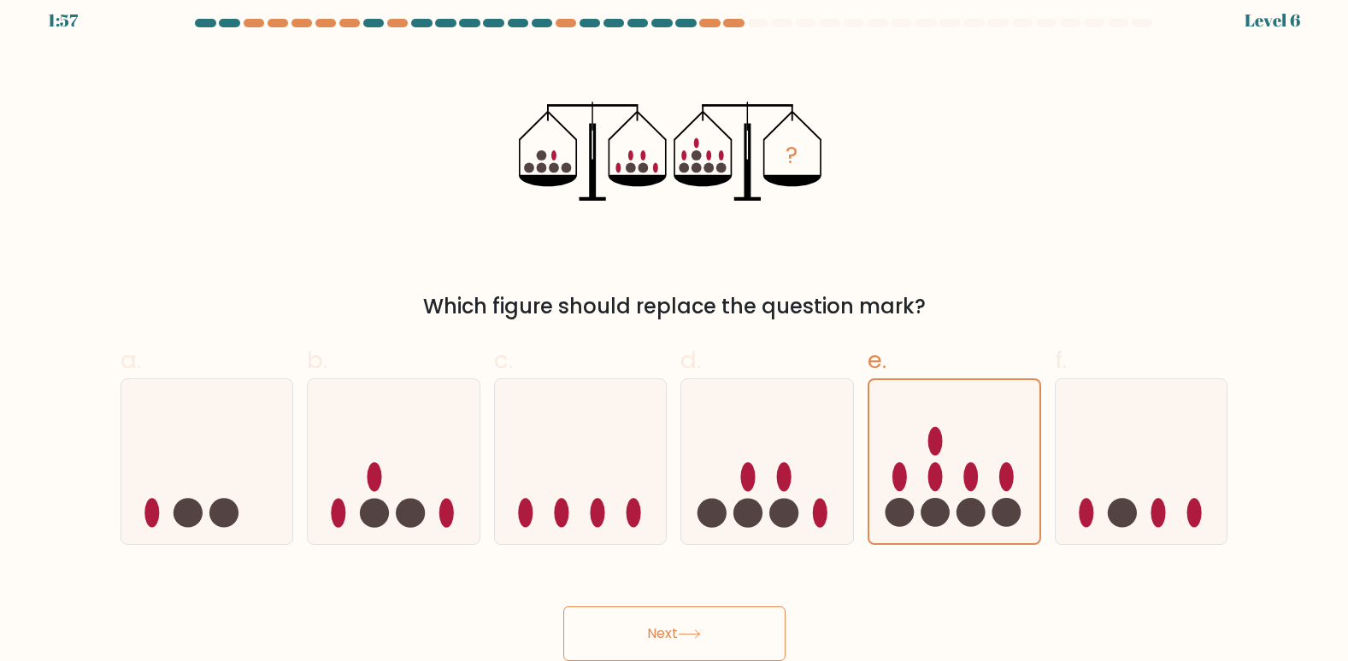
click at [630, 614] on button "Next" at bounding box center [674, 634] width 222 height 55
click at [655, 623] on button "Next" at bounding box center [674, 634] width 222 height 55
click at [656, 623] on button "Next" at bounding box center [674, 634] width 222 height 55
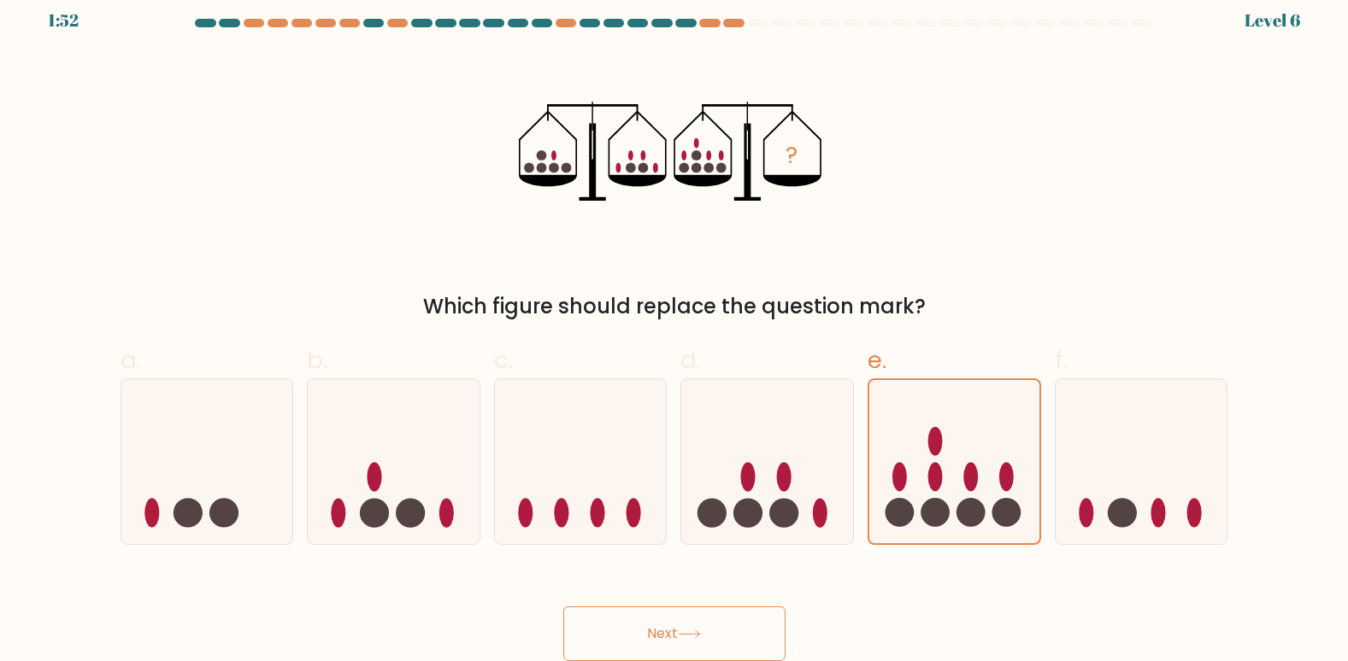
click at [656, 623] on button "Next" at bounding box center [674, 634] width 222 height 55
click at [709, 643] on button "Next" at bounding box center [674, 634] width 222 height 55
click at [701, 636] on icon at bounding box center [689, 634] width 23 height 9
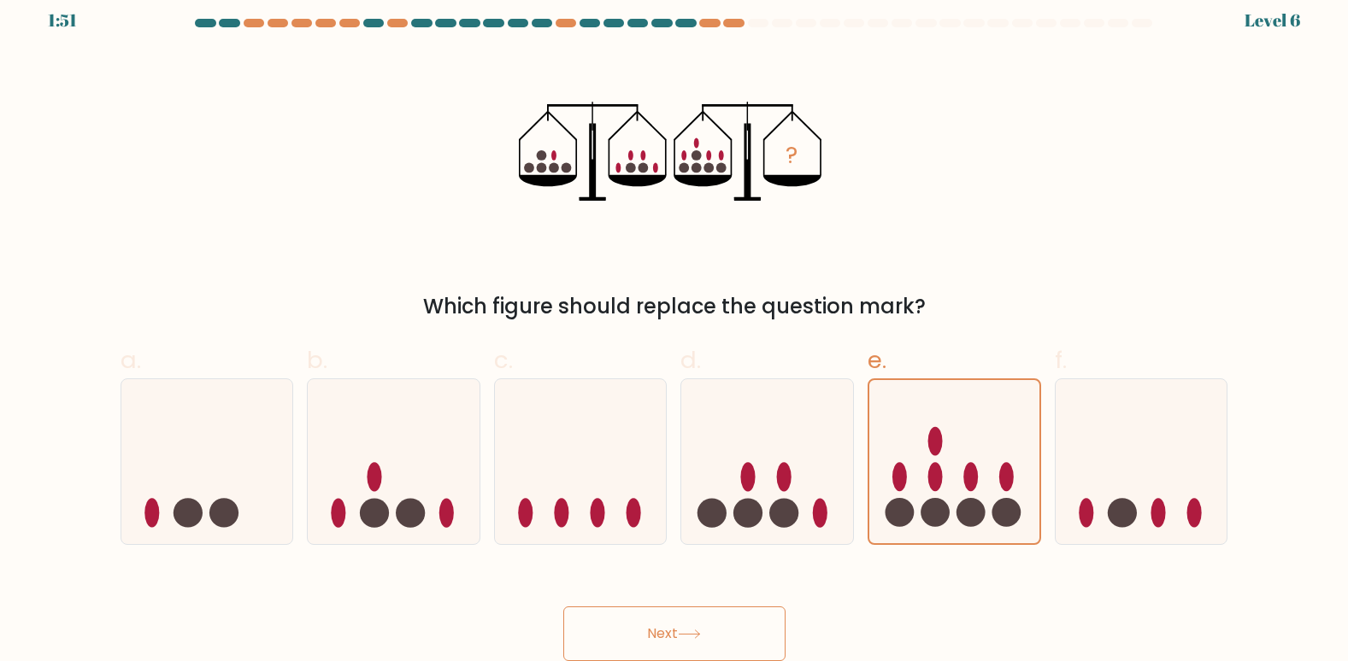
click at [701, 636] on icon at bounding box center [689, 634] width 23 height 9
click at [707, 633] on button "Next" at bounding box center [674, 634] width 222 height 55
click at [709, 633] on button "Next" at bounding box center [674, 634] width 222 height 55
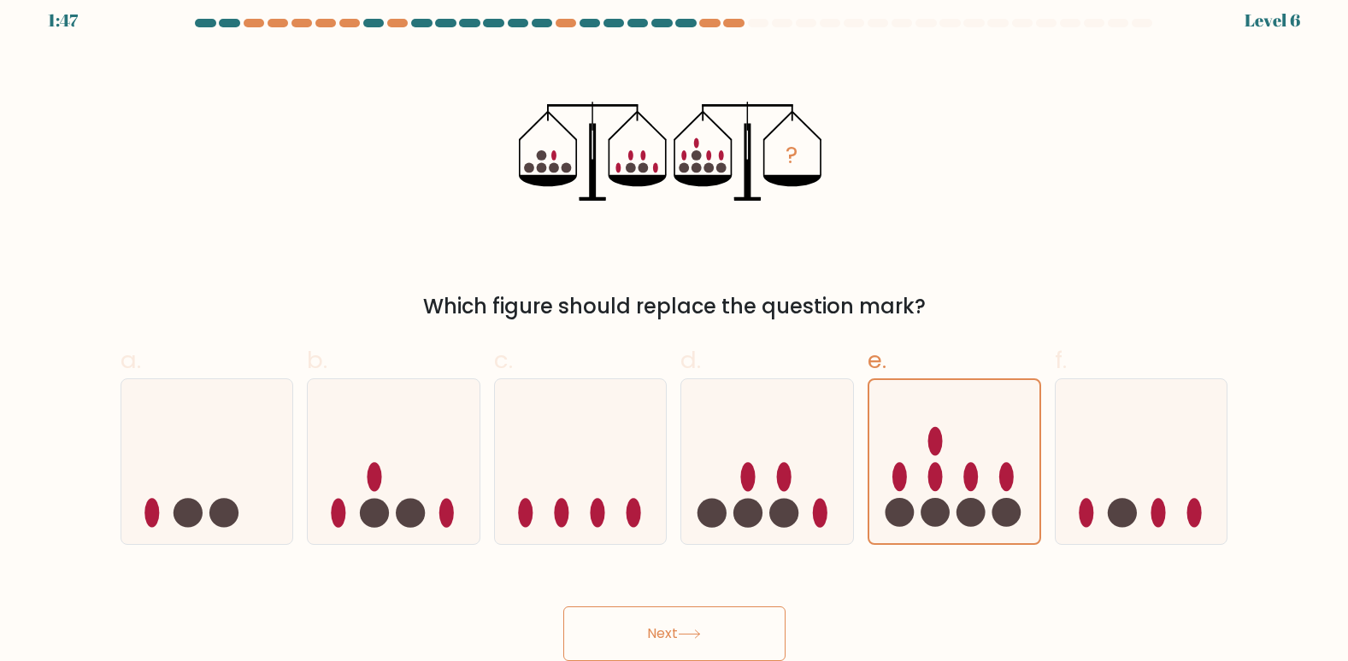
click at [710, 629] on button "Next" at bounding box center [674, 634] width 222 height 55
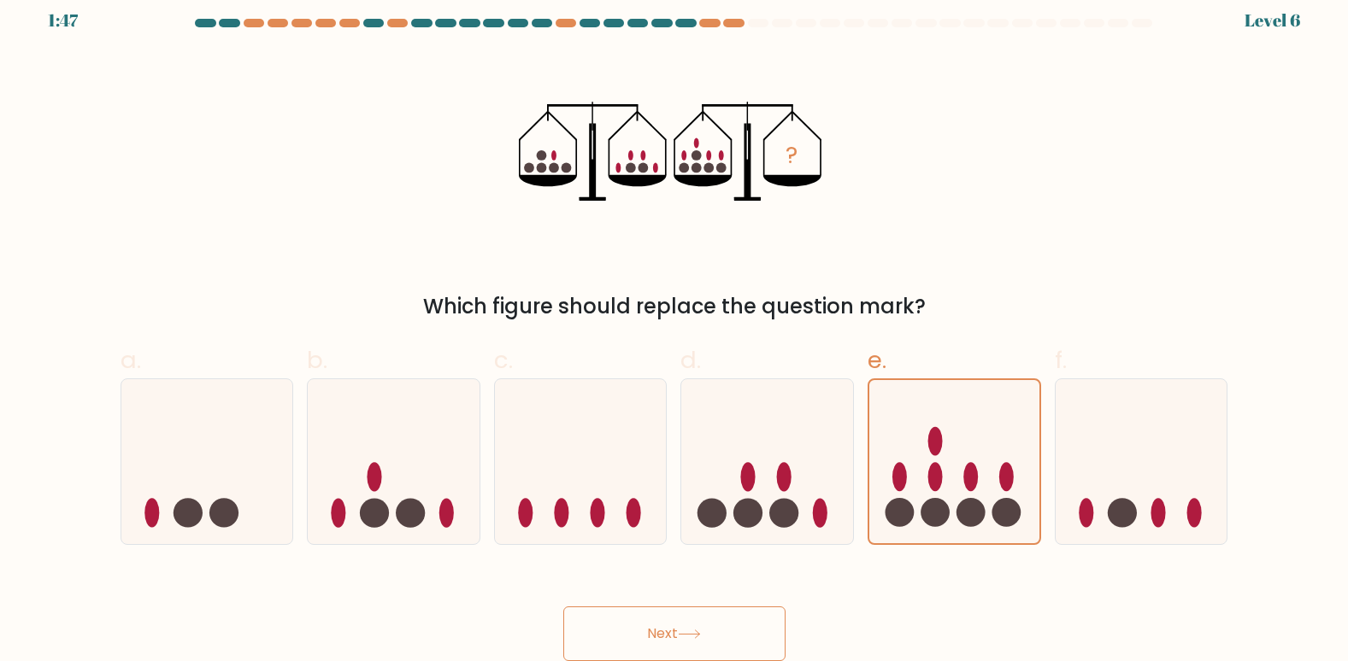
click at [710, 629] on button "Next" at bounding box center [674, 634] width 222 height 55
click at [673, 620] on button "Next" at bounding box center [674, 634] width 222 height 55
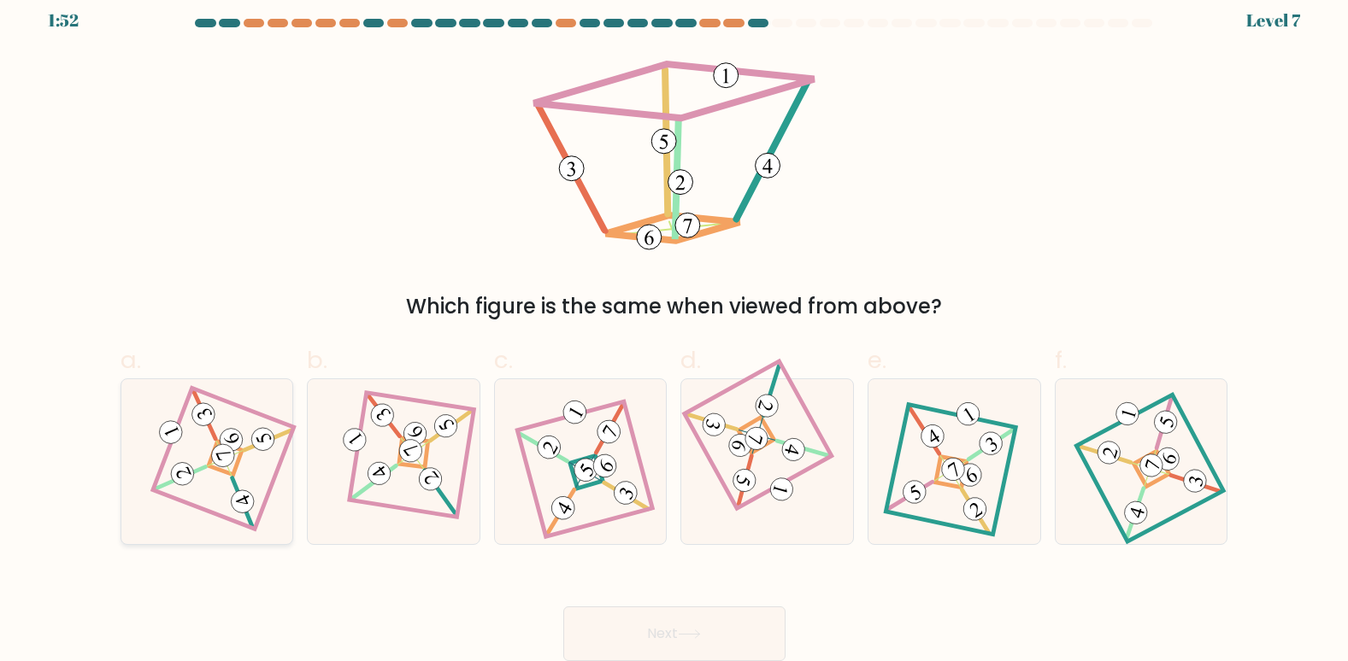
click at [233, 463] on icon at bounding box center [207, 462] width 114 height 132
click at [674, 329] on input "a." at bounding box center [674, 323] width 1 height 11
radio input "true"
click at [701, 637] on icon at bounding box center [689, 634] width 23 height 9
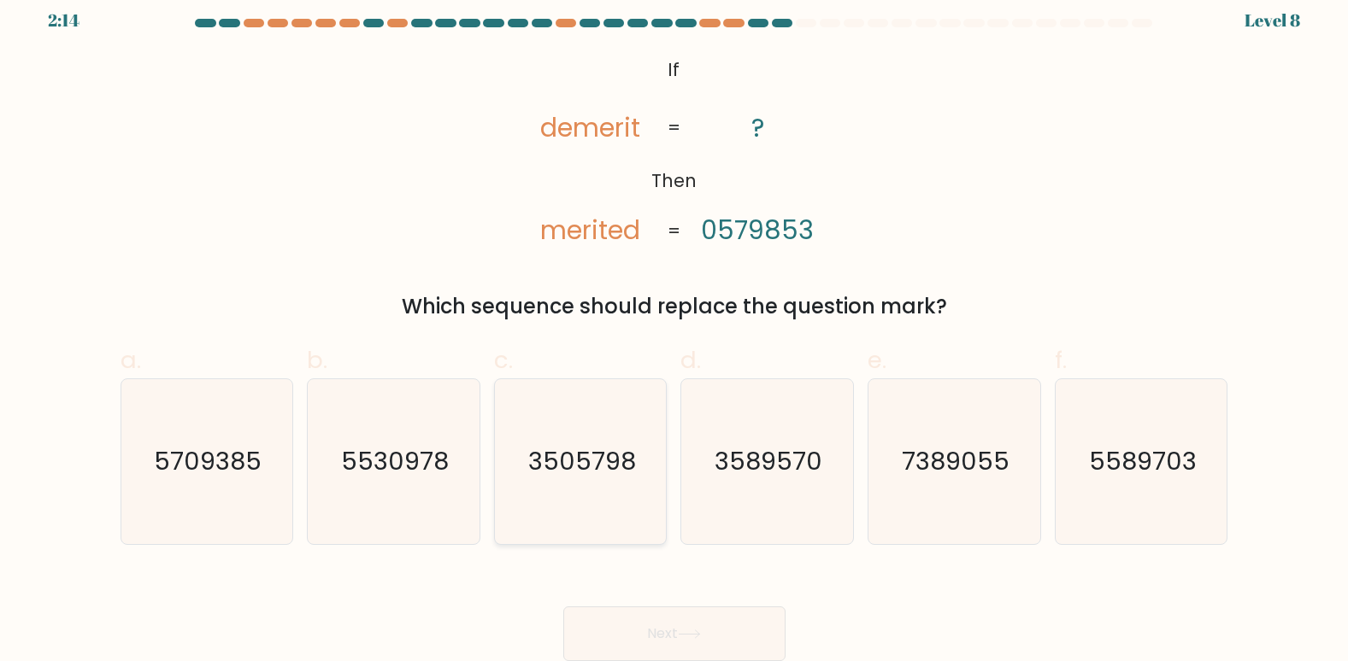
click at [574, 471] on text "3505798" at bounding box center [582, 461] width 108 height 34
click at [674, 329] on input "c. 3505798" at bounding box center [674, 323] width 1 height 11
radio input "true"
click at [673, 631] on button "Next" at bounding box center [674, 634] width 222 height 55
click at [706, 635] on button "Next" at bounding box center [674, 634] width 222 height 55
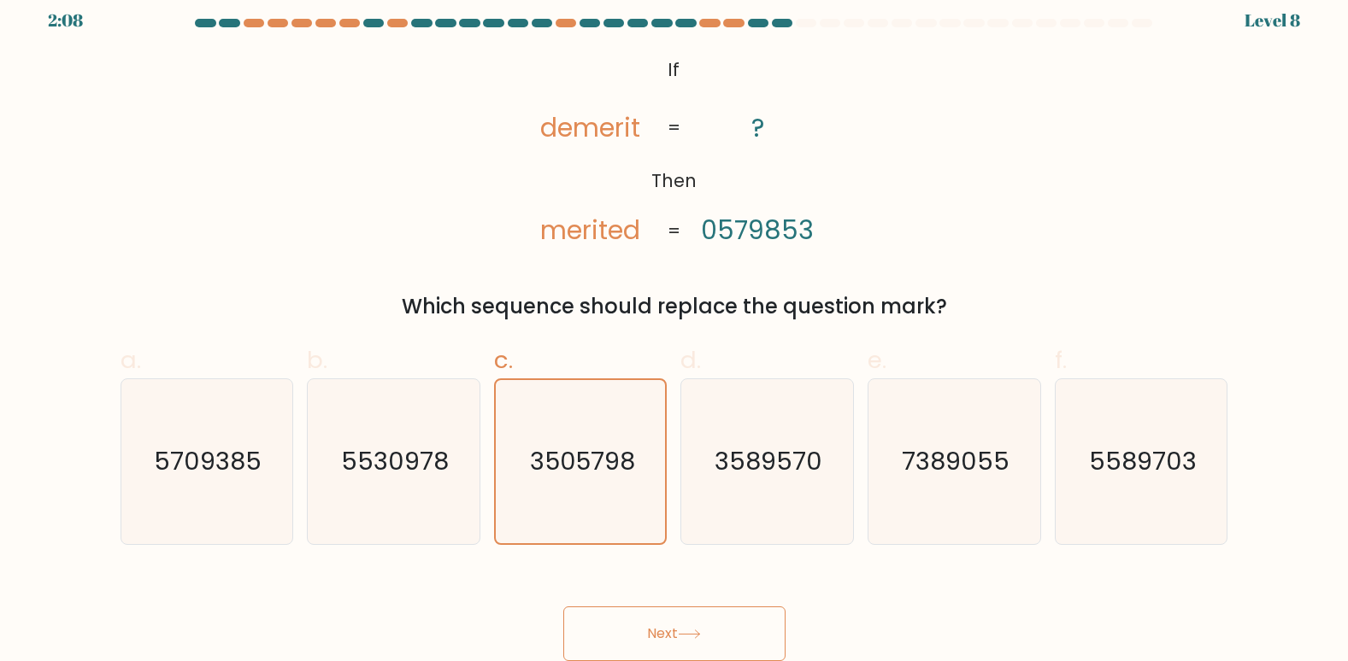
click at [675, 632] on button "Next" at bounding box center [674, 634] width 222 height 55
click at [686, 631] on icon at bounding box center [689, 634] width 23 height 9
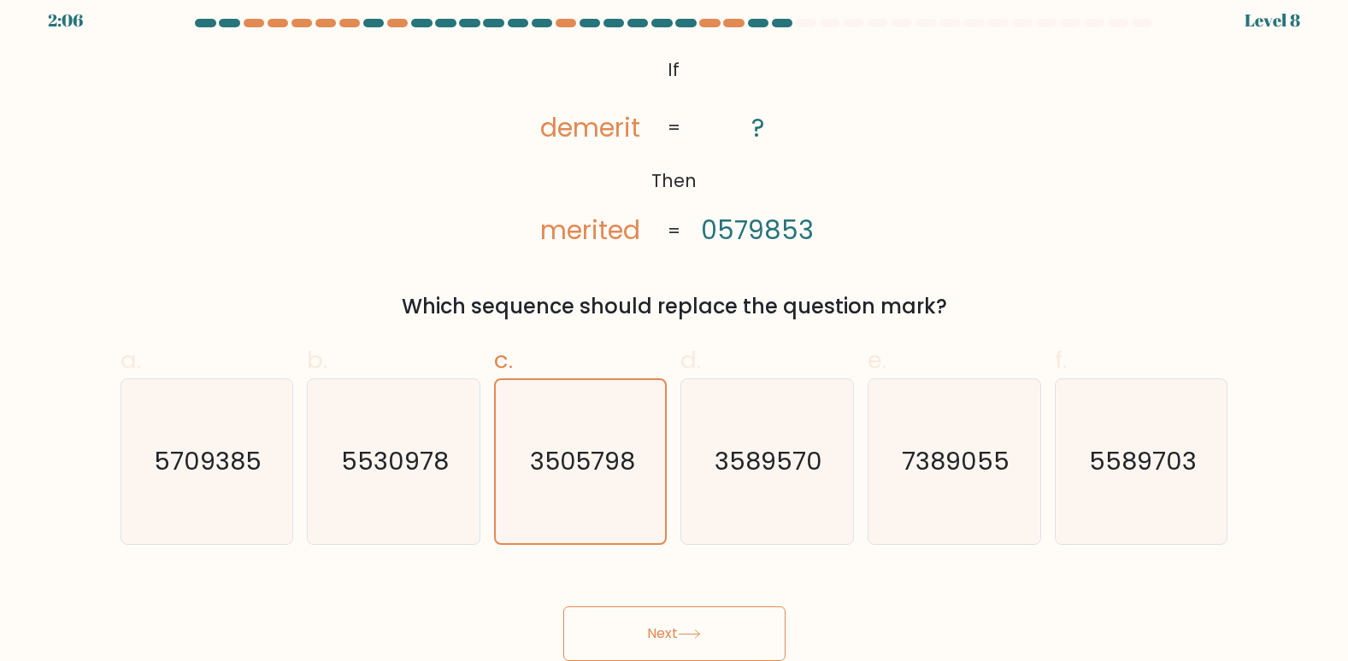
click at [686, 631] on icon at bounding box center [689, 634] width 23 height 9
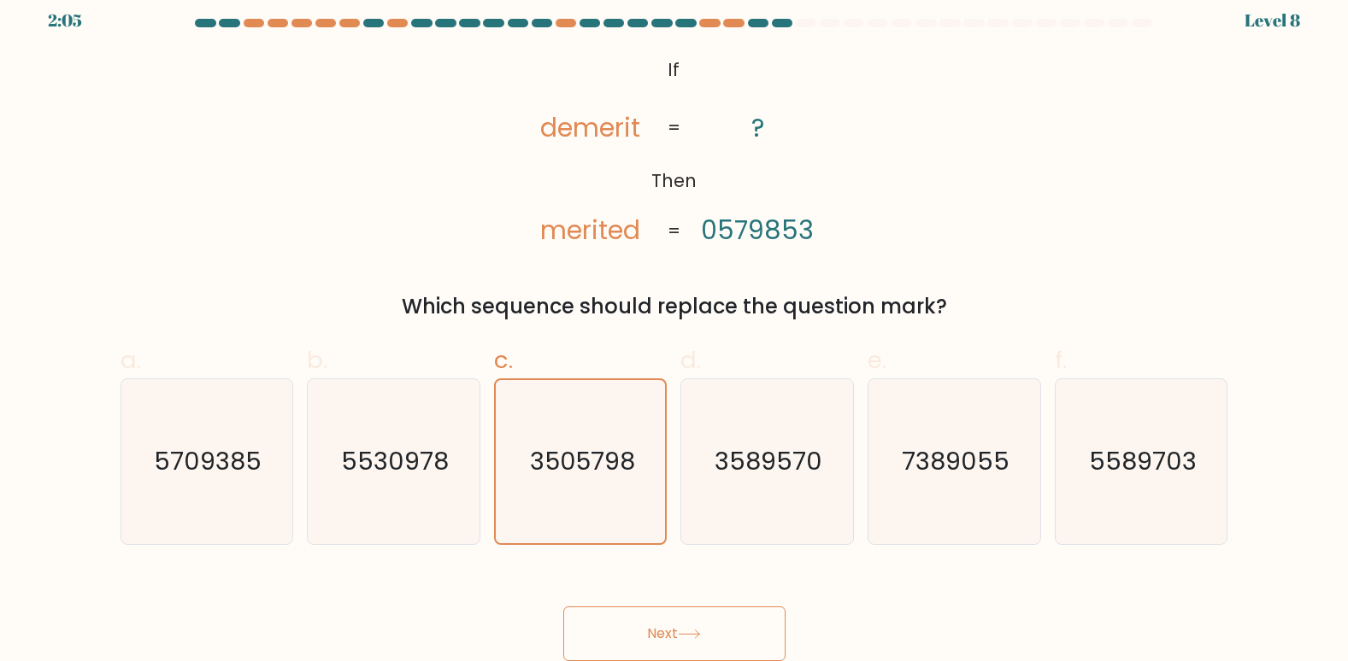
click at [686, 631] on icon at bounding box center [689, 634] width 23 height 9
click at [701, 631] on icon at bounding box center [689, 634] width 23 height 9
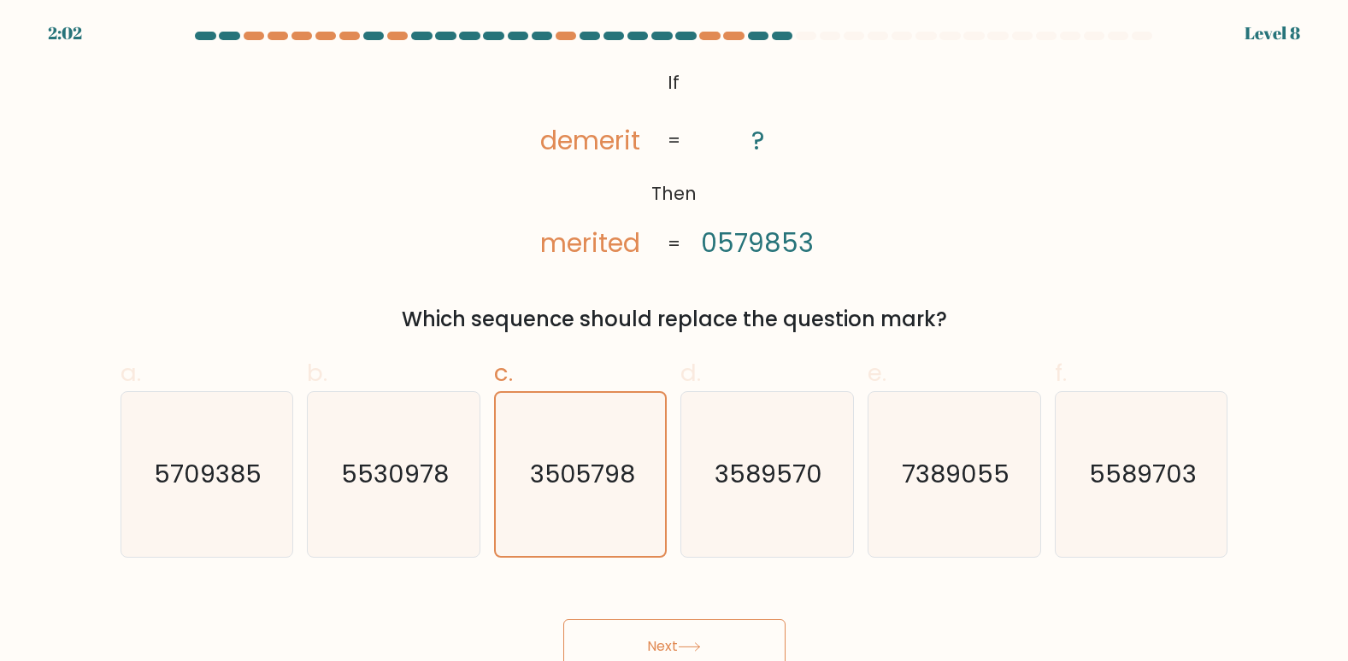
click at [703, 631] on button "Next" at bounding box center [674, 647] width 222 height 55
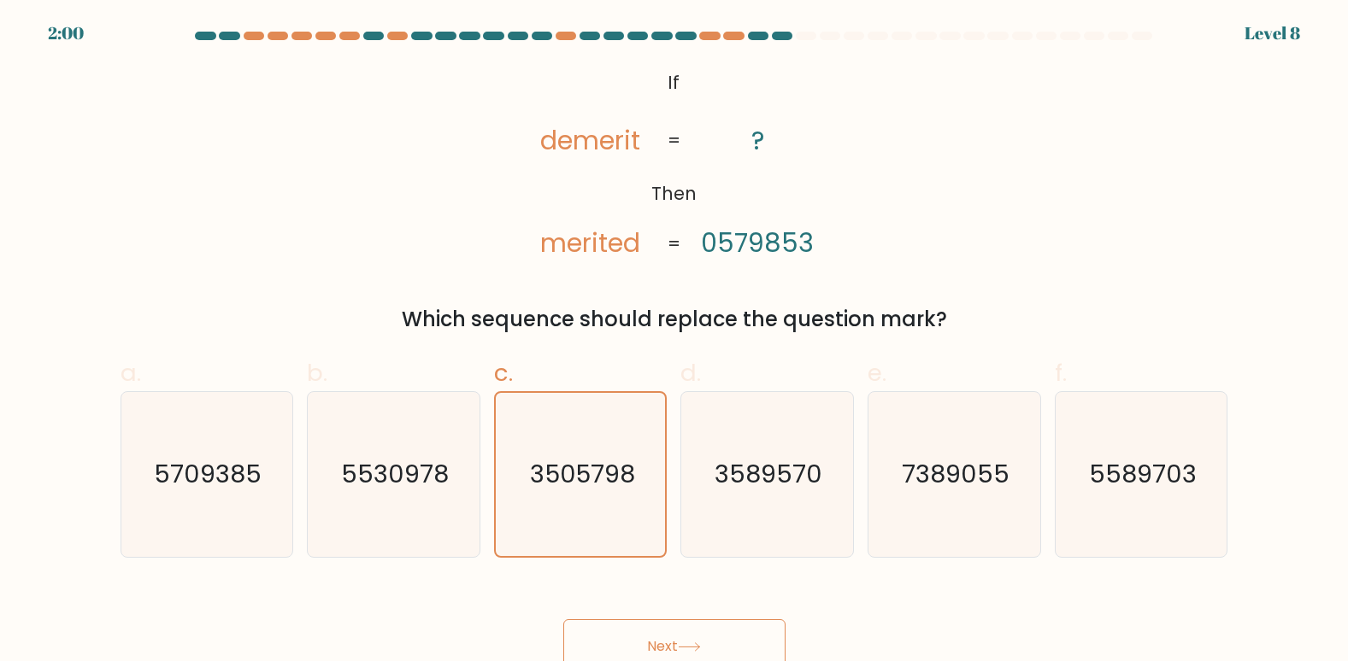
click at [703, 631] on button "Next" at bounding box center [674, 647] width 222 height 55
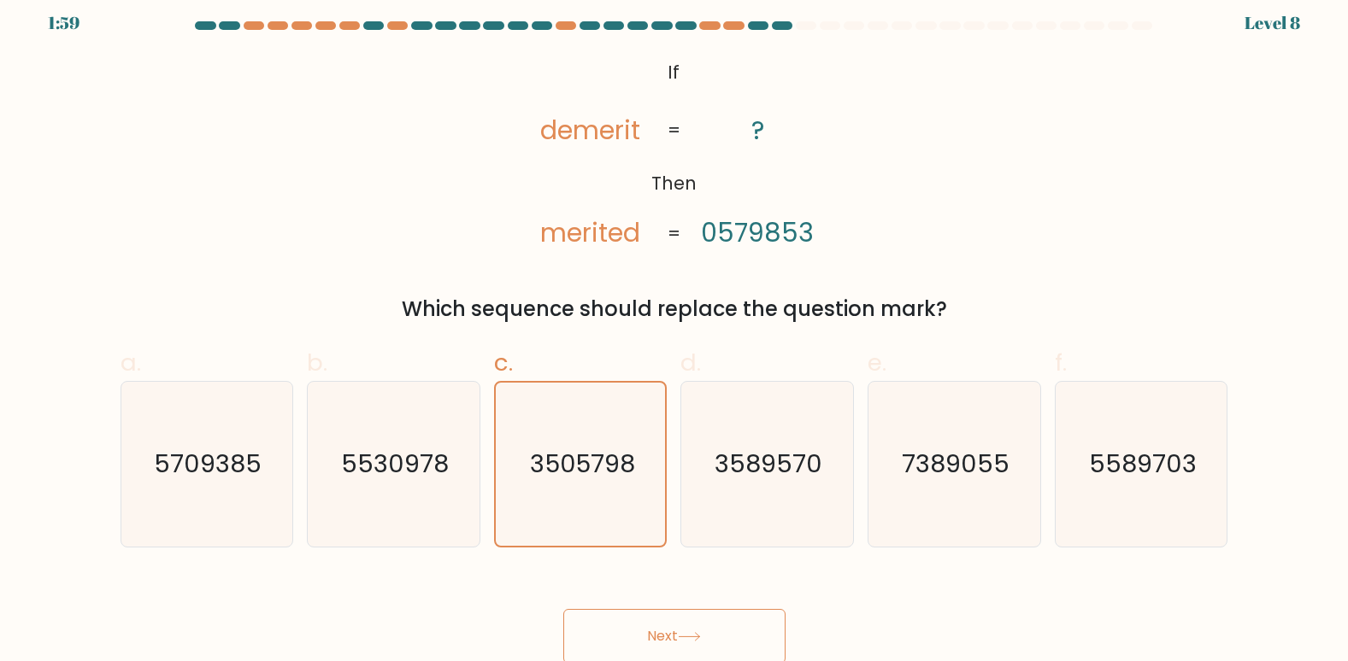
scroll to position [13, 0]
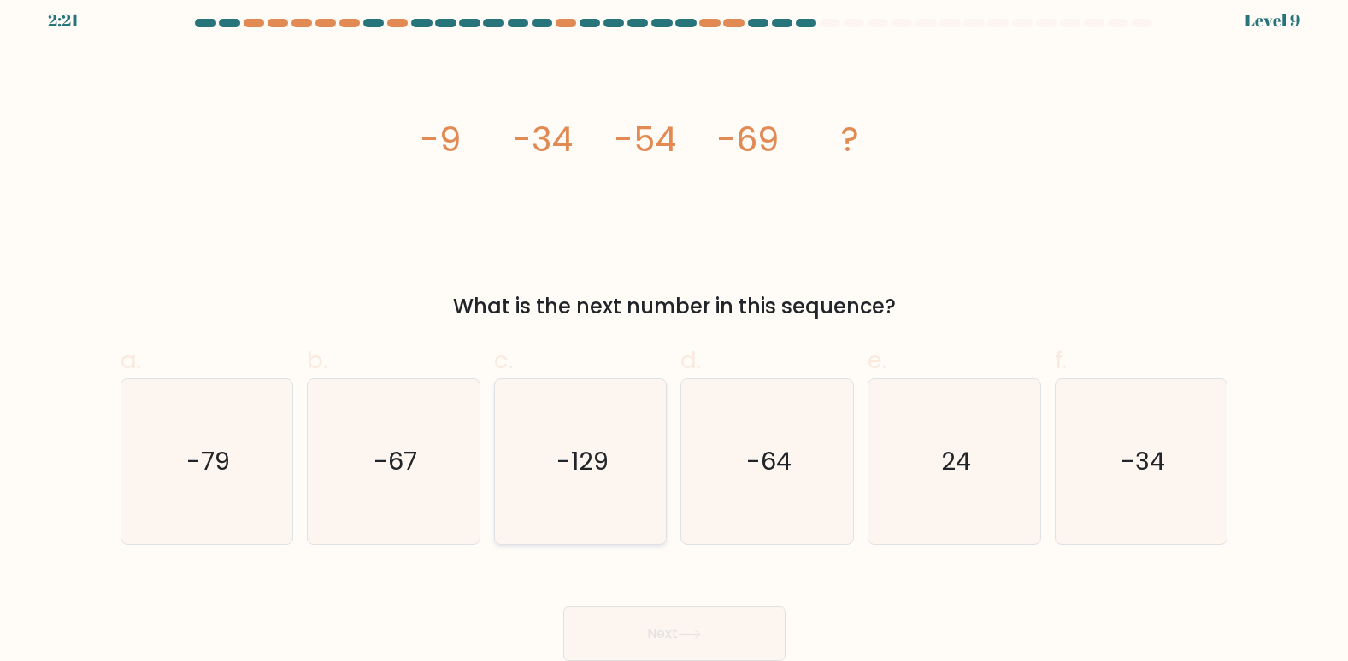
click at [532, 460] on icon "-129" at bounding box center [580, 461] width 165 height 165
click at [674, 329] on input "c. -129" at bounding box center [674, 323] width 1 height 11
radio input "true"
click at [664, 620] on button "Next" at bounding box center [674, 634] width 222 height 55
click at [231, 447] on icon "-79" at bounding box center [206, 461] width 165 height 165
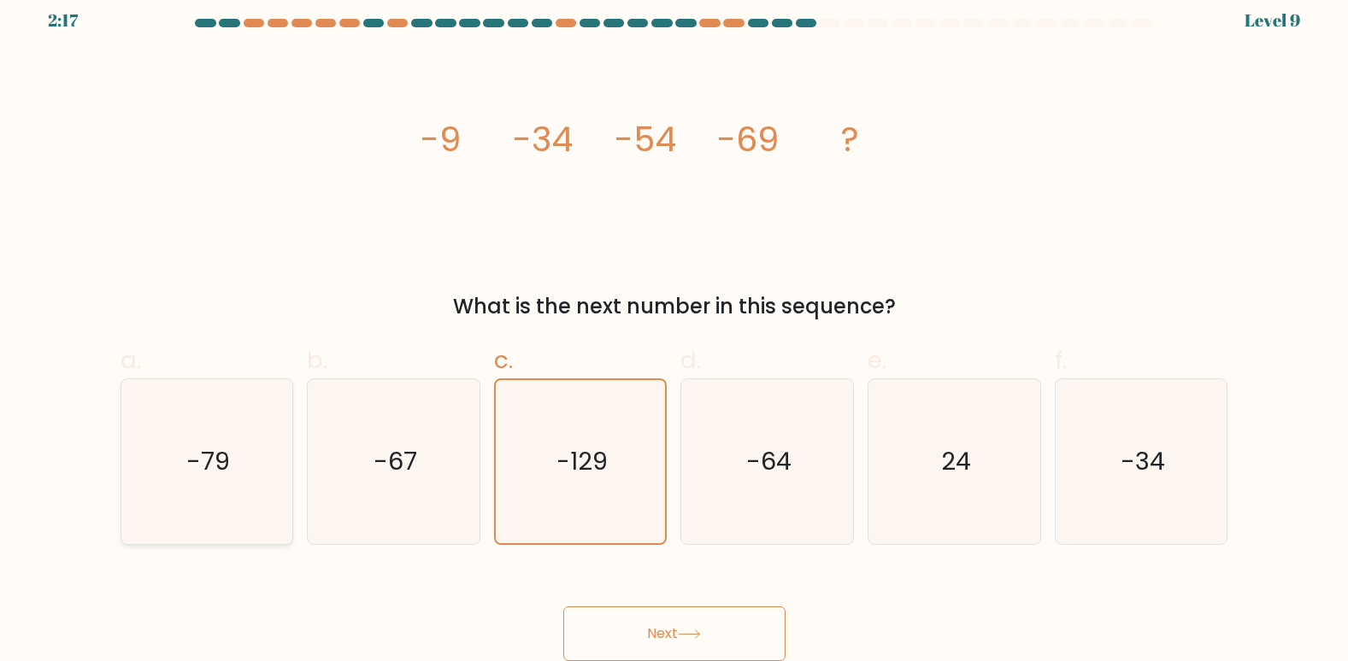
click at [674, 329] on input "a. -79" at bounding box center [674, 323] width 1 height 11
radio input "true"
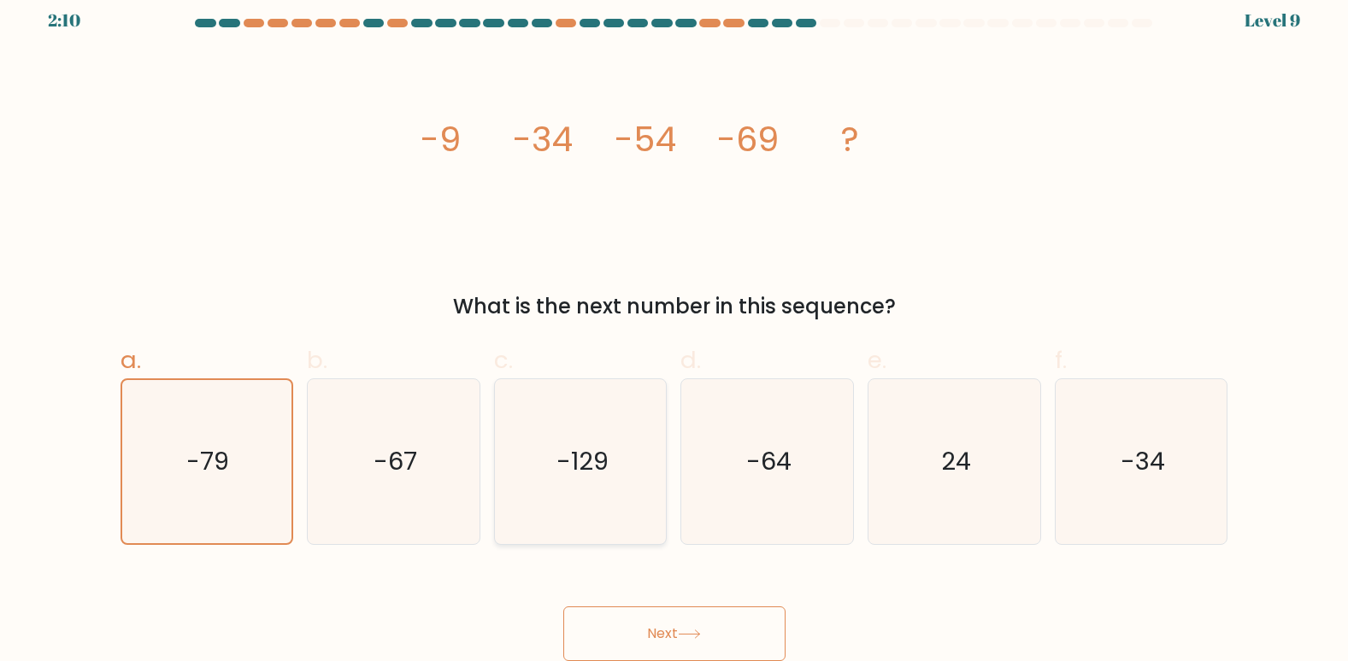
click at [616, 508] on icon "-129" at bounding box center [580, 461] width 165 height 165
click at [674, 329] on input "c. -129" at bounding box center [674, 323] width 1 height 11
radio input "true"
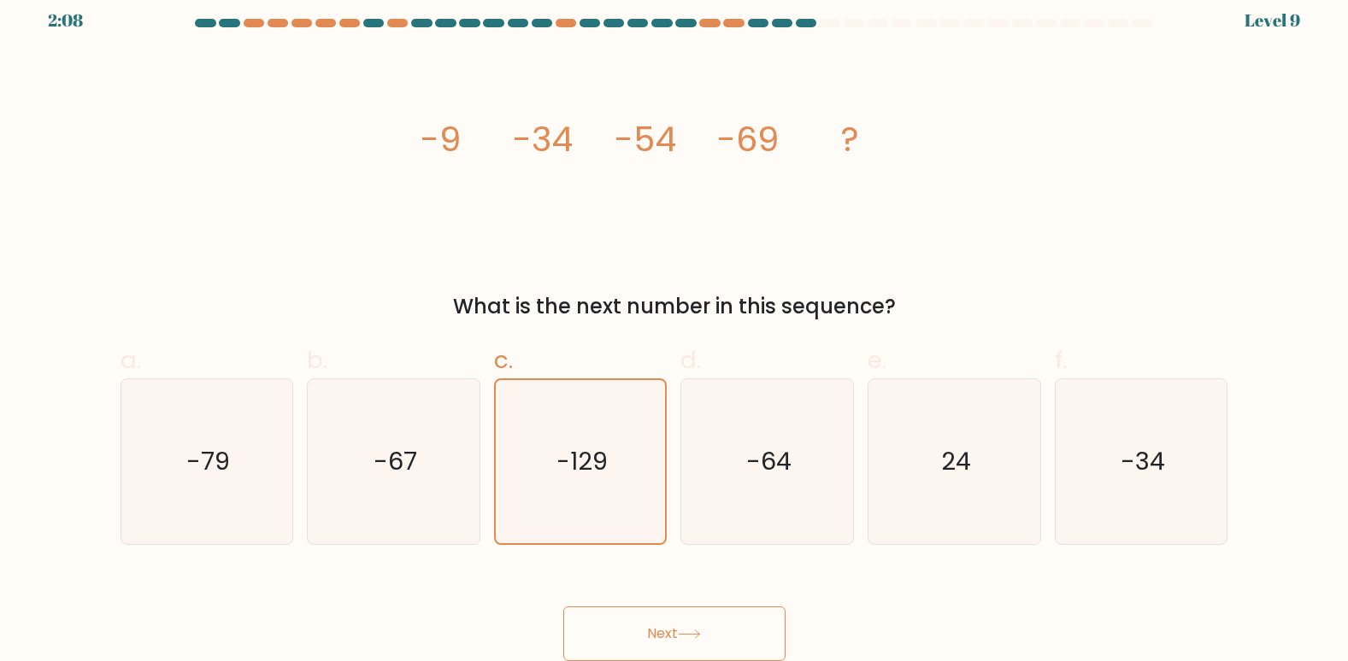
click at [608, 610] on button "Next" at bounding box center [674, 634] width 222 height 55
click at [685, 637] on icon at bounding box center [689, 634] width 23 height 9
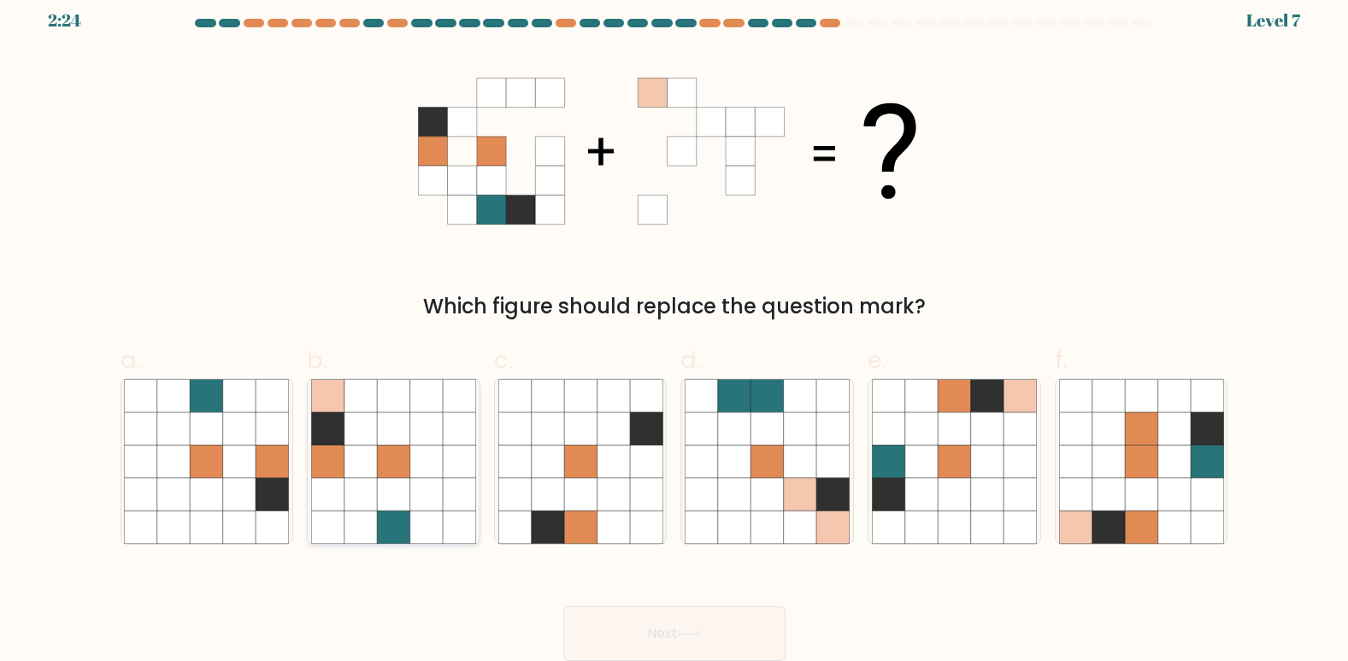
click at [378, 429] on icon at bounding box center [393, 428] width 32 height 32
click at [674, 329] on input "b." at bounding box center [674, 323] width 1 height 11
radio input "true"
click at [669, 635] on button "Next" at bounding box center [674, 634] width 222 height 55
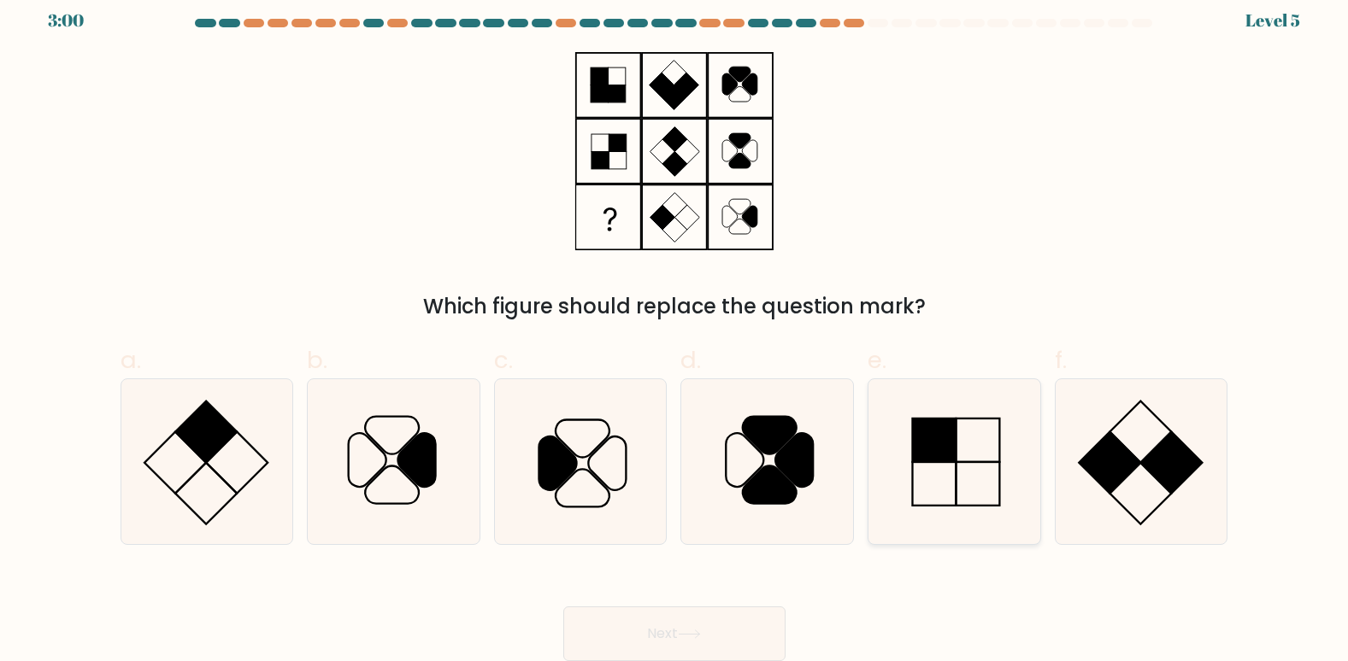
click at [969, 481] on icon at bounding box center [954, 461] width 165 height 165
click at [675, 329] on input "e." at bounding box center [674, 323] width 1 height 11
radio input "true"
click at [724, 642] on button "Next" at bounding box center [674, 634] width 222 height 55
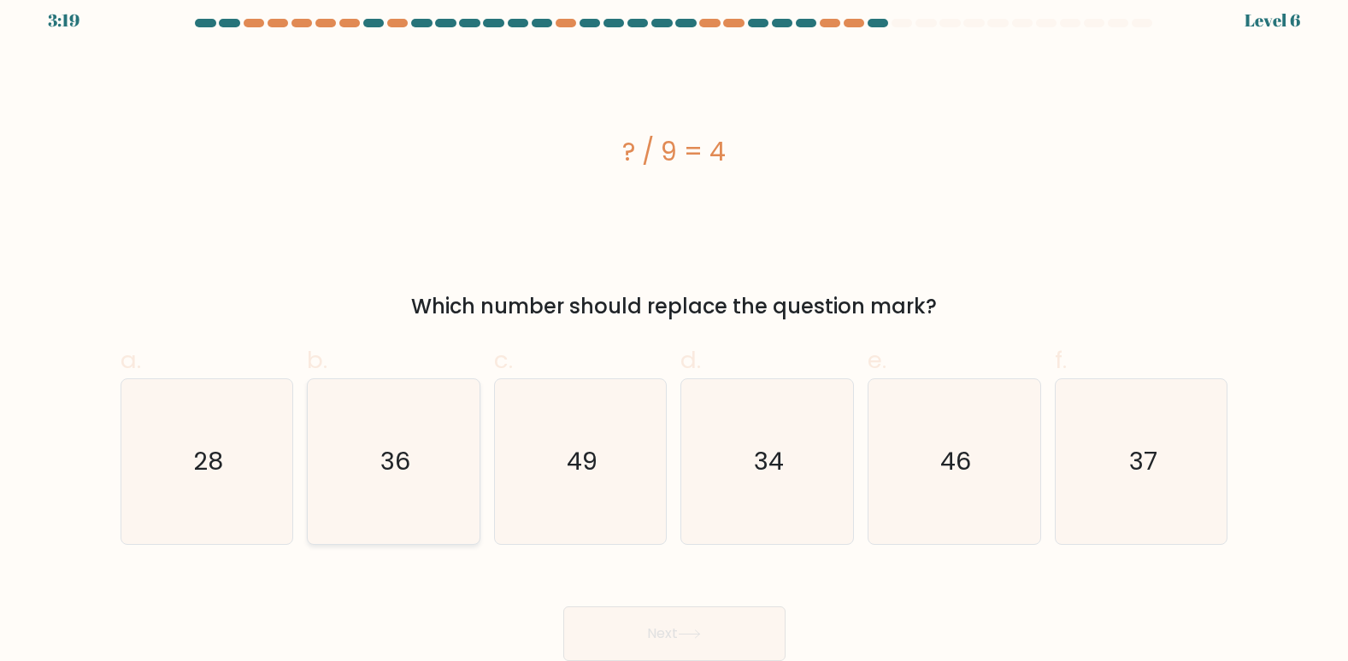
click at [357, 514] on icon "36" at bounding box center [393, 461] width 165 height 165
click at [674, 329] on input "b. 36" at bounding box center [674, 323] width 1 height 11
radio input "true"
click at [674, 630] on button "Next" at bounding box center [674, 634] width 222 height 55
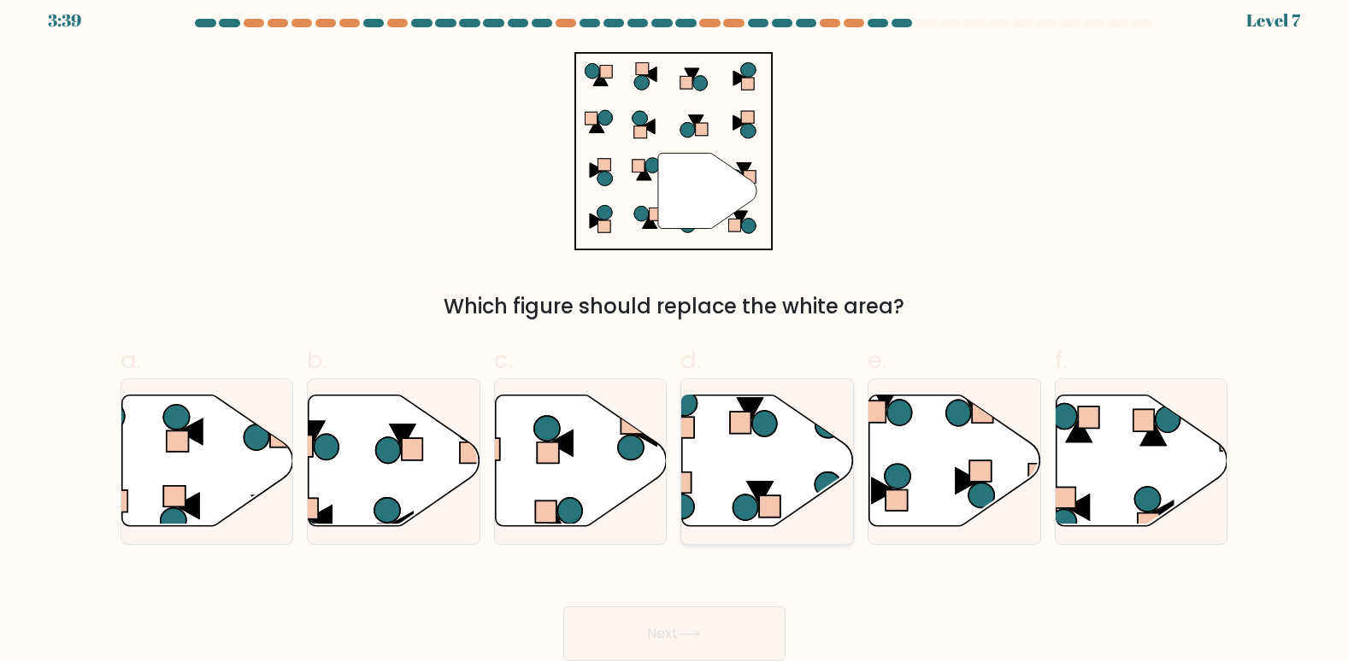
click at [748, 469] on icon at bounding box center [768, 461] width 172 height 132
click at [675, 329] on input "d." at bounding box center [674, 323] width 1 height 11
radio input "true"
click at [734, 634] on button "Next" at bounding box center [674, 634] width 222 height 55
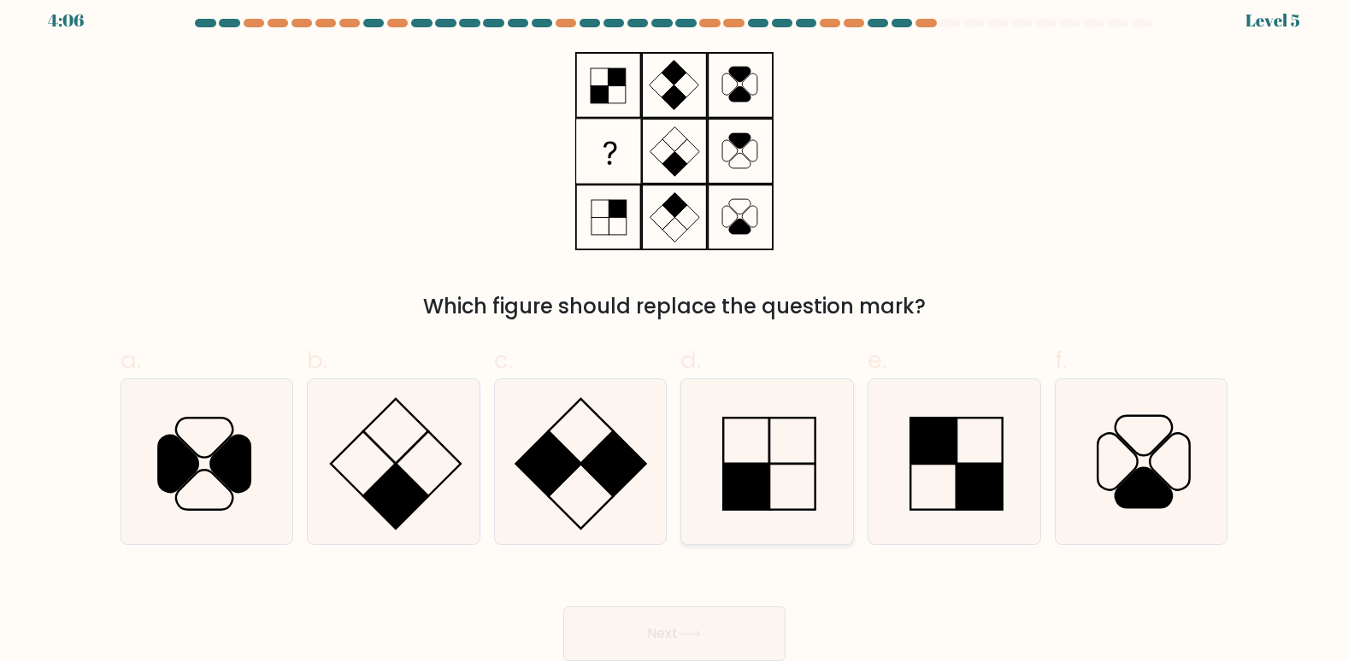
click at [784, 467] on icon at bounding box center [766, 461] width 165 height 165
click at [675, 329] on input "d." at bounding box center [674, 323] width 1 height 11
radio input "true"
click at [685, 630] on icon at bounding box center [689, 634] width 23 height 9
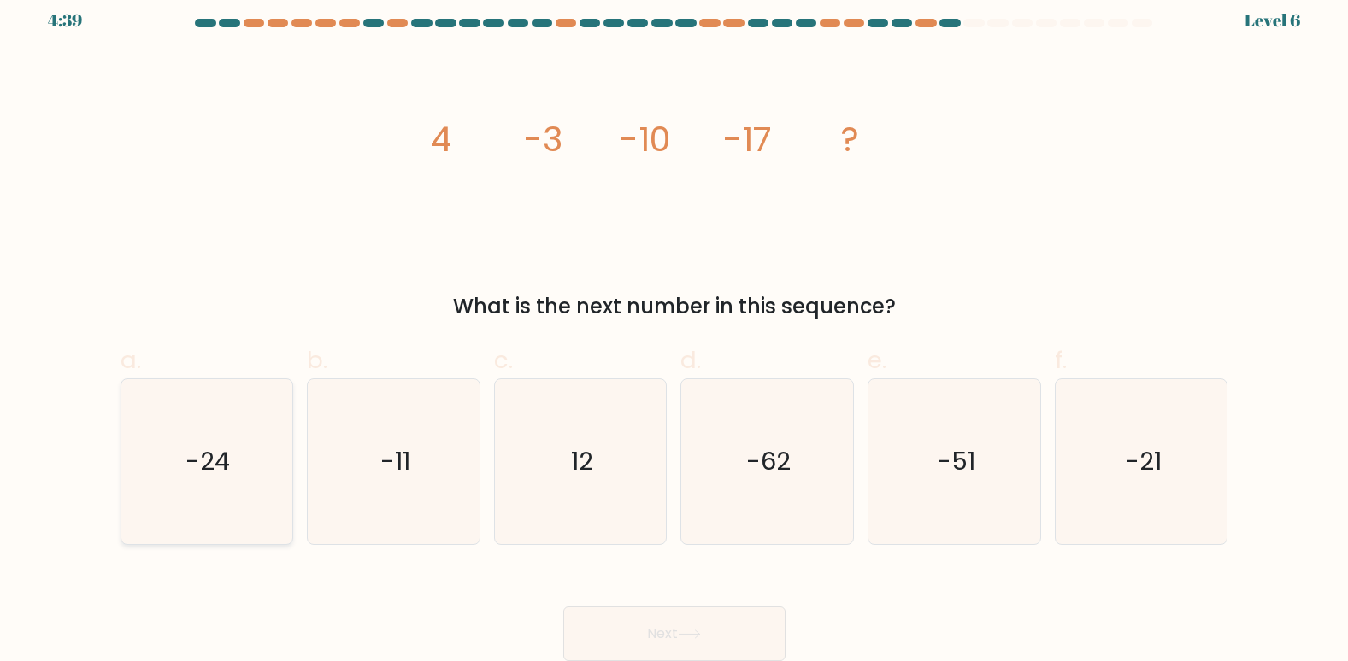
click at [253, 454] on icon "-24" at bounding box center [206, 461] width 165 height 165
click at [674, 329] on input "a. -24" at bounding box center [674, 323] width 1 height 11
radio input "true"
click at [1131, 480] on icon "-21" at bounding box center [1141, 461] width 165 height 165
click at [675, 329] on input "f. -21" at bounding box center [674, 323] width 1 height 11
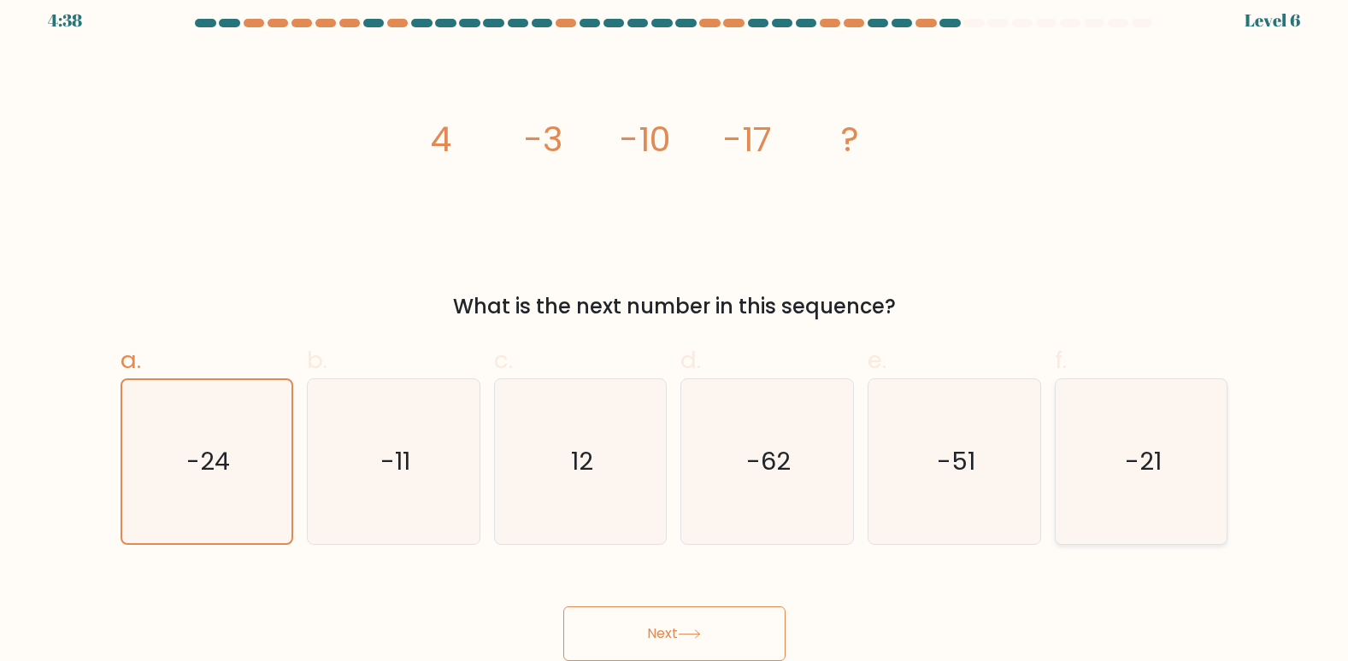
radio input "true"
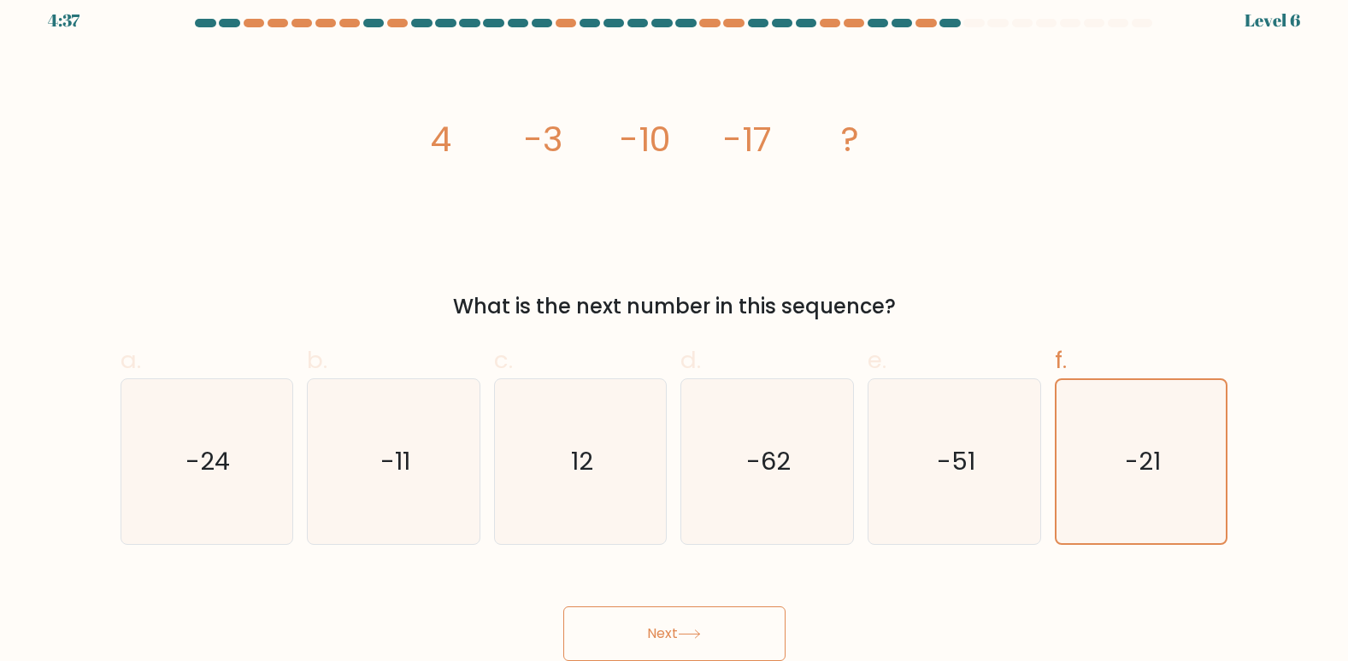
click at [620, 655] on button "Next" at bounding box center [674, 634] width 222 height 55
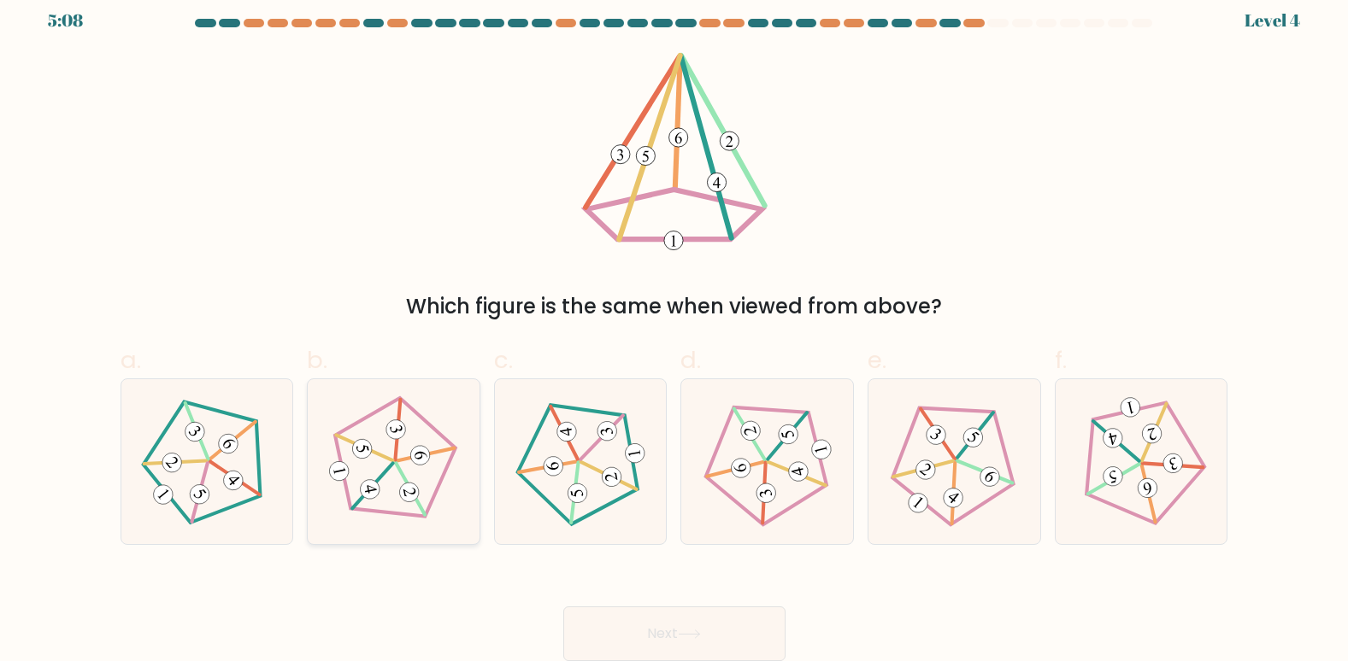
click at [414, 456] on 515 at bounding box center [420, 455] width 23 height 23
click at [674, 329] on input "b." at bounding box center [674, 323] width 1 height 11
radio input "true"
click at [728, 633] on button "Next" at bounding box center [674, 634] width 222 height 55
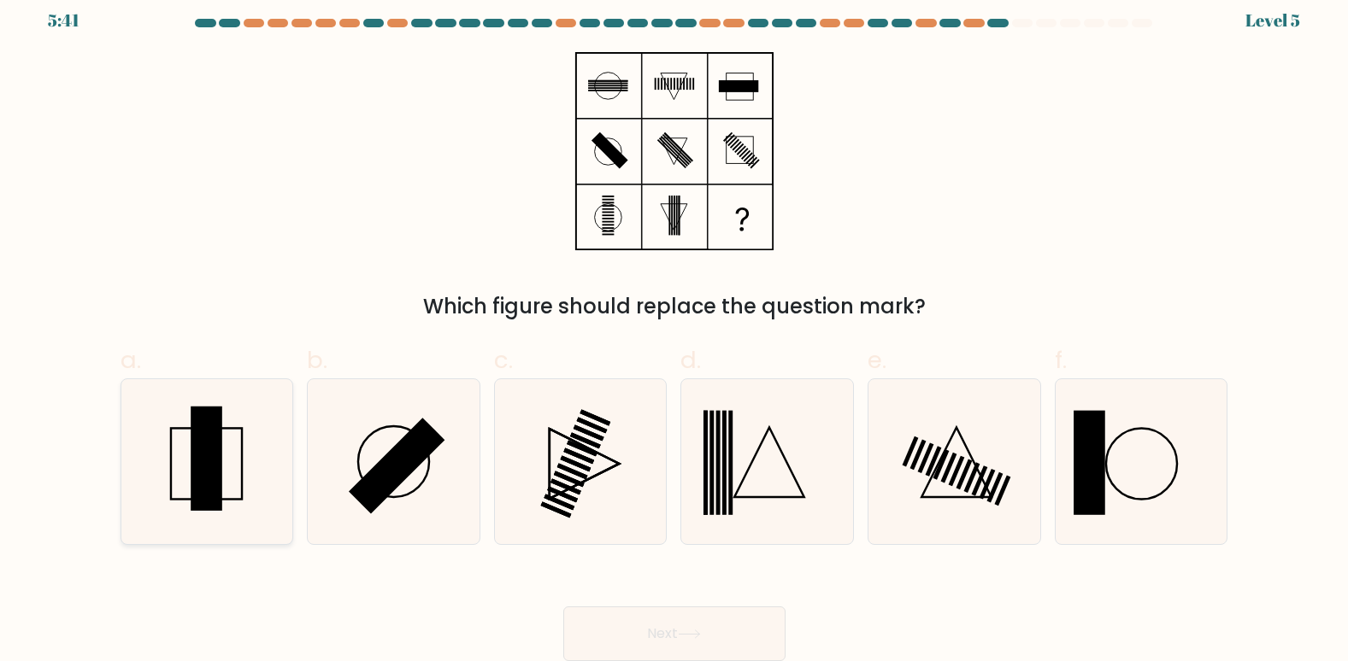
click at [254, 430] on icon at bounding box center [206, 461] width 165 height 165
click at [674, 329] on input "a." at bounding box center [674, 323] width 1 height 11
radio input "true"
click at [700, 626] on button "Next" at bounding box center [674, 634] width 222 height 55
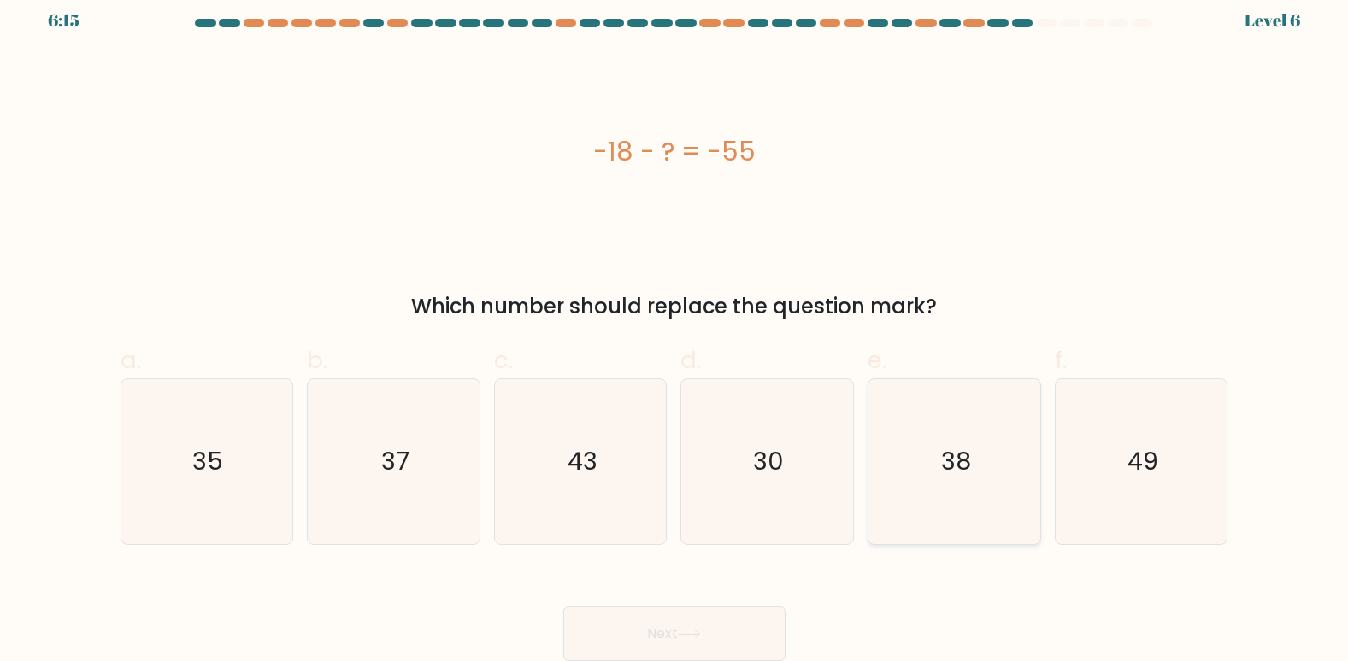
click at [997, 494] on icon "38" at bounding box center [954, 461] width 165 height 165
click at [675, 329] on input "e. 38" at bounding box center [674, 323] width 1 height 11
radio input "true"
click at [628, 637] on button "Next" at bounding box center [674, 634] width 222 height 55
click at [351, 470] on icon "37" at bounding box center [393, 461] width 165 height 165
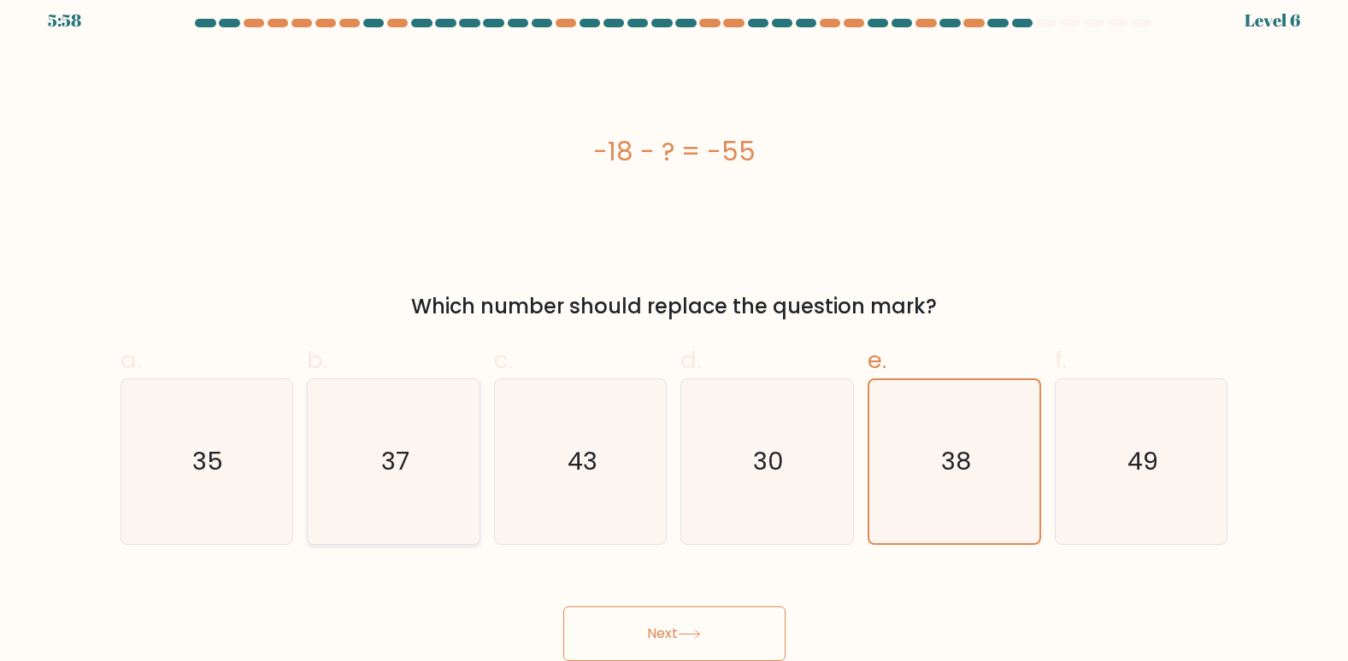
click at [674, 329] on input "b. 37" at bounding box center [674, 323] width 1 height 11
radio input "true"
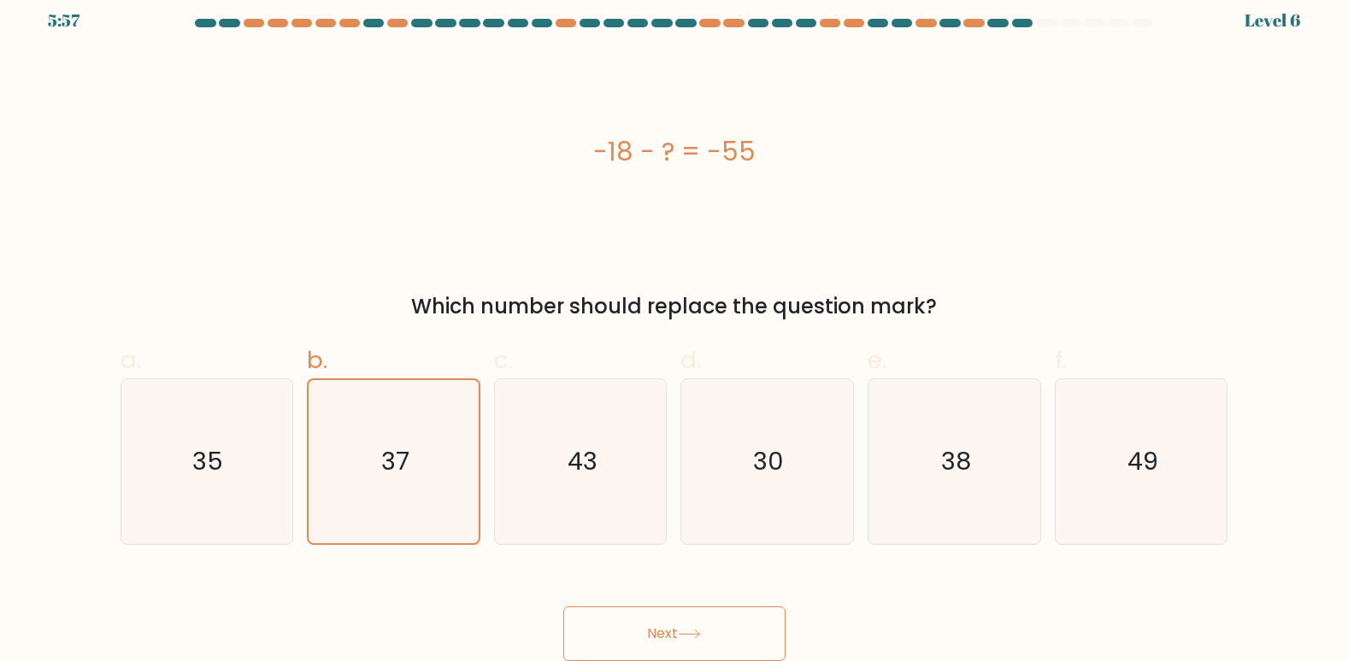
click at [715, 643] on button "Next" at bounding box center [674, 634] width 222 height 55
click at [725, 631] on button "Next" at bounding box center [674, 634] width 222 height 55
click at [739, 625] on button "Next" at bounding box center [674, 634] width 222 height 55
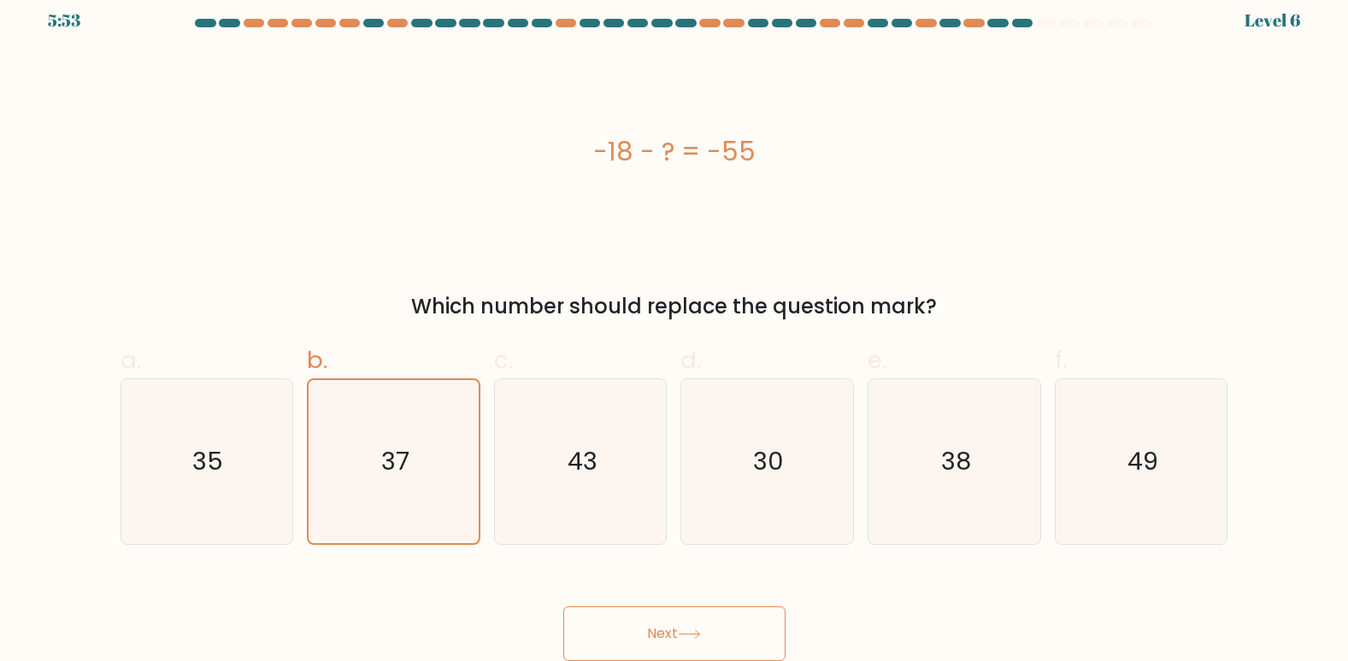
click at [739, 625] on button "Next" at bounding box center [674, 634] width 222 height 55
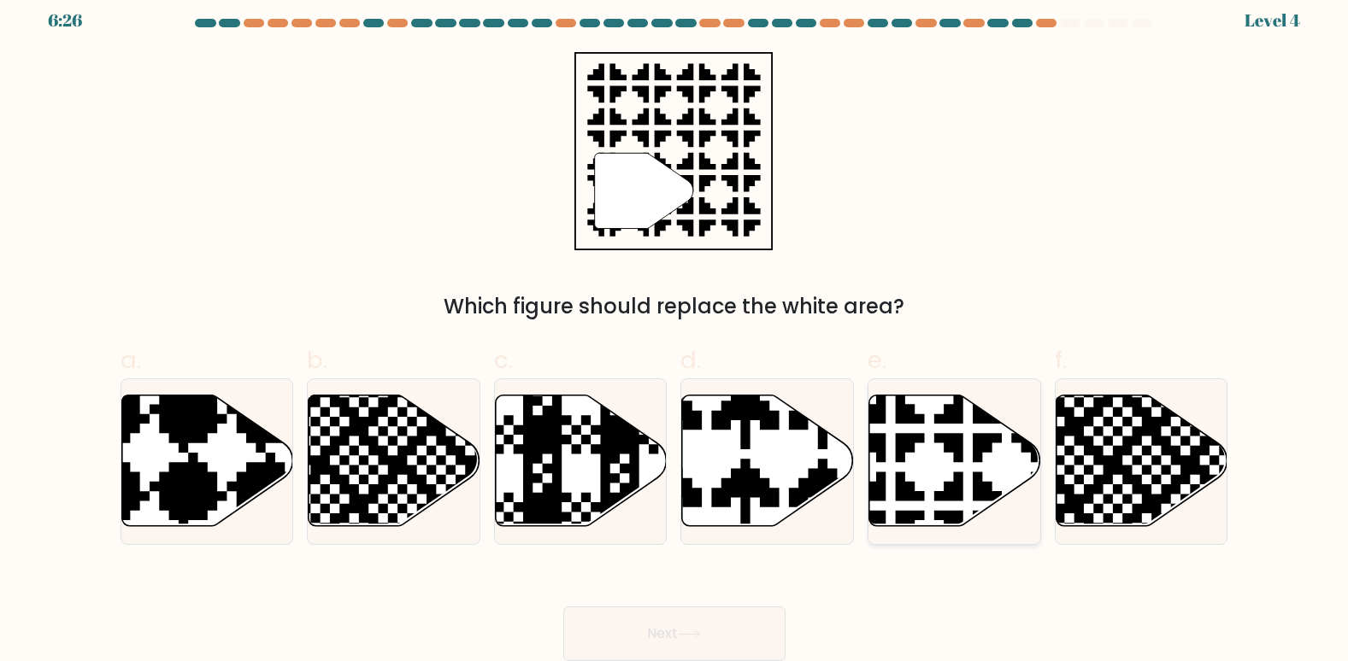
click at [940, 459] on icon at bounding box center [955, 461] width 172 height 132
click at [675, 329] on input "e." at bounding box center [674, 323] width 1 height 11
radio input "true"
click at [697, 624] on button "Next" at bounding box center [674, 634] width 222 height 55
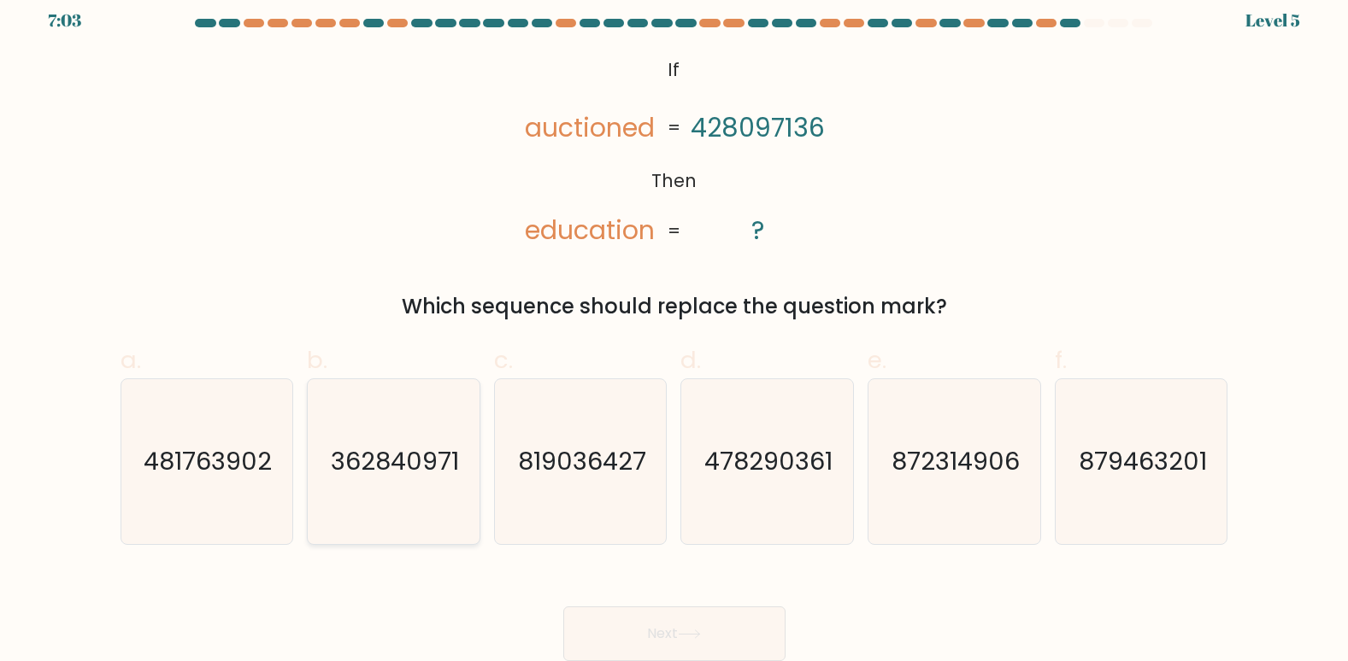
click at [424, 443] on icon "362840971" at bounding box center [393, 461] width 165 height 165
click at [674, 329] on input "b. 362840971" at bounding box center [674, 323] width 1 height 11
radio input "true"
click at [662, 622] on button "Next" at bounding box center [674, 634] width 222 height 55
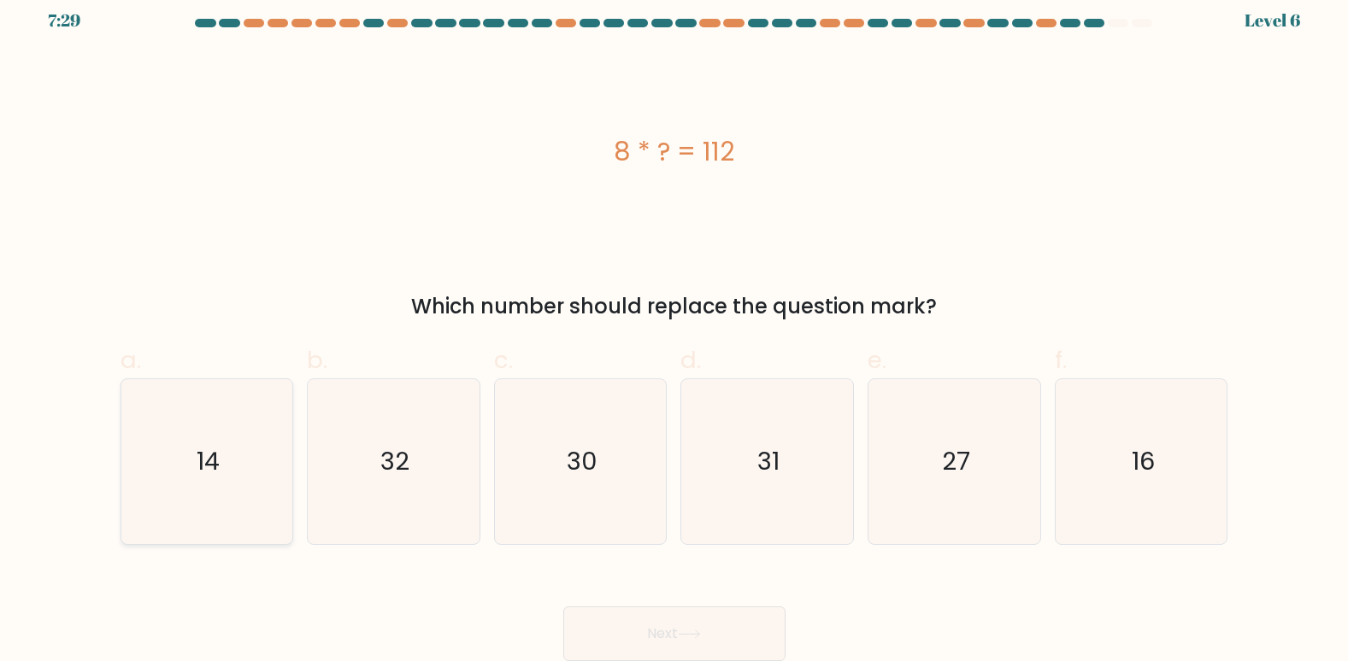
click at [217, 469] on text "14" at bounding box center [208, 461] width 23 height 34
click at [674, 329] on input "a. 14" at bounding box center [674, 323] width 1 height 11
radio input "true"
click at [645, 609] on button "Next" at bounding box center [674, 634] width 222 height 55
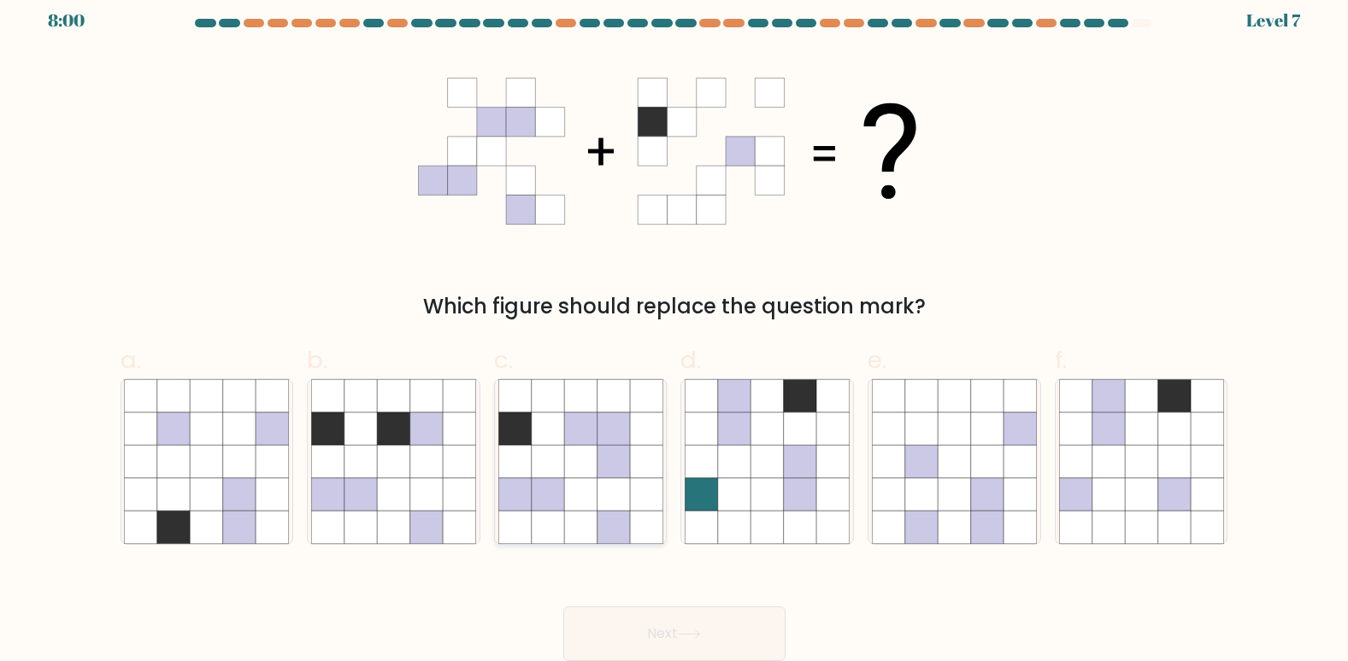
click at [544, 447] on icon at bounding box center [547, 461] width 32 height 32
click at [674, 329] on input "c." at bounding box center [674, 323] width 1 height 11
radio input "true"
click at [696, 644] on button "Next" at bounding box center [674, 634] width 222 height 55
click at [659, 629] on button "Next" at bounding box center [674, 634] width 222 height 55
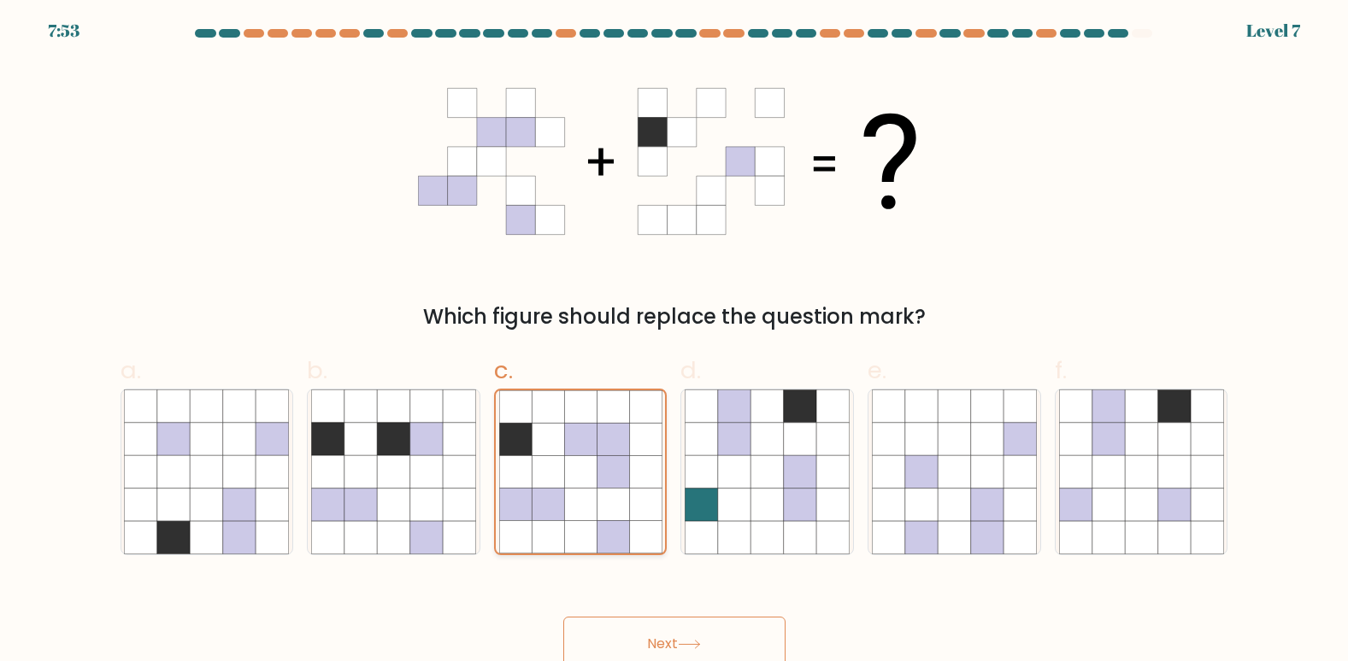
scroll to position [0, 0]
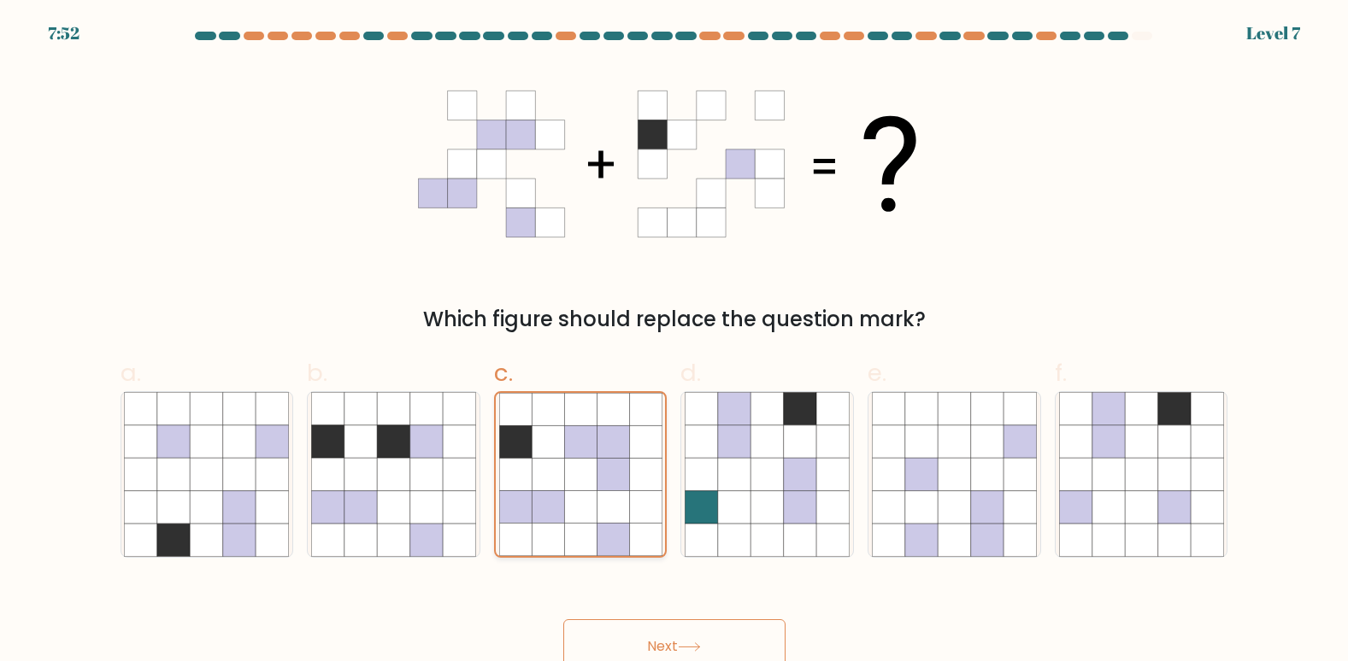
click at [601, 461] on icon at bounding box center [612, 474] width 32 height 32
click at [674, 342] on input "c." at bounding box center [674, 336] width 1 height 11
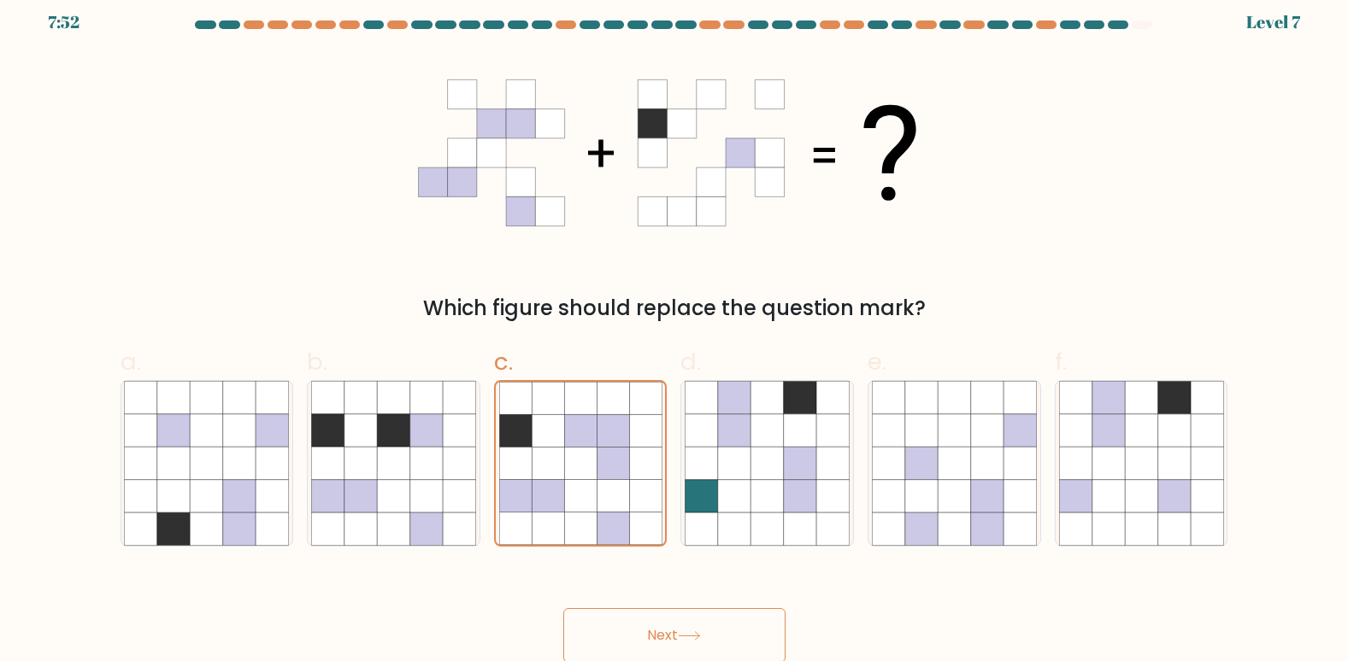
scroll to position [13, 0]
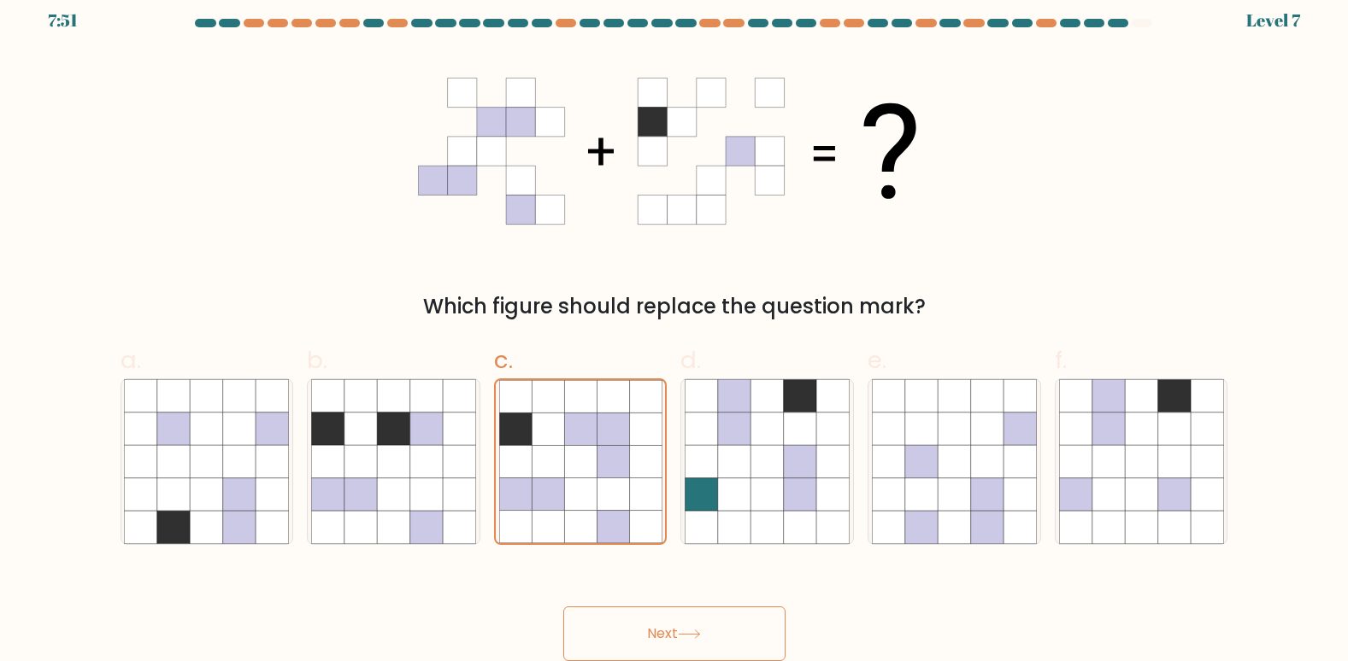
click at [672, 638] on button "Next" at bounding box center [674, 634] width 222 height 55
click at [661, 618] on button "Next" at bounding box center [674, 634] width 222 height 55
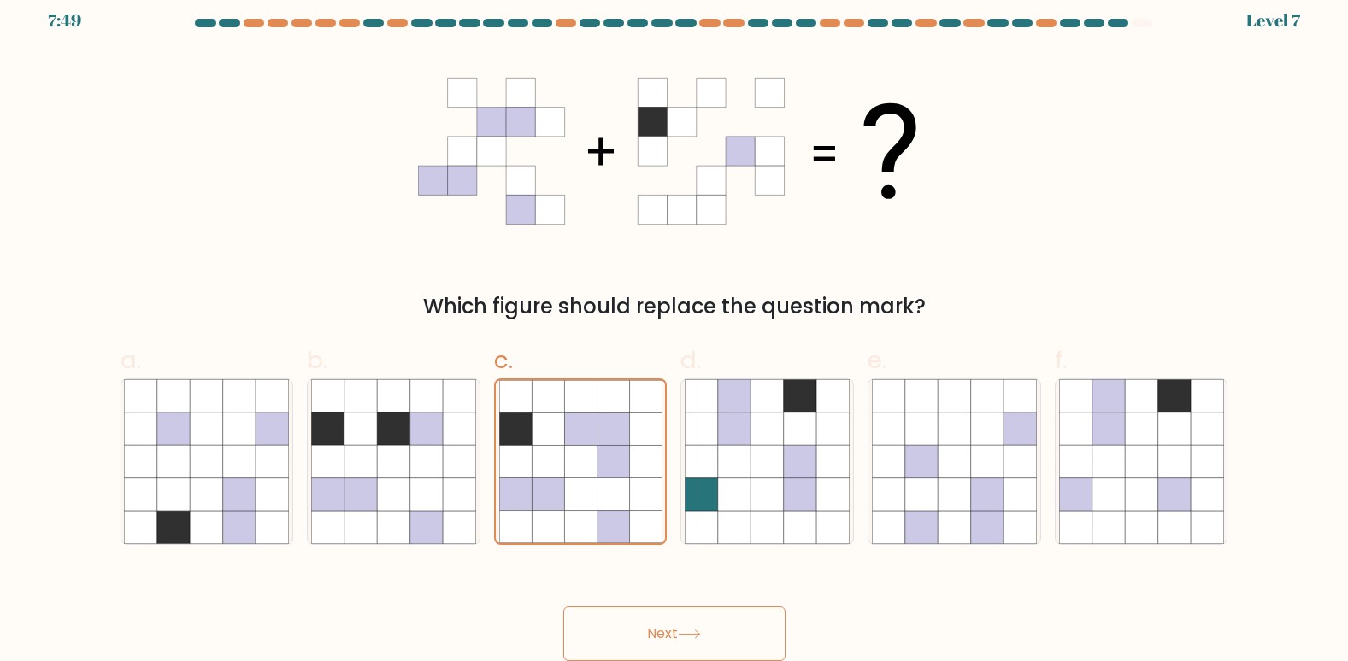
click at [661, 618] on button "Next" at bounding box center [674, 634] width 222 height 55
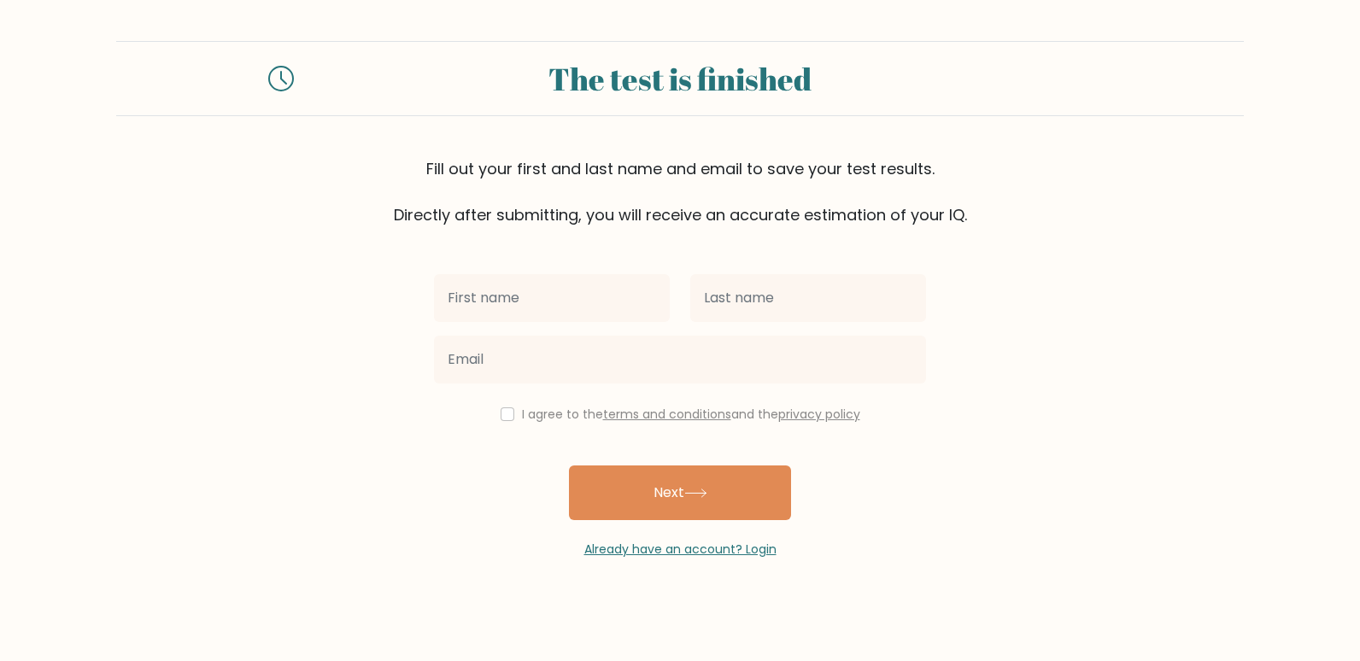
click at [566, 294] on input "text" at bounding box center [552, 298] width 236 height 48
type input "April Love"
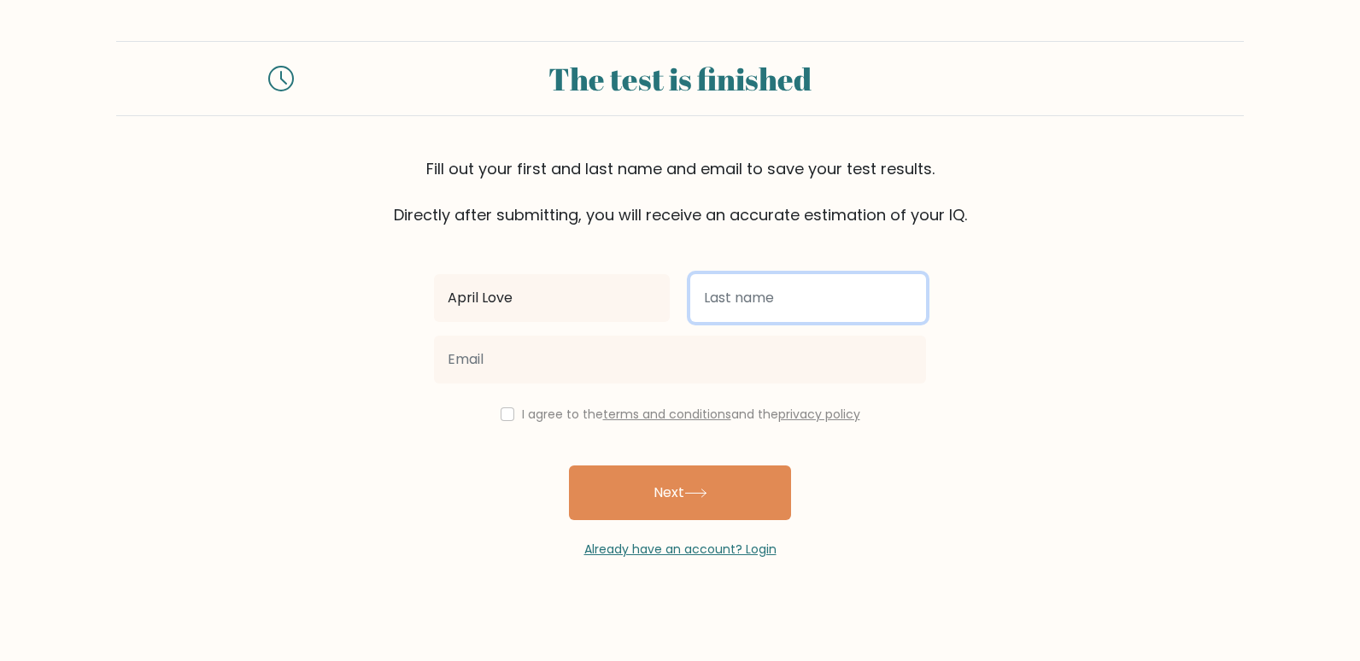
click at [744, 284] on input "text" at bounding box center [808, 298] width 236 height 48
type input "[PERSON_NAME]"
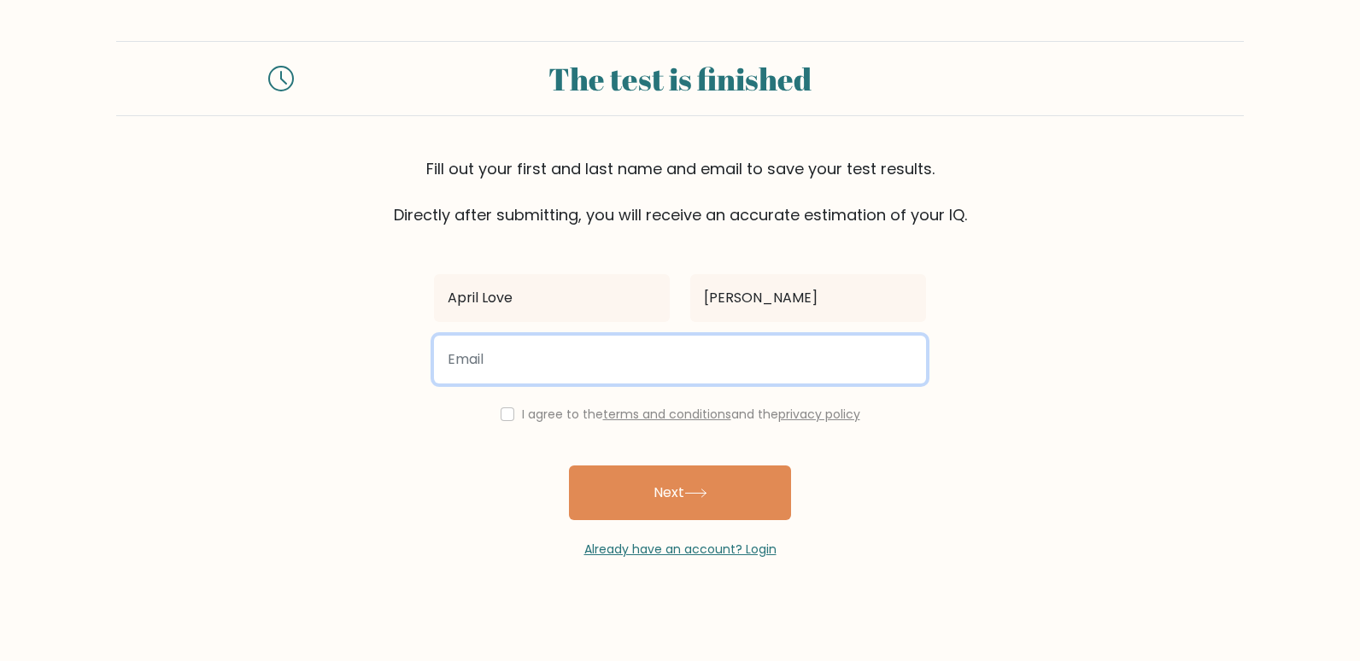
click at [537, 371] on input "email" at bounding box center [680, 360] width 492 height 48
type input "[EMAIL_ADDRESS][DOMAIN_NAME]"
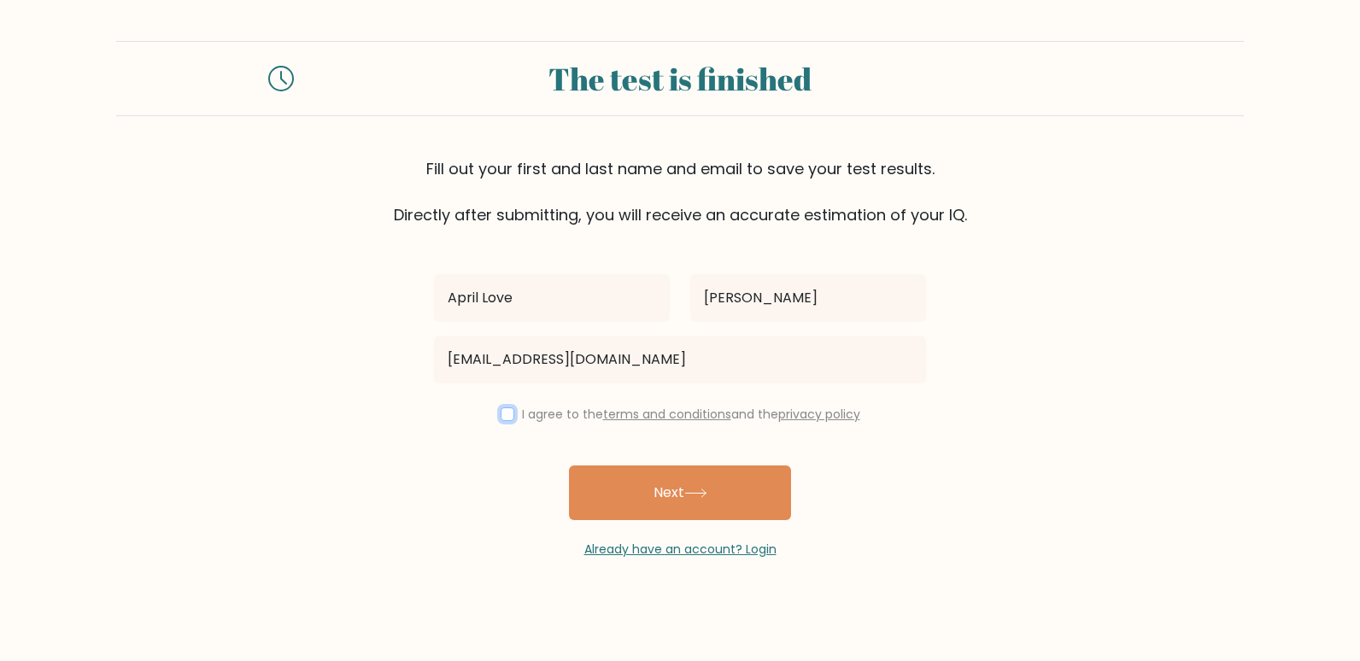
click at [501, 414] on input "checkbox" at bounding box center [508, 415] width 14 height 14
checkbox input "true"
click at [631, 501] on button "Next" at bounding box center [680, 493] width 222 height 55
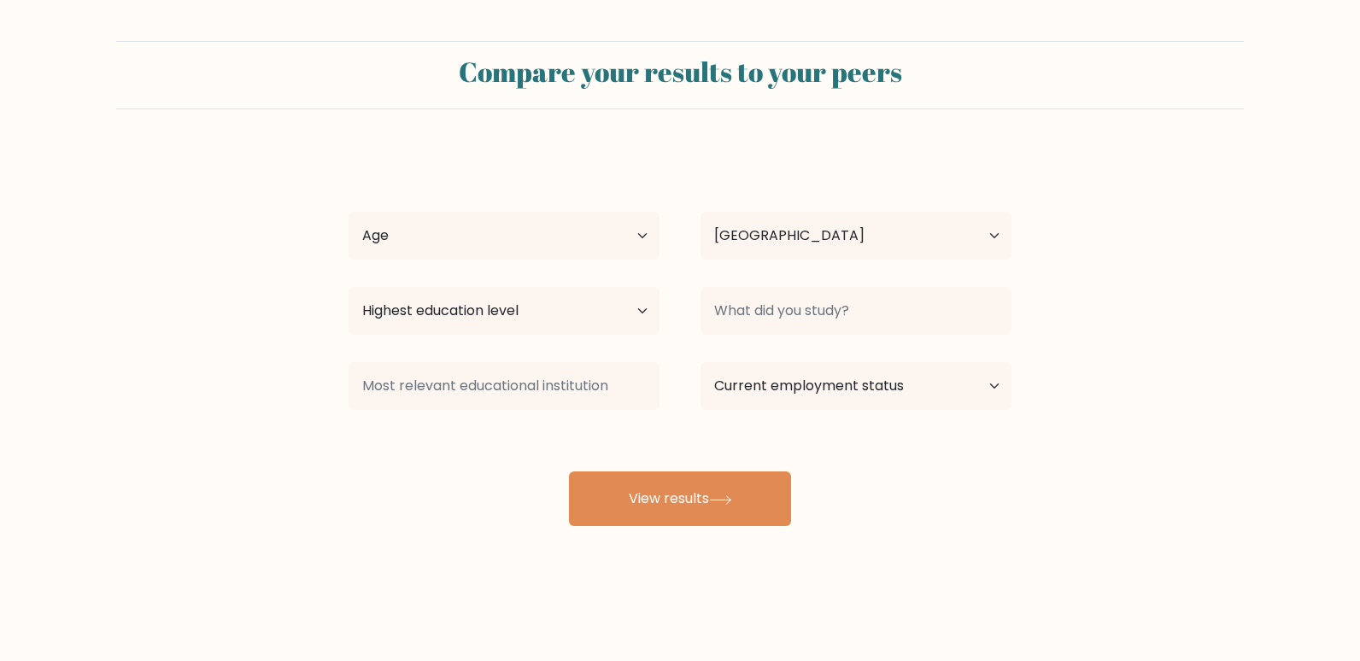
select select "PH"
click at [603, 255] on select "Age Under [DEMOGRAPHIC_DATA] [DEMOGRAPHIC_DATA] [DEMOGRAPHIC_DATA] [DEMOGRAPHIC…" at bounding box center [504, 236] width 311 height 48
select select "25_34"
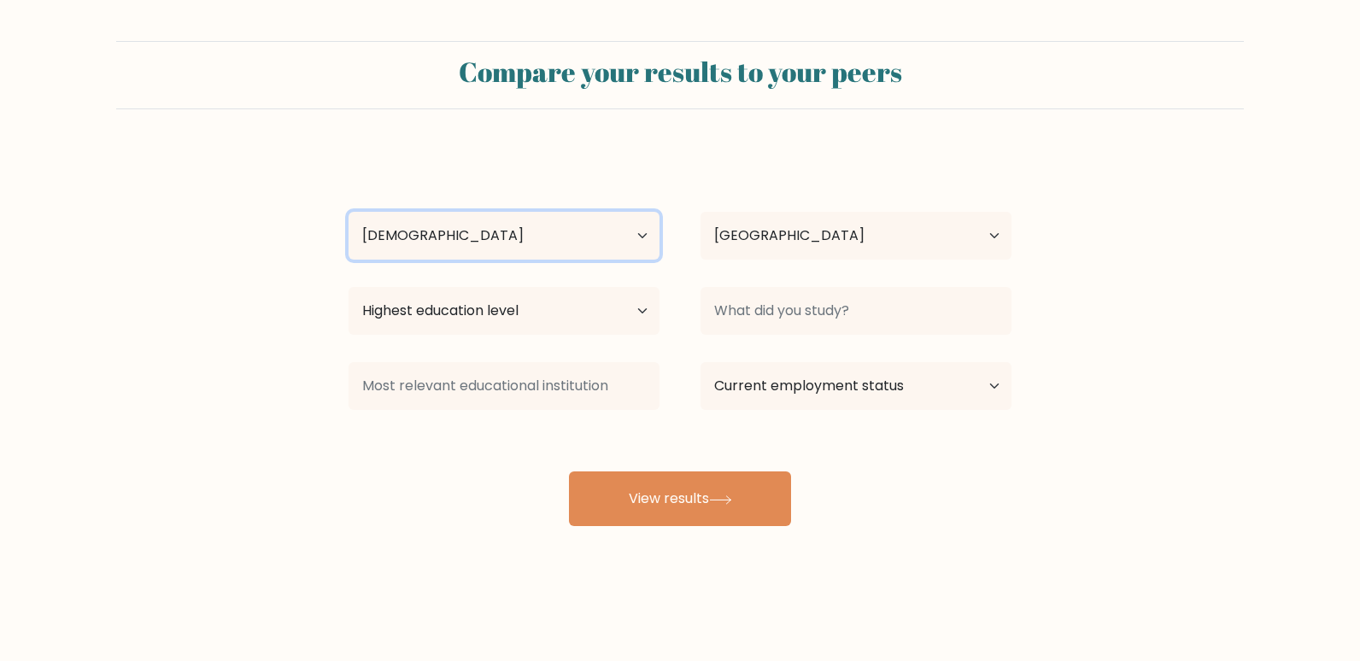
click at [349, 212] on select "Age Under [DEMOGRAPHIC_DATA] [DEMOGRAPHIC_DATA] [DEMOGRAPHIC_DATA] [DEMOGRAPHIC…" at bounding box center [504, 236] width 311 height 48
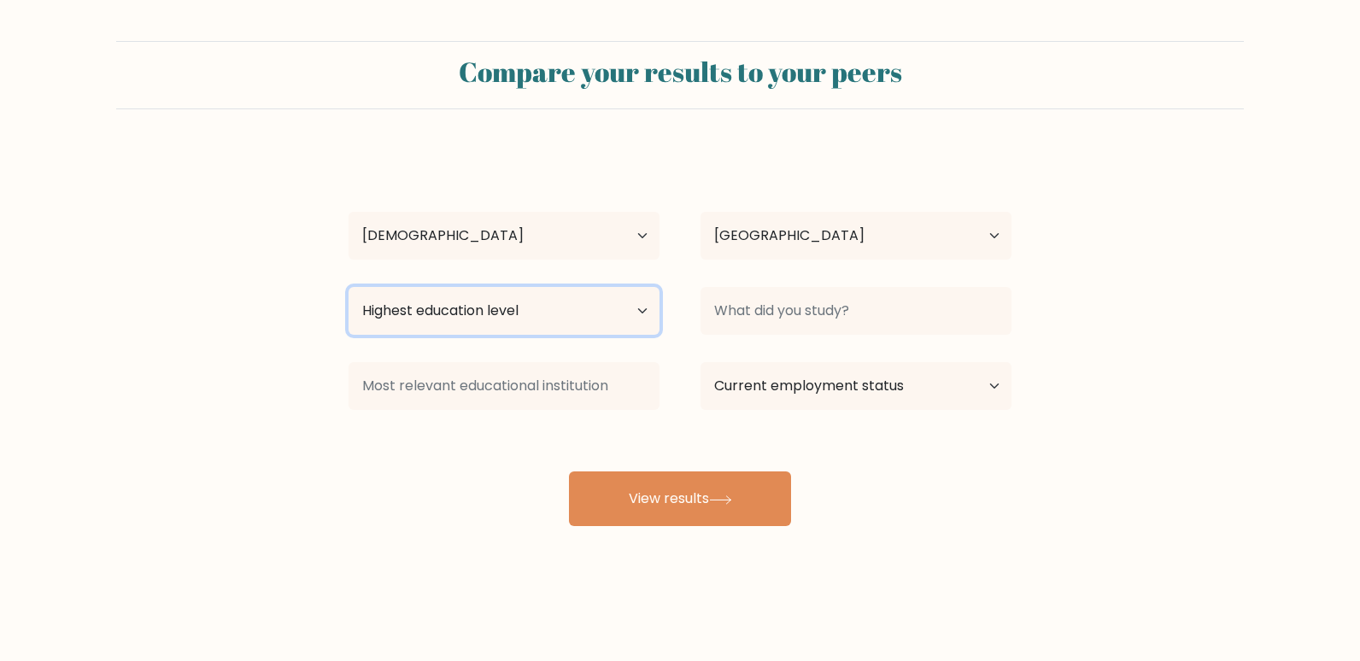
click at [569, 315] on select "Highest education level No schooling Primary Lower Secondary Upper Secondary Oc…" at bounding box center [504, 311] width 311 height 48
select select "bachelors_degree"
click at [349, 287] on select "Highest education level No schooling Primary Lower Secondary Upper Secondary Oc…" at bounding box center [504, 311] width 311 height 48
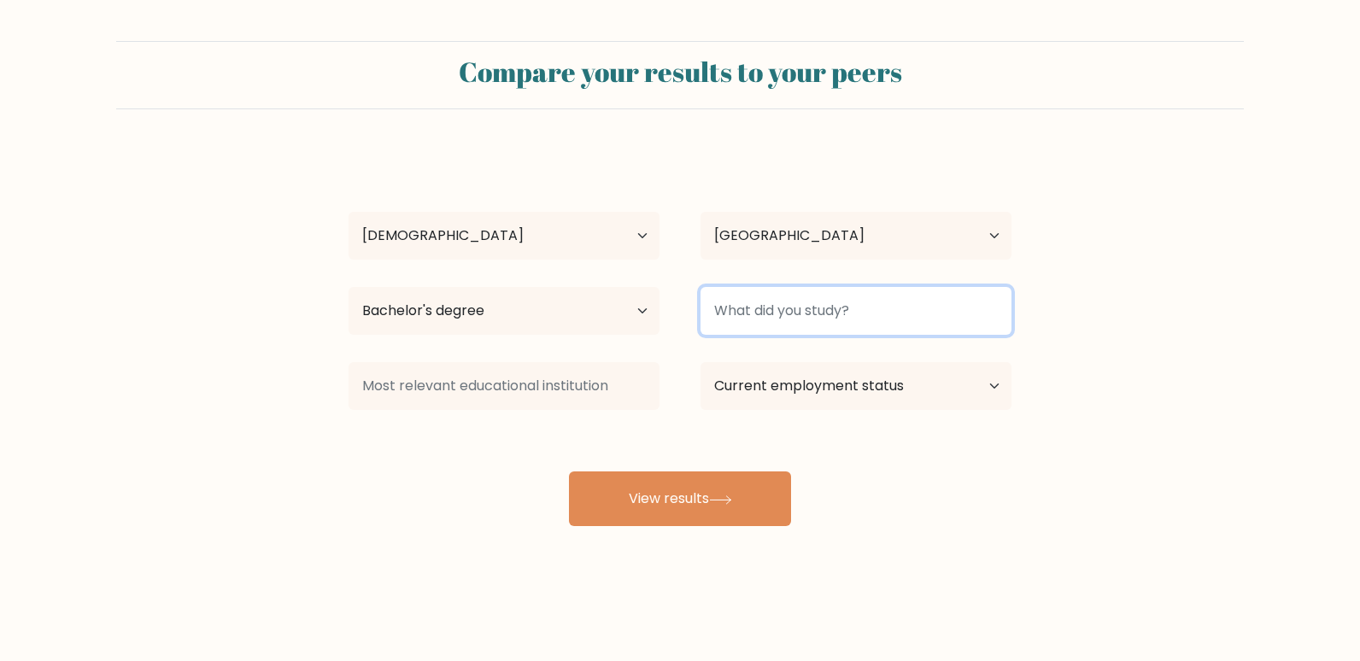
click at [749, 315] on input at bounding box center [856, 311] width 311 height 48
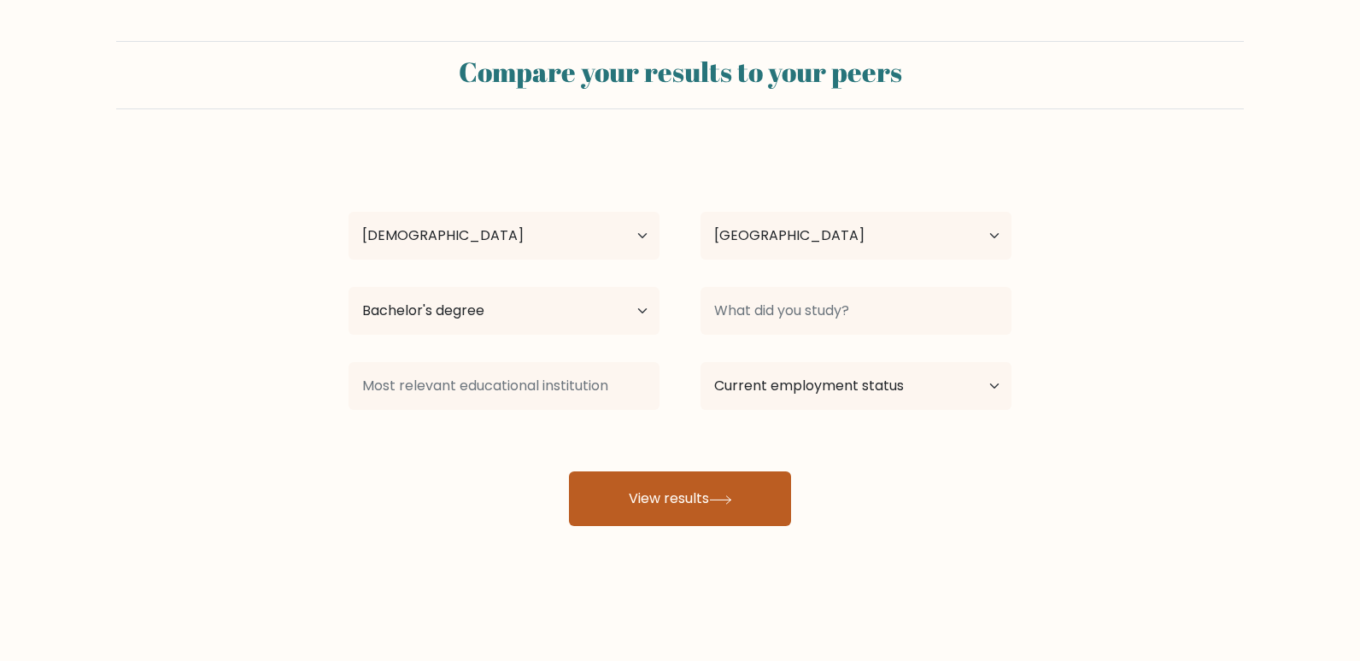
click at [655, 501] on button "View results" at bounding box center [680, 499] width 222 height 55
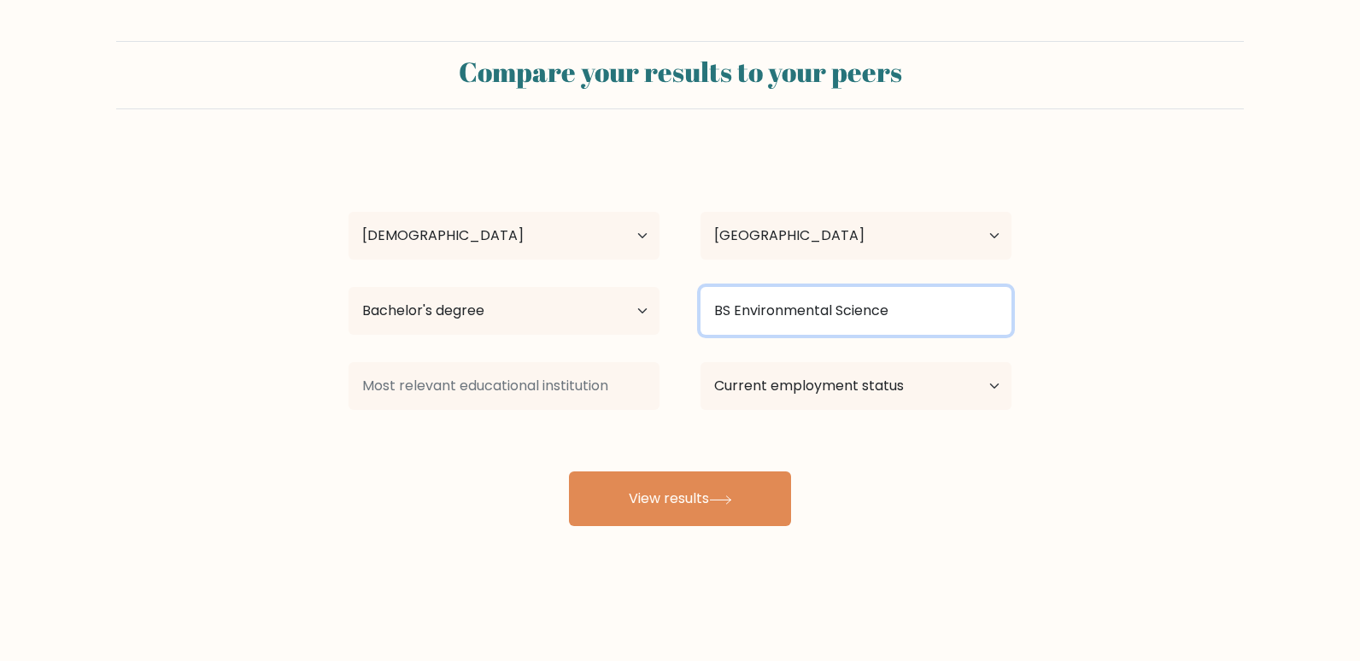
type input "BS Environmental Science"
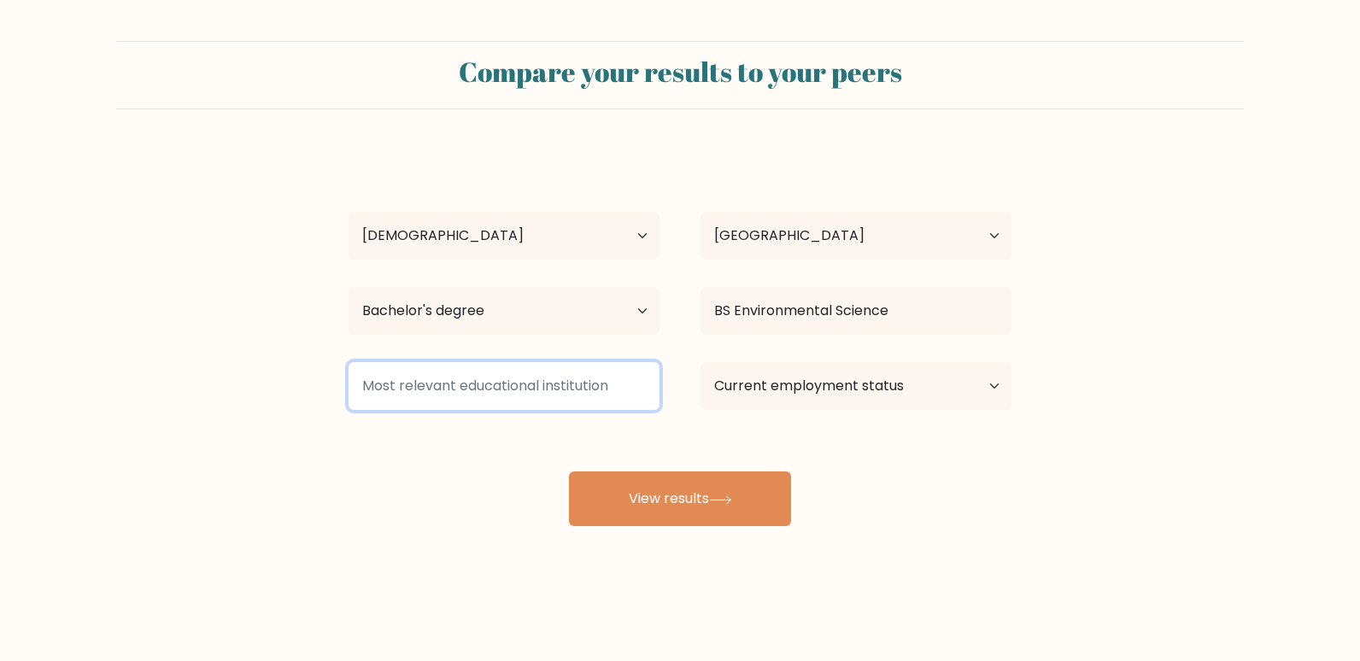
click at [597, 380] on input at bounding box center [504, 386] width 311 height 48
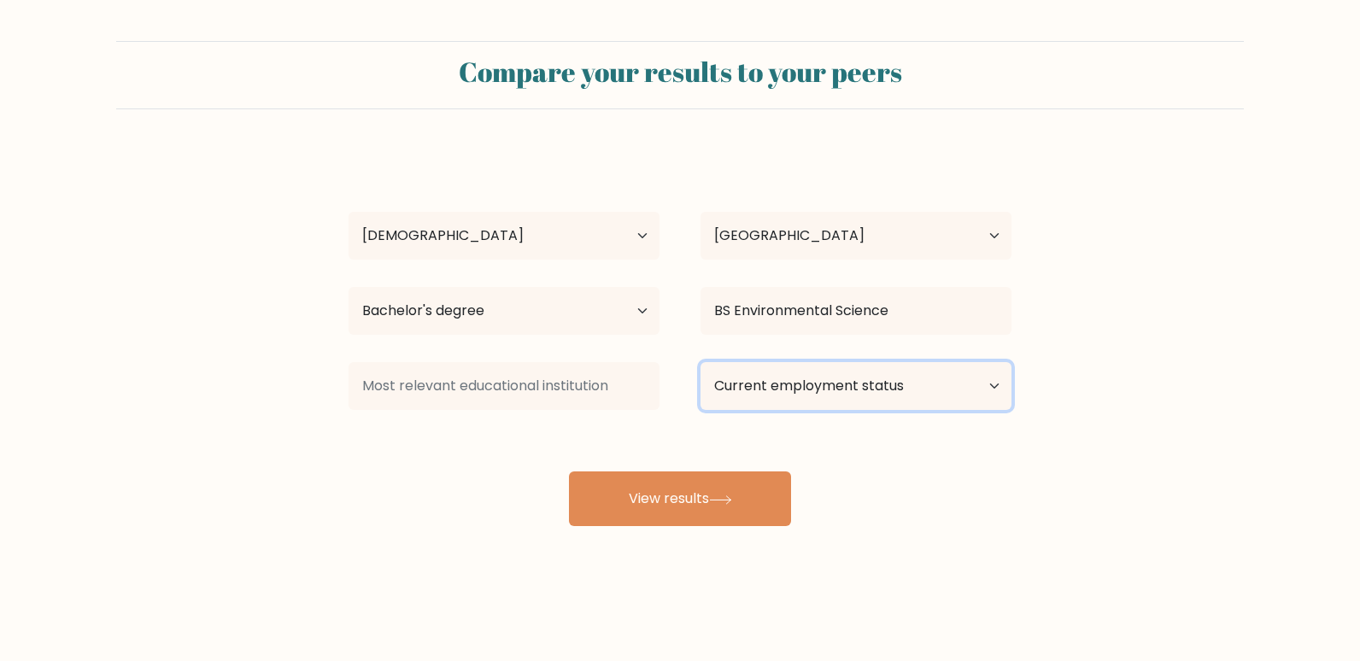
click at [843, 393] on select "Current employment status Employed Student Retired Other / prefer not to answer" at bounding box center [856, 386] width 311 height 48
select select "other"
click at [701, 362] on select "Current employment status Employed Student Retired Other / prefer not to answer" at bounding box center [856, 386] width 311 height 48
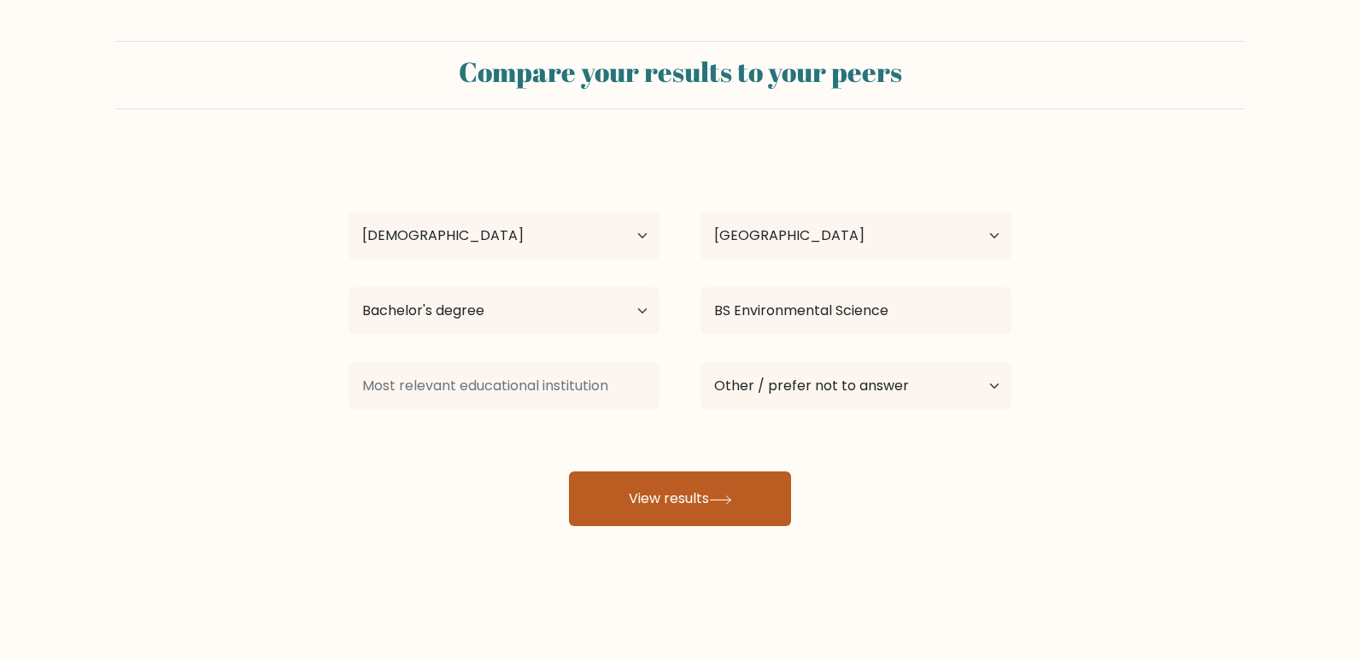
click at [678, 508] on button "View results" at bounding box center [680, 499] width 222 height 55
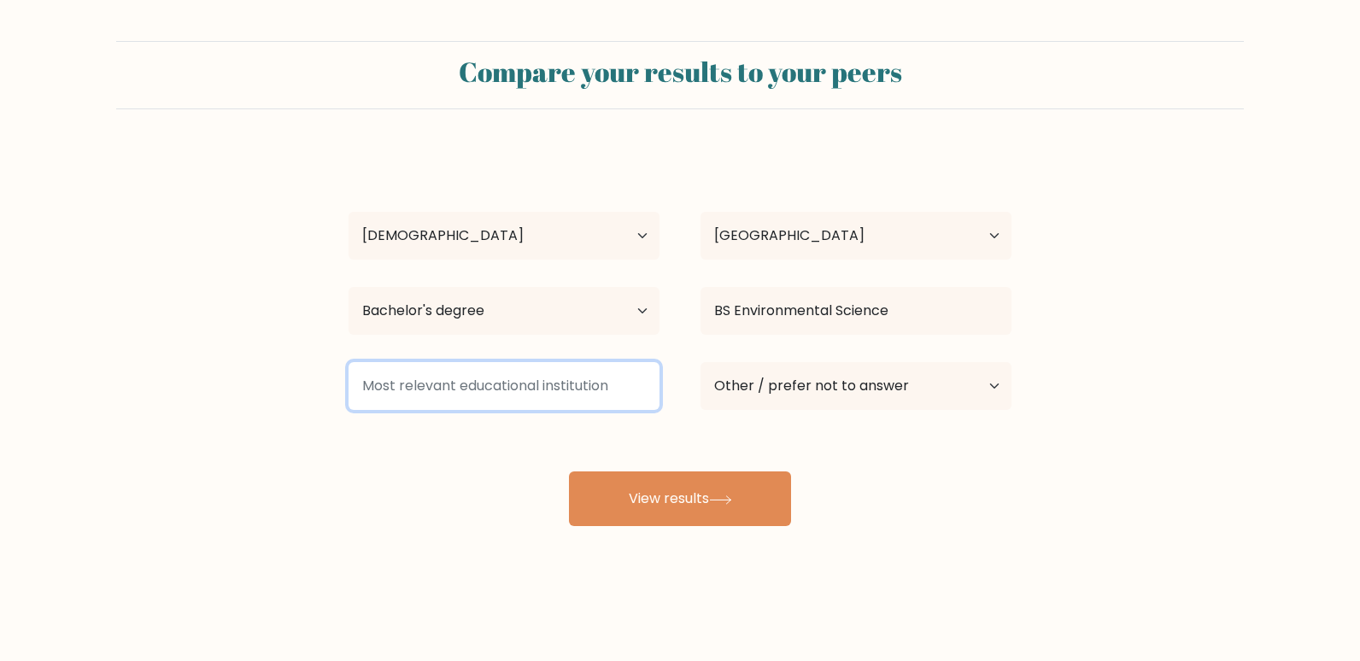
type input "D"
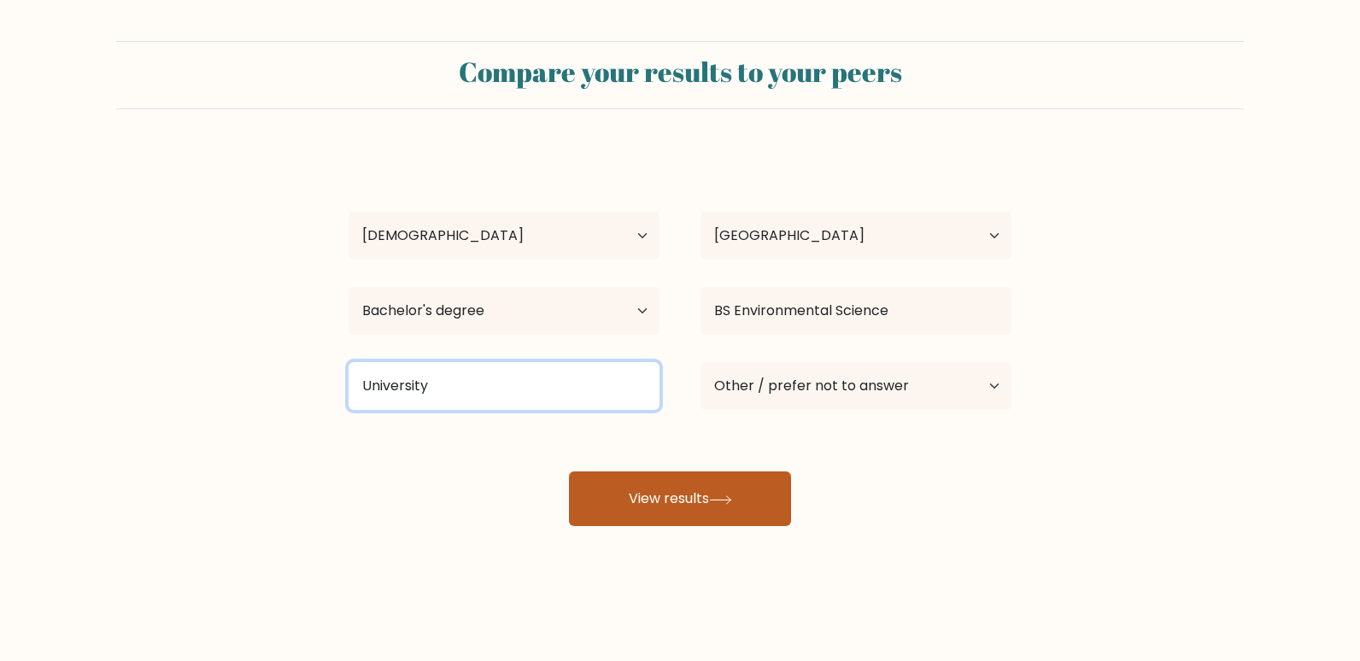
type input "University"
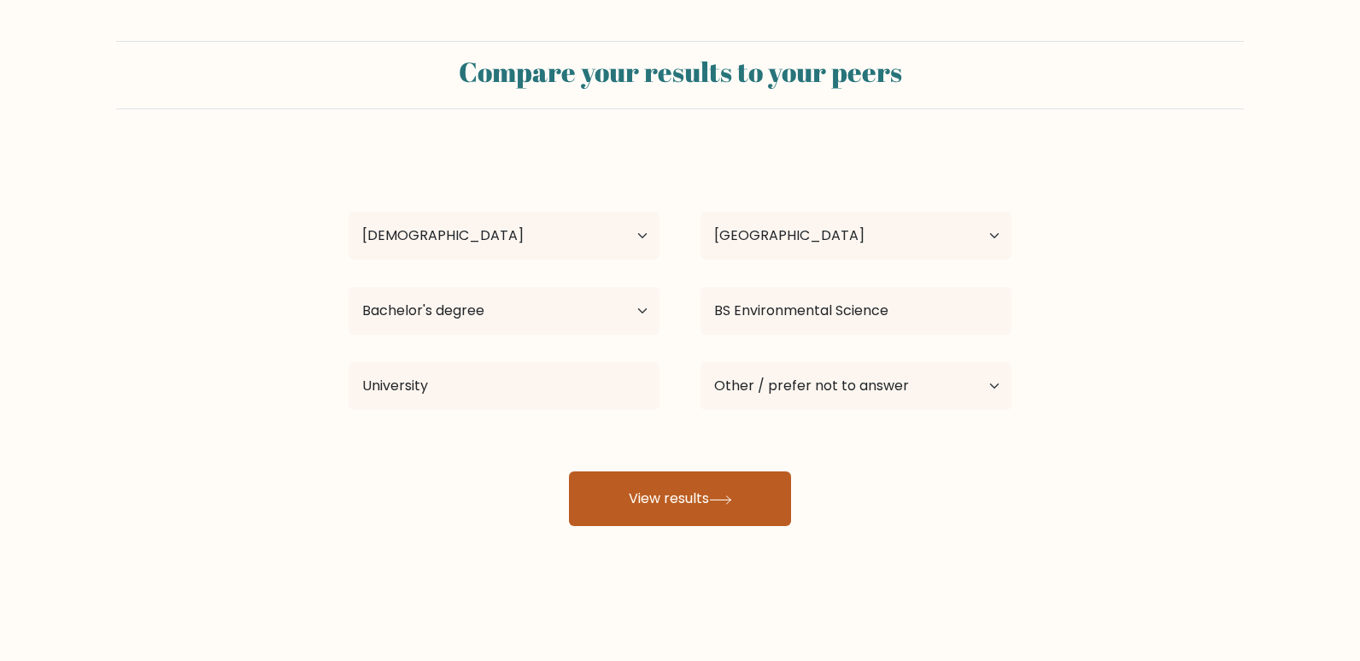
click at [692, 504] on button "View results" at bounding box center [680, 499] width 222 height 55
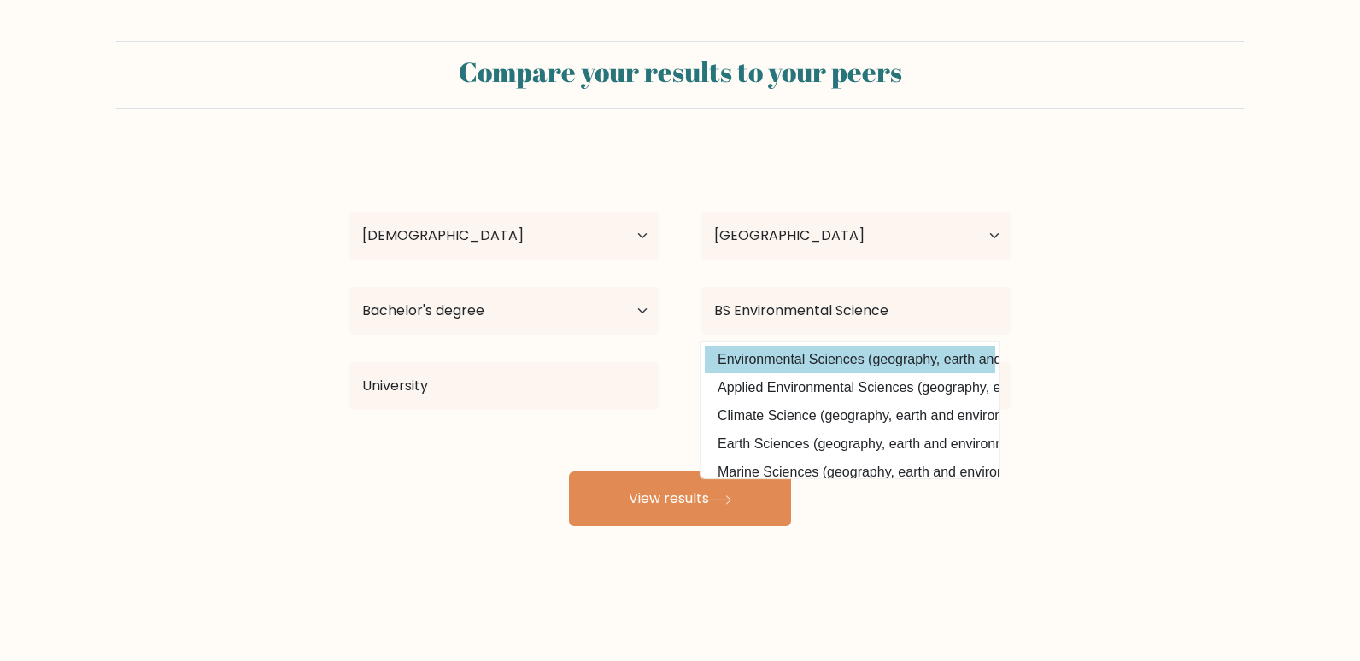
click at [855, 354] on option "Environmental Sciences (geography, earth and environmental studies)" at bounding box center [850, 359] width 291 height 27
type input "Environmental Sciences"
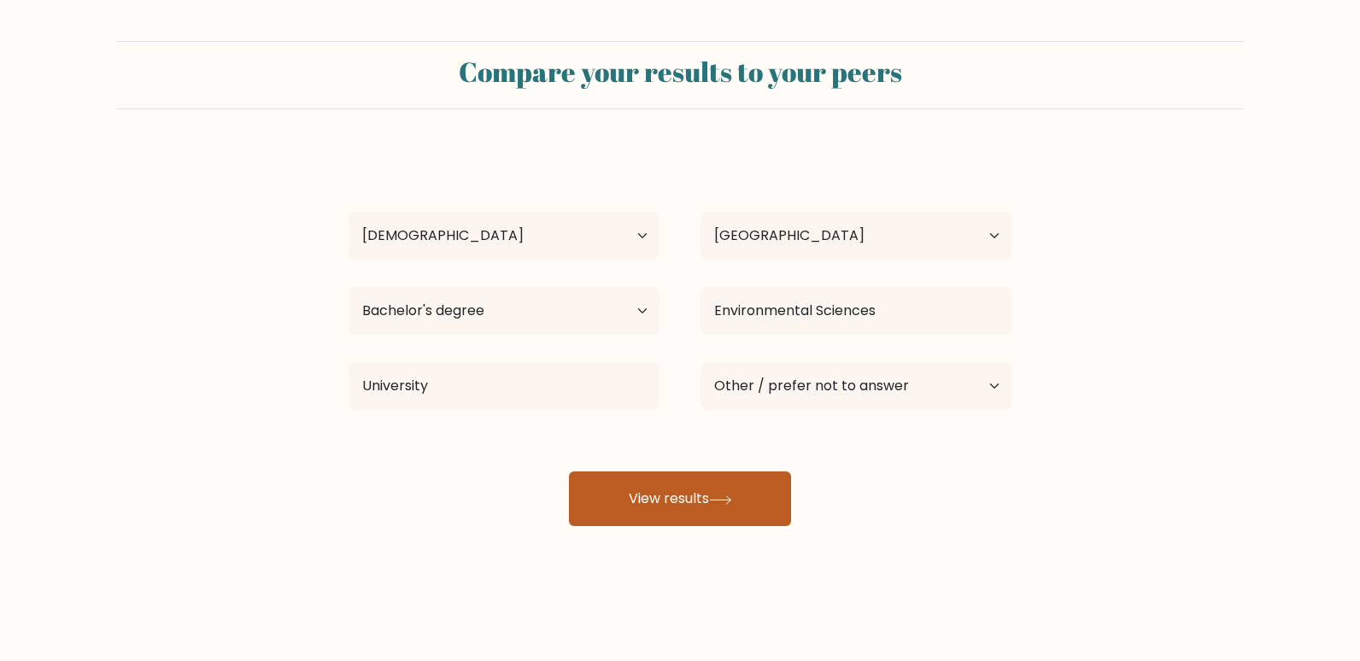
click at [764, 487] on button "View results" at bounding box center [680, 499] width 222 height 55
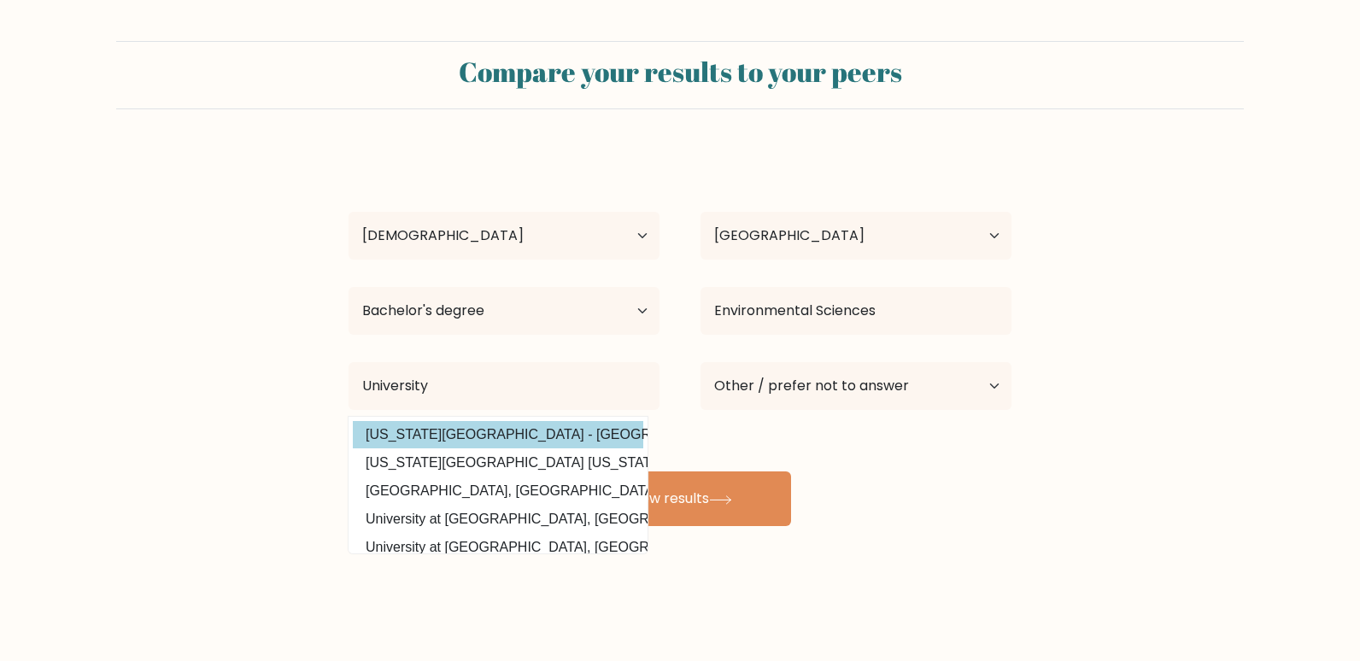
click at [542, 433] on option "[US_STATE][GEOGRAPHIC_DATA] - [GEOGRAPHIC_DATA] [GEOGRAPHIC_DATA] ([GEOGRAPHIC_…" at bounding box center [498, 434] width 291 height 27
type input "[US_STATE][GEOGRAPHIC_DATA] - [GEOGRAPHIC_DATA] [GEOGRAPHIC_DATA]"
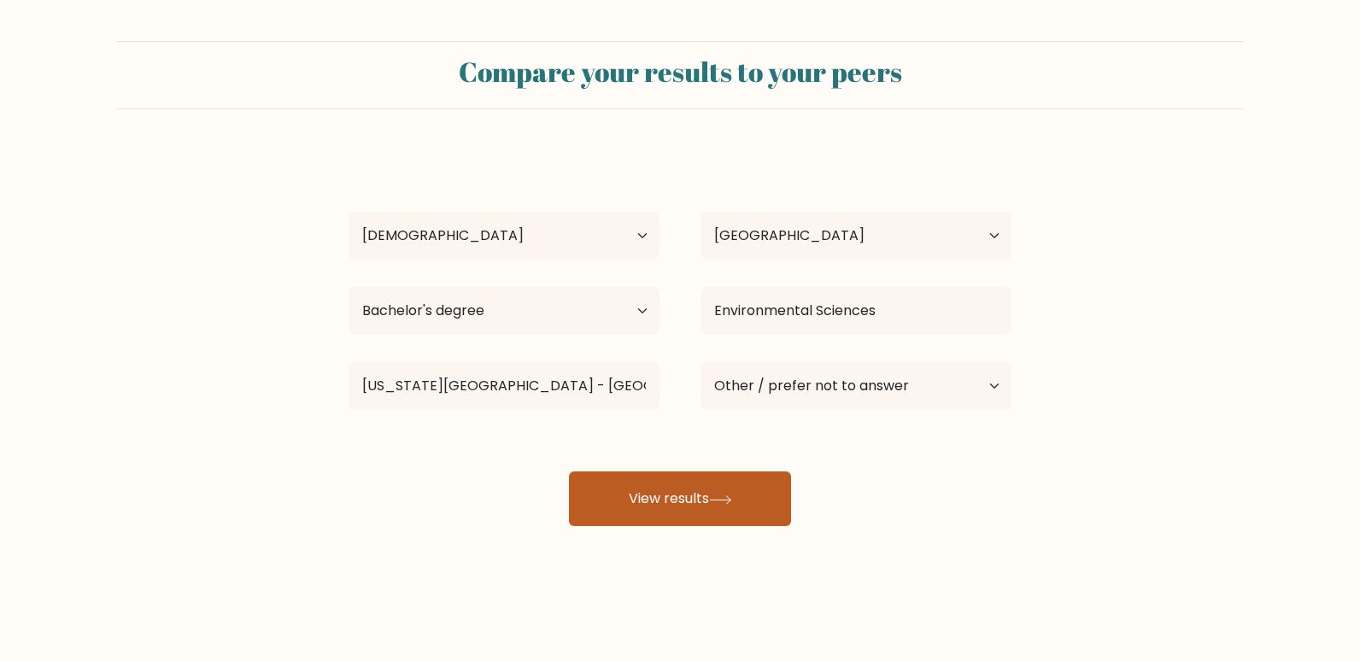
click at [626, 496] on button "View results" at bounding box center [680, 499] width 222 height 55
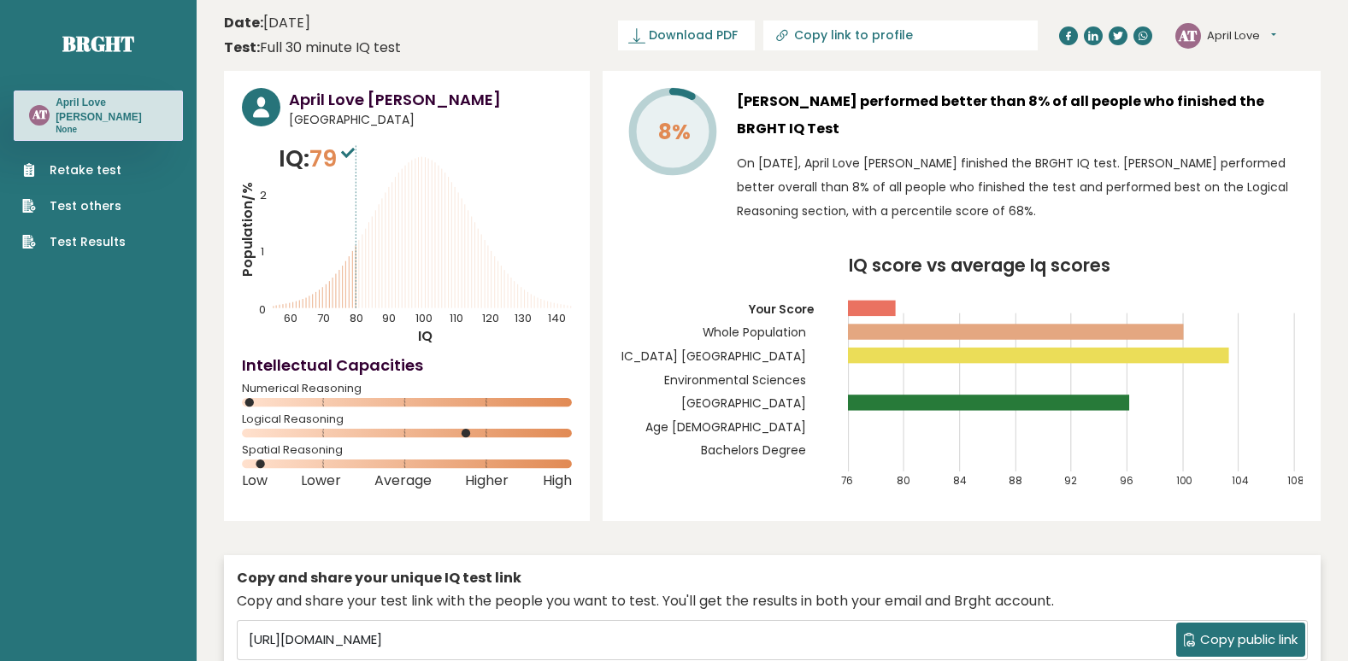
click at [85, 162] on link "Retake test" at bounding box center [73, 171] width 103 height 18
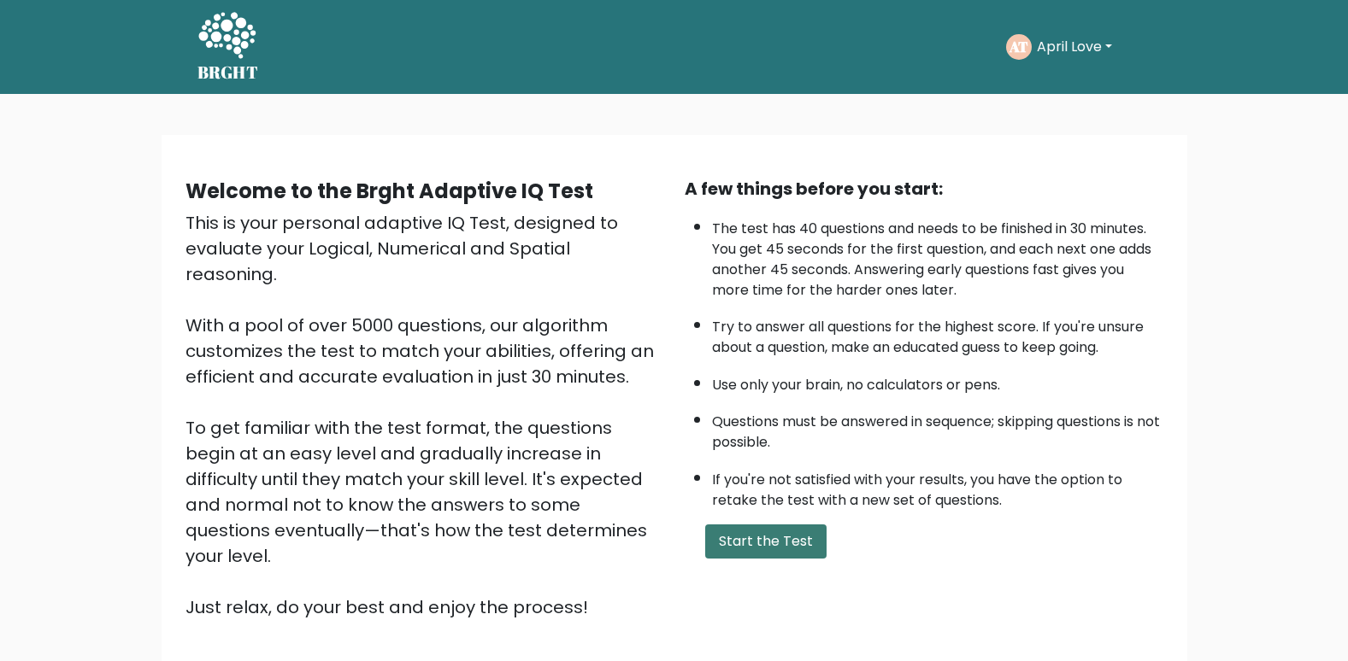
click at [780, 553] on button "Start the Test" at bounding box center [765, 542] width 121 height 34
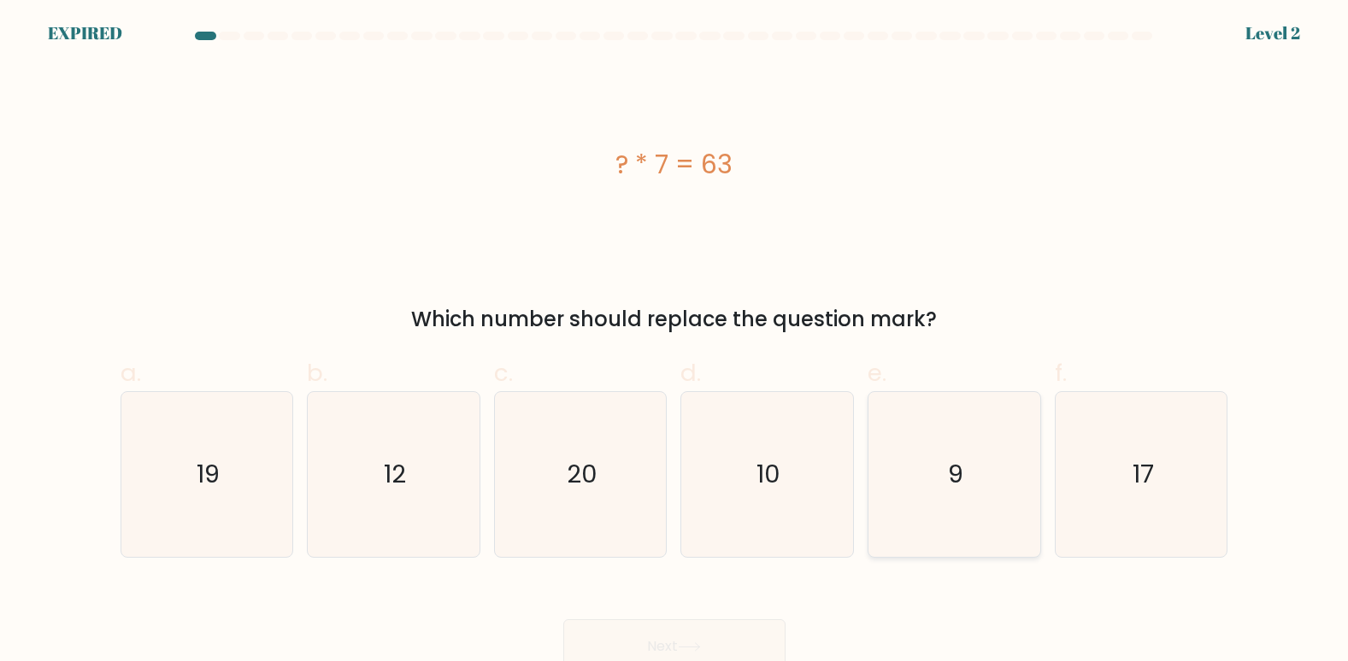
click at [915, 478] on icon "9" at bounding box center [954, 474] width 165 height 165
click at [675, 342] on input "e. 9" at bounding box center [674, 336] width 1 height 11
radio input "true"
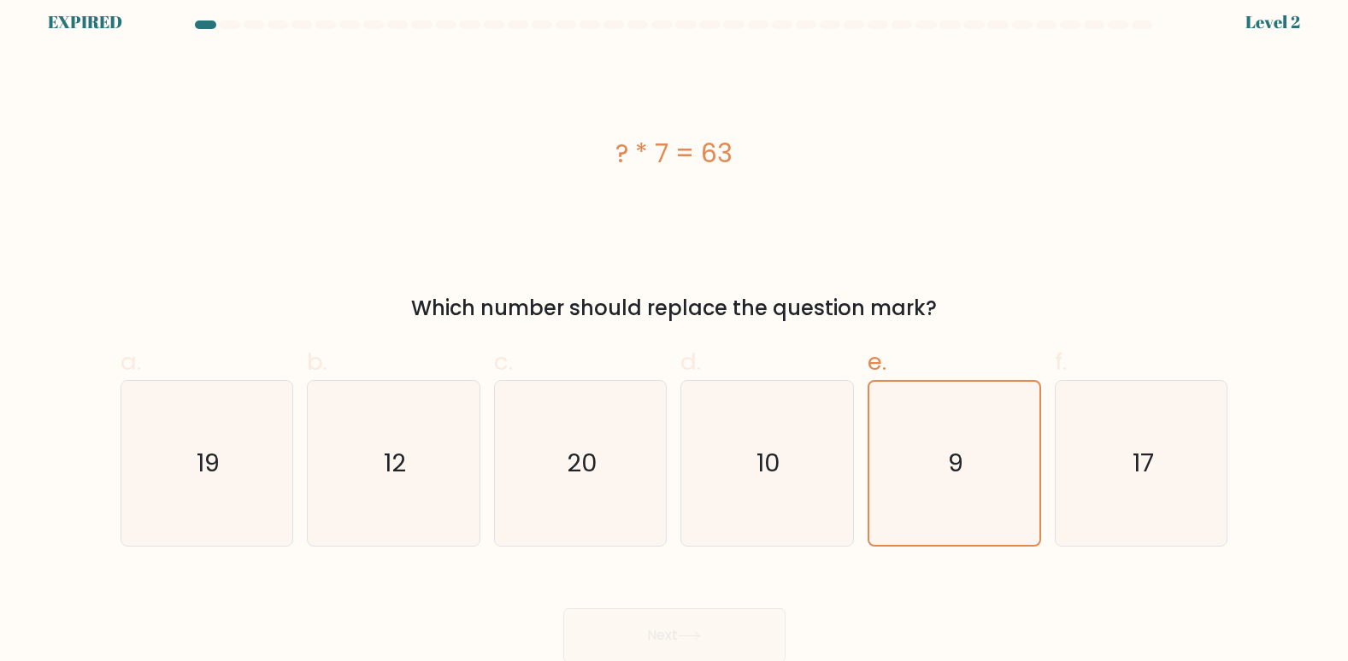
scroll to position [13, 0]
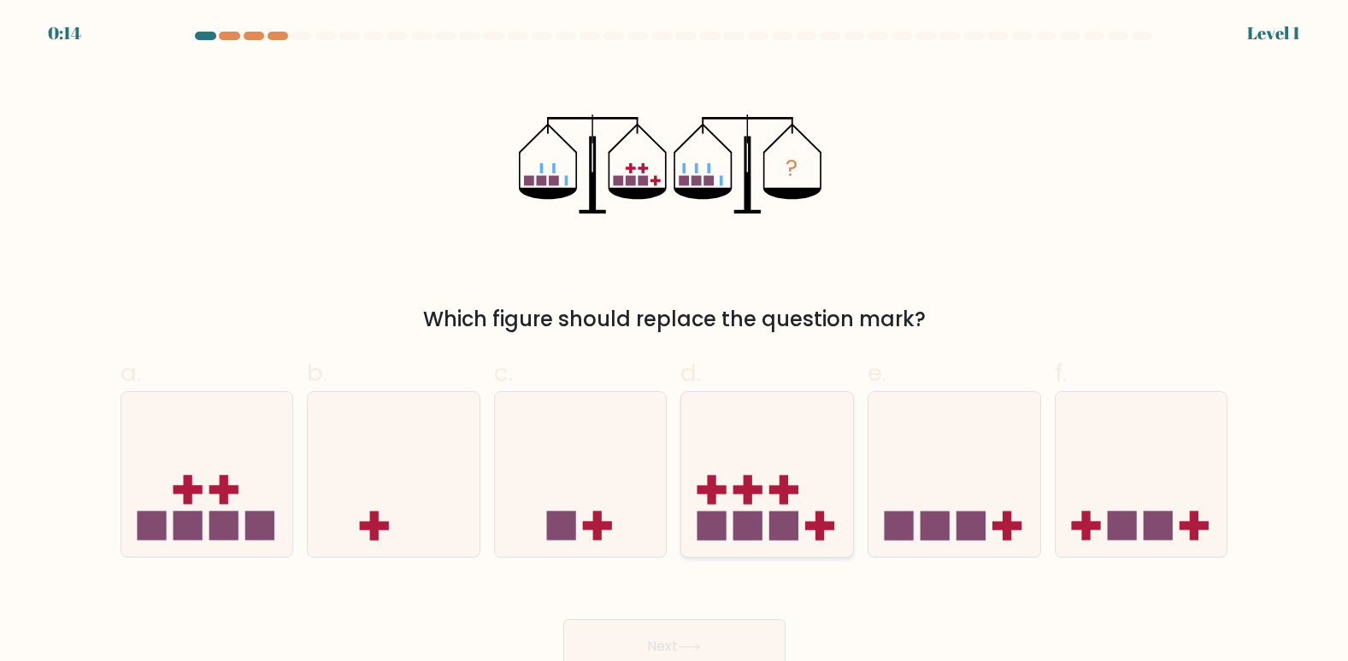
click at [802, 467] on icon at bounding box center [767, 474] width 172 height 142
click at [675, 342] on input "d." at bounding box center [674, 336] width 1 height 11
radio input "true"
click at [667, 655] on button "Next" at bounding box center [674, 647] width 222 height 55
